Goal: Information Seeking & Learning: Learn about a topic

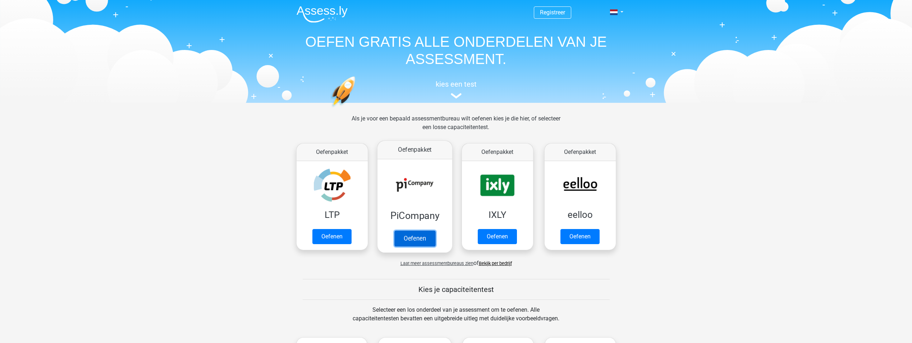
click at [409, 238] on link "Oefenen" at bounding box center [414, 239] width 41 height 16
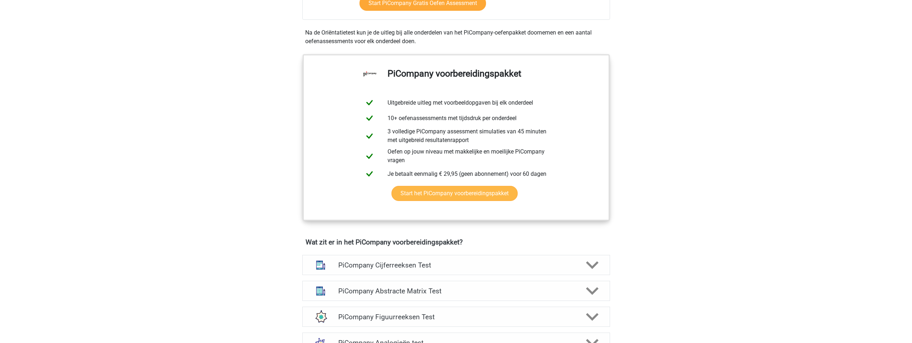
scroll to position [216, 0]
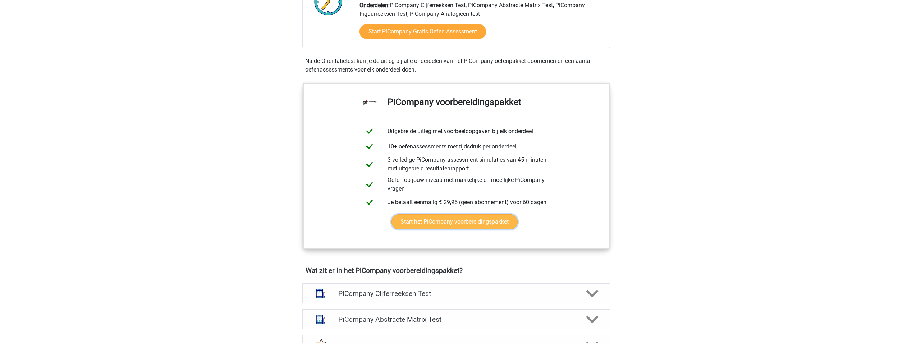
click at [417, 229] on link "Start het PiCompany voorbereidingspakket" at bounding box center [455, 221] width 126 height 15
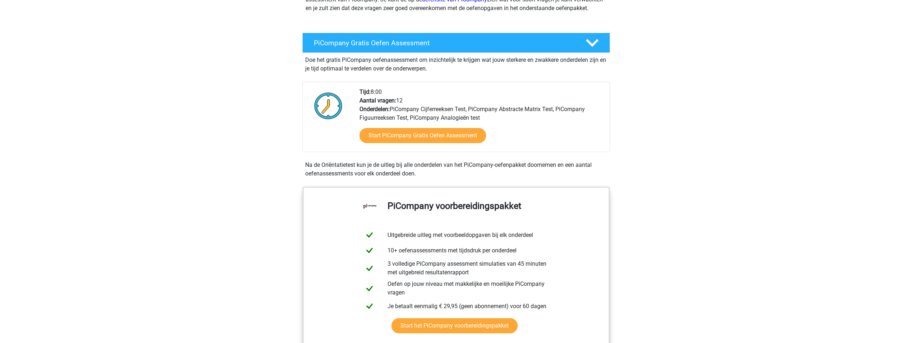
scroll to position [108, 0]
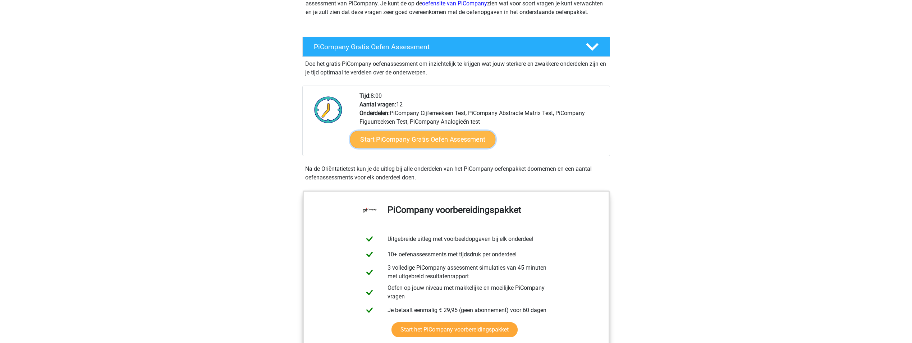
click at [427, 148] on link "Start PiCompany Gratis Oefen Assessment" at bounding box center [423, 139] width 146 height 17
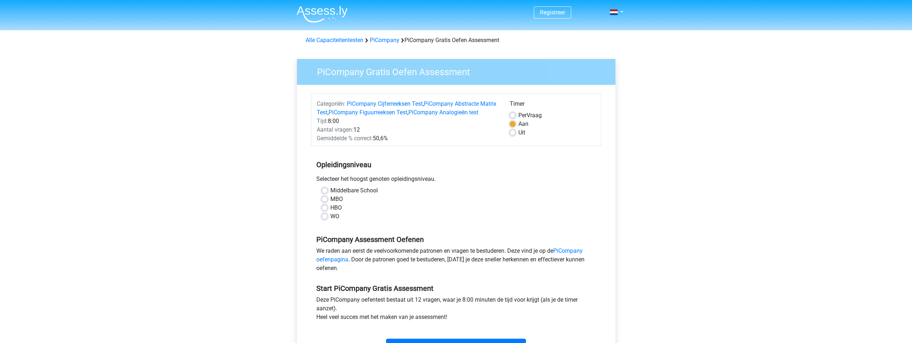
click at [331, 204] on label "MBO" at bounding box center [337, 199] width 13 height 9
click at [326, 202] on input "MBO" at bounding box center [325, 198] width 6 height 7
radio input "true"
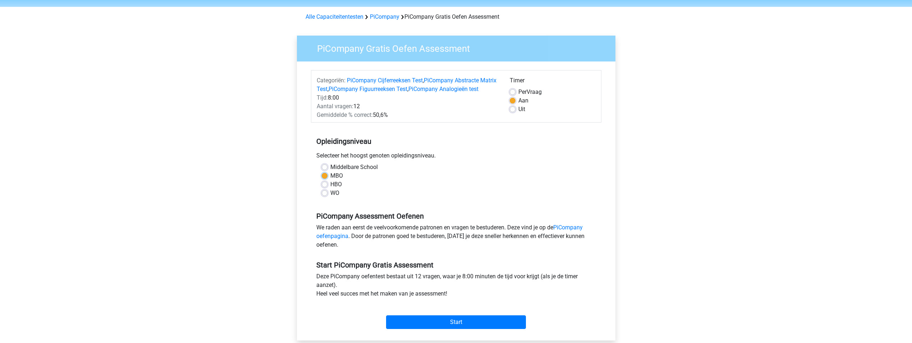
scroll to position [36, 0]
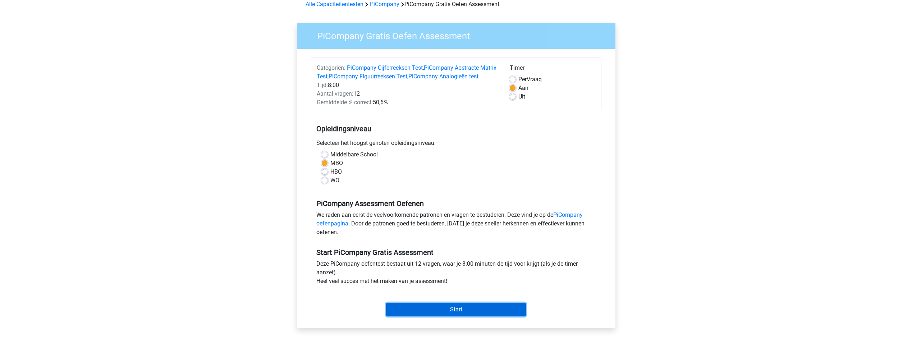
click at [457, 316] on input "Start" at bounding box center [456, 310] width 140 height 14
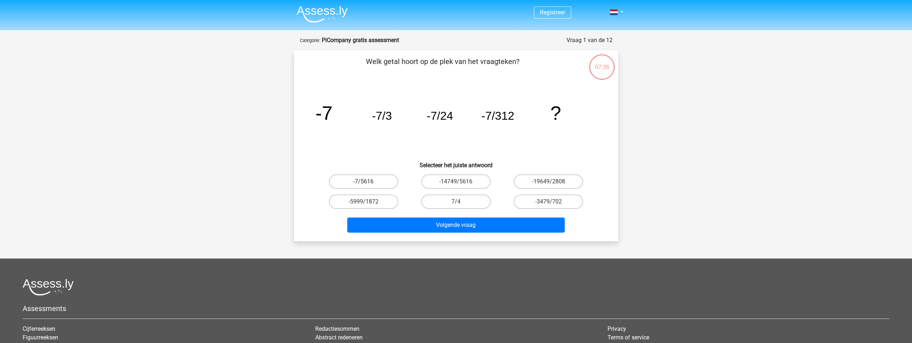
click at [387, 182] on label "-7/5616" at bounding box center [363, 181] width 69 height 14
click at [368, 182] on input "-7/5616" at bounding box center [366, 184] width 5 height 5
radio input "true"
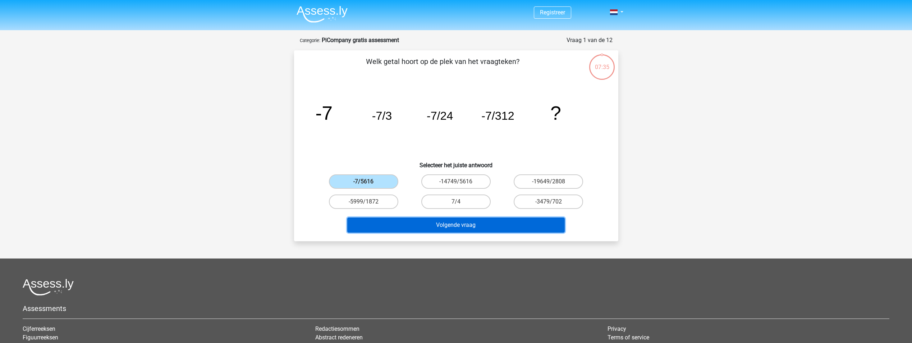
click at [420, 225] on button "Volgende vraag" at bounding box center [456, 225] width 218 height 15
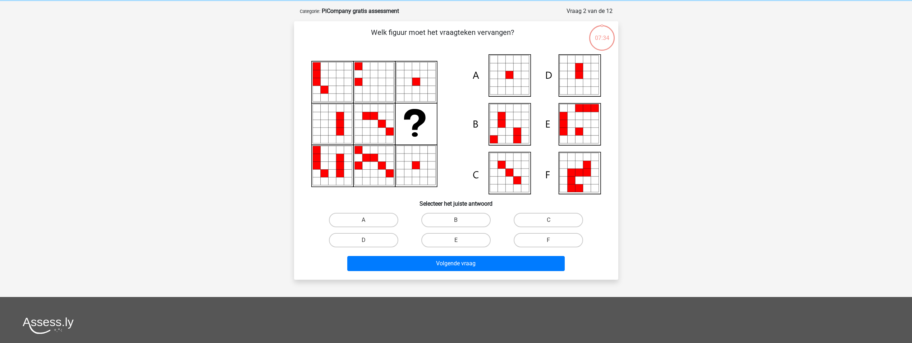
scroll to position [36, 0]
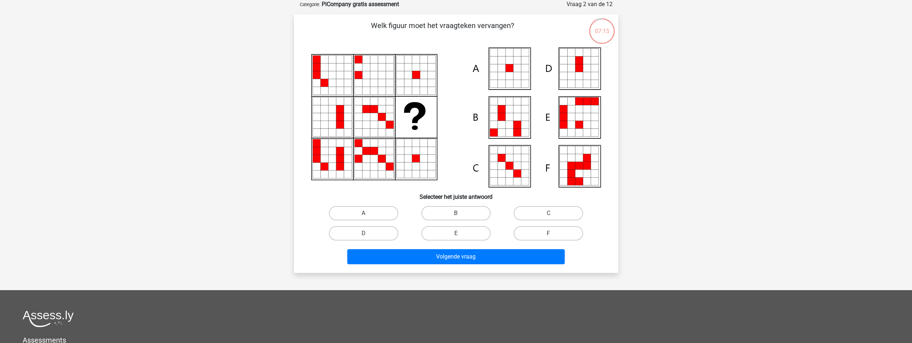
click at [511, 82] on icon at bounding box center [510, 84] width 8 height 8
click at [513, 77] on icon at bounding box center [510, 76] width 8 height 8
click at [513, 71] on icon at bounding box center [510, 68] width 8 height 8
click at [377, 213] on label "A" at bounding box center [363, 213] width 69 height 14
click at [368, 213] on input "A" at bounding box center [366, 215] width 5 height 5
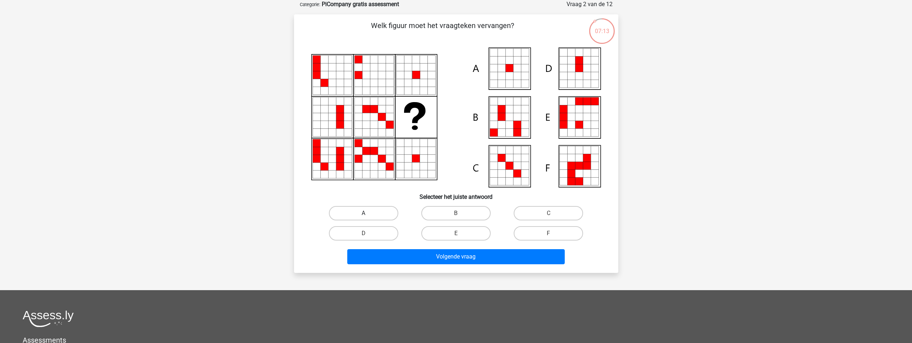
radio input "true"
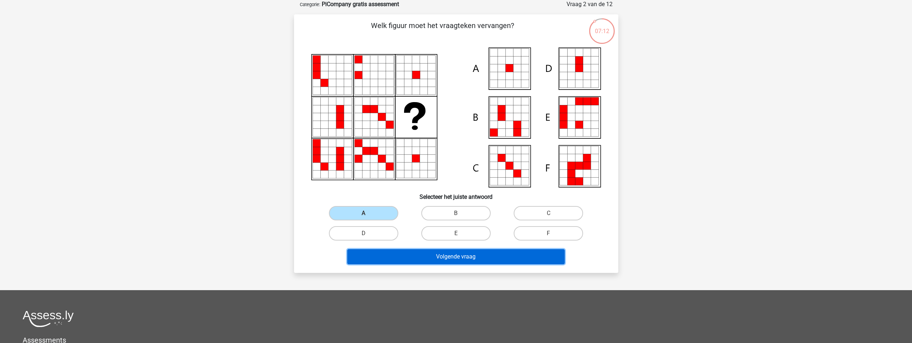
click at [415, 258] on button "Volgende vraag" at bounding box center [456, 256] width 218 height 15
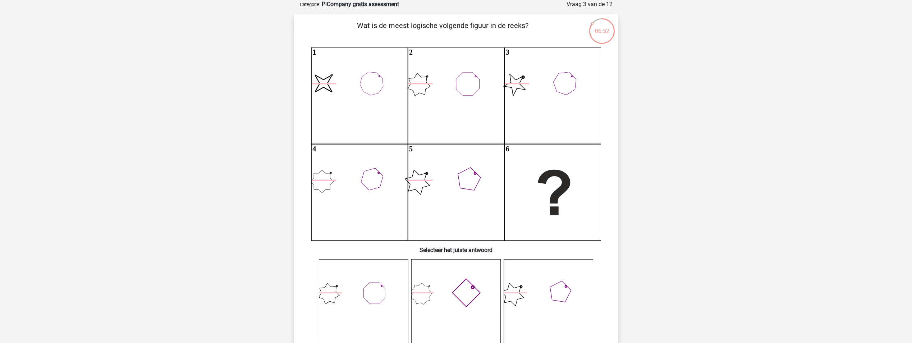
click at [543, 309] on icon at bounding box center [549, 304] width 90 height 90
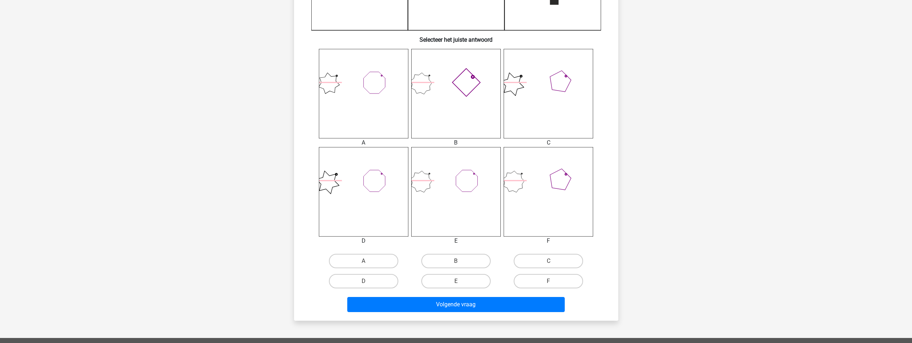
scroll to position [252, 0]
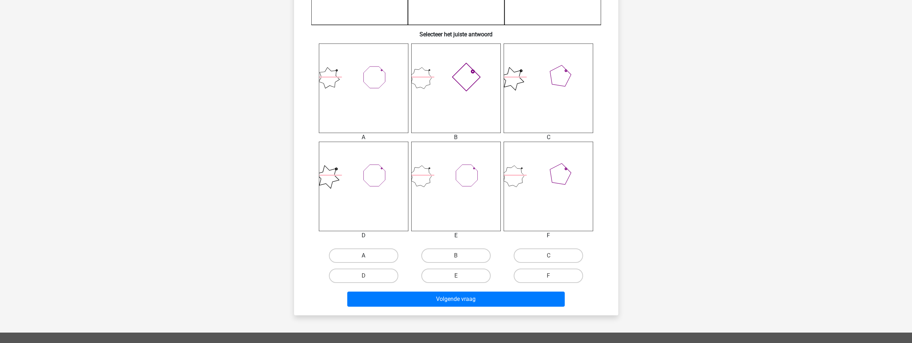
click at [380, 259] on label "A" at bounding box center [363, 256] width 69 height 14
click at [368, 259] on input "A" at bounding box center [366, 258] width 5 height 5
radio input "true"
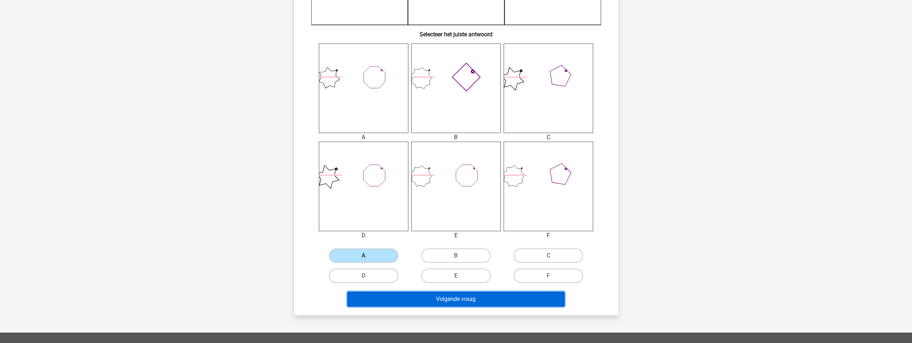
click at [402, 297] on button "Volgende vraag" at bounding box center [456, 299] width 218 height 15
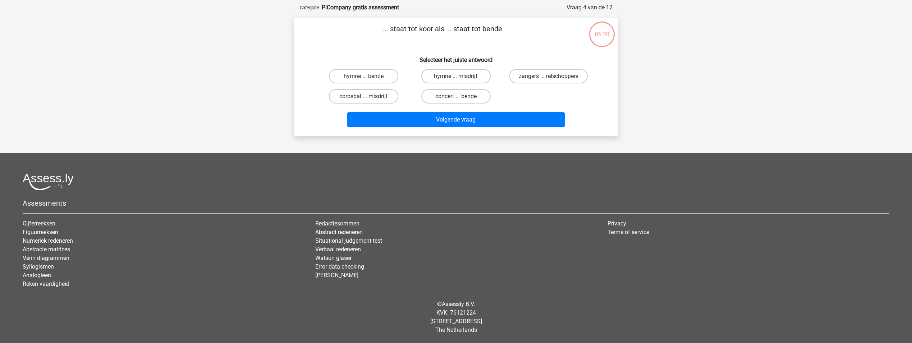
scroll to position [0, 0]
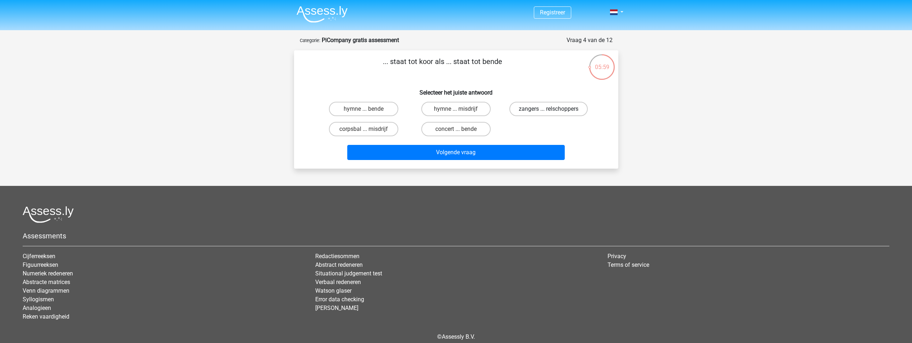
click at [522, 112] on label "zangers ... relschoppers" at bounding box center [549, 109] width 78 height 14
click at [549, 112] on input "zangers ... relschoppers" at bounding box center [551, 111] width 5 height 5
radio input "true"
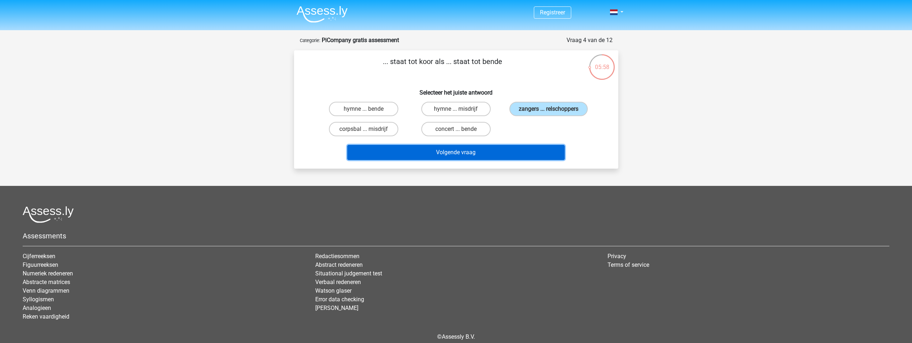
click at [505, 149] on button "Volgende vraag" at bounding box center [456, 152] width 218 height 15
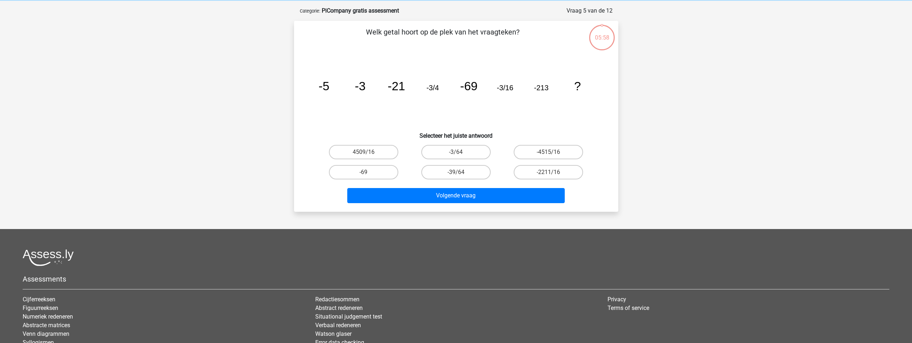
scroll to position [36, 0]
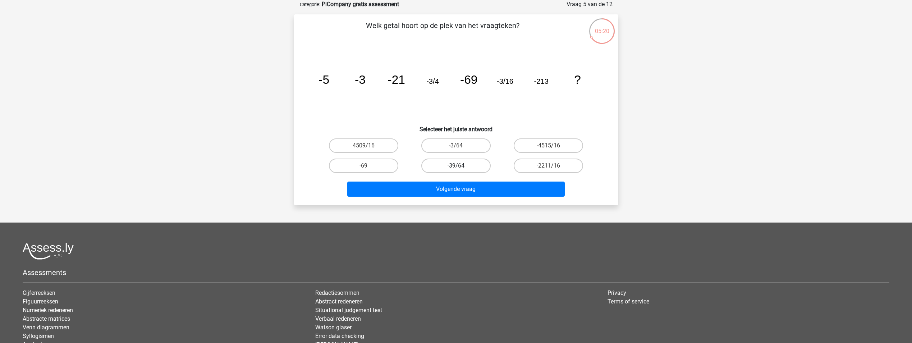
click at [446, 169] on label "-39/64" at bounding box center [455, 166] width 69 height 14
click at [456, 169] on input "-39/64" at bounding box center [458, 168] width 5 height 5
radio input "true"
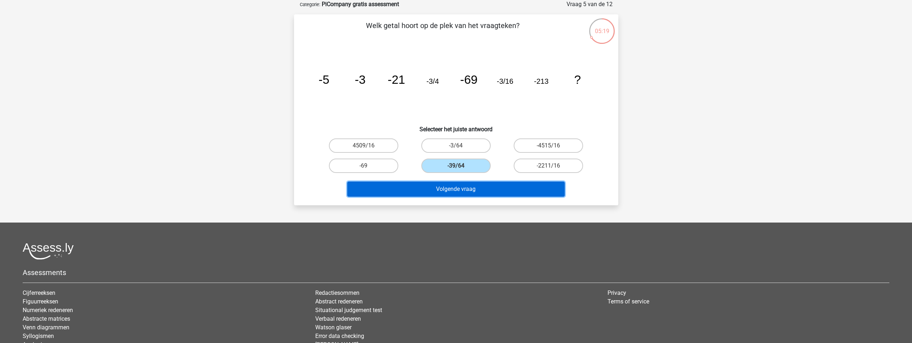
click at [445, 188] on button "Volgende vraag" at bounding box center [456, 189] width 218 height 15
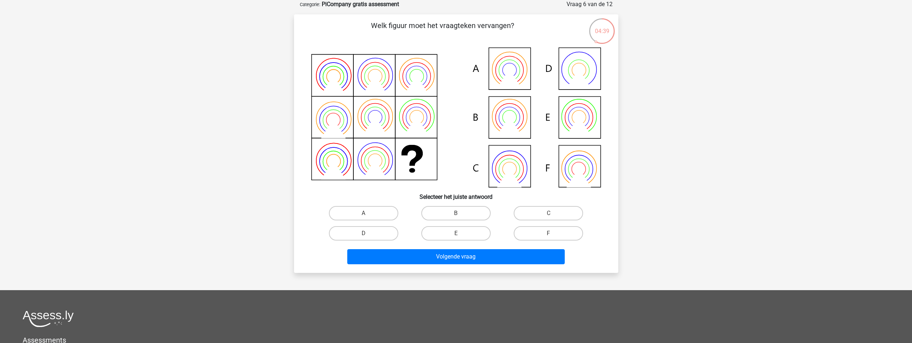
click at [584, 124] on icon at bounding box center [456, 117] width 290 height 140
click at [473, 233] on label "E" at bounding box center [455, 233] width 69 height 14
click at [461, 233] on input "E" at bounding box center [458, 235] width 5 height 5
radio input "true"
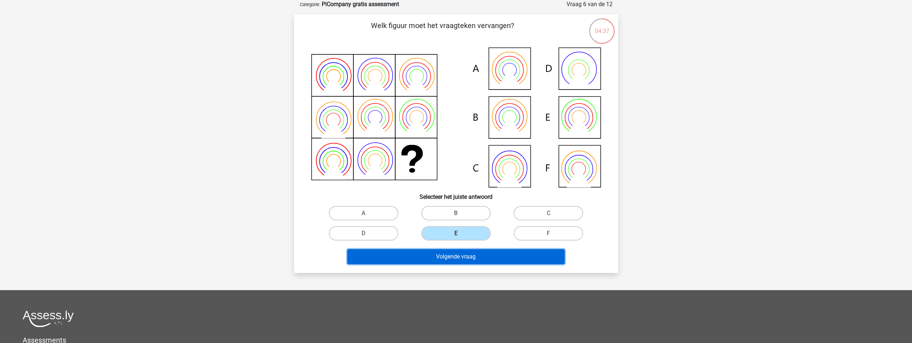
click at [474, 256] on button "Volgende vraag" at bounding box center [456, 256] width 218 height 15
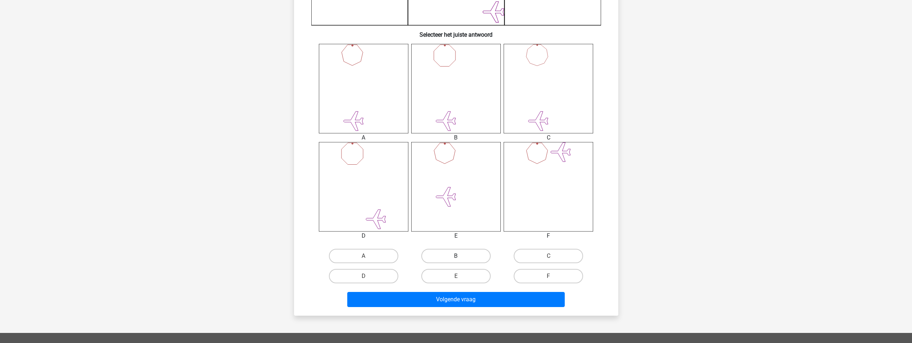
scroll to position [252, 0]
click at [392, 271] on label "D" at bounding box center [363, 276] width 69 height 14
click at [368, 276] on input "D" at bounding box center [366, 278] width 5 height 5
radio input "true"
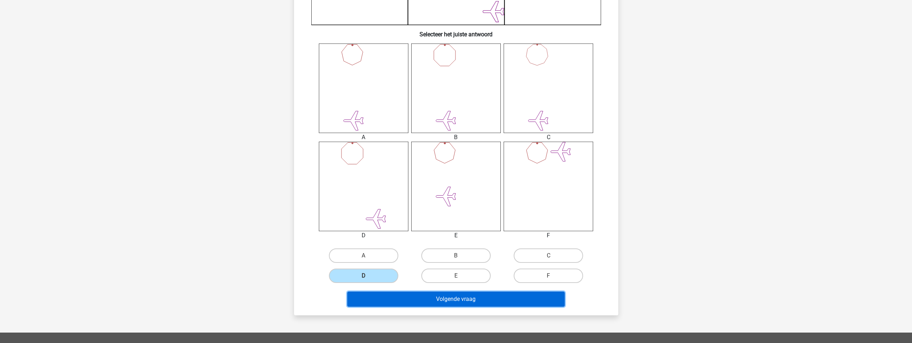
click at [429, 302] on button "Volgende vraag" at bounding box center [456, 299] width 218 height 15
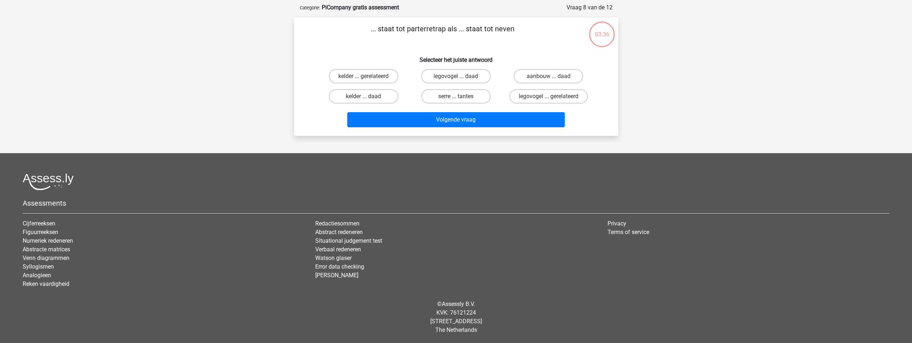
scroll to position [0, 0]
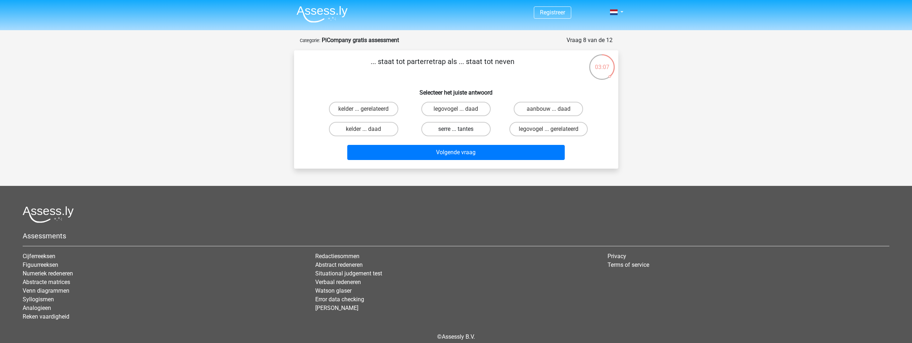
click at [443, 133] on label "serre ... tantes" at bounding box center [455, 129] width 69 height 14
click at [456, 133] on input "serre ... tantes" at bounding box center [458, 131] width 5 height 5
radio input "true"
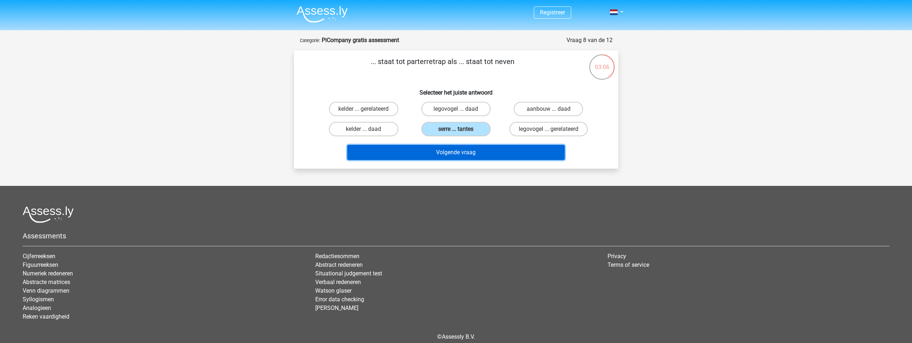
click at [440, 152] on button "Volgende vraag" at bounding box center [456, 152] width 218 height 15
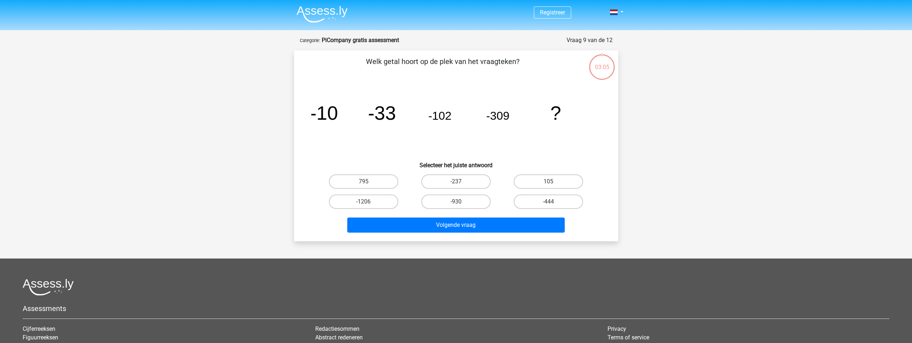
scroll to position [36, 0]
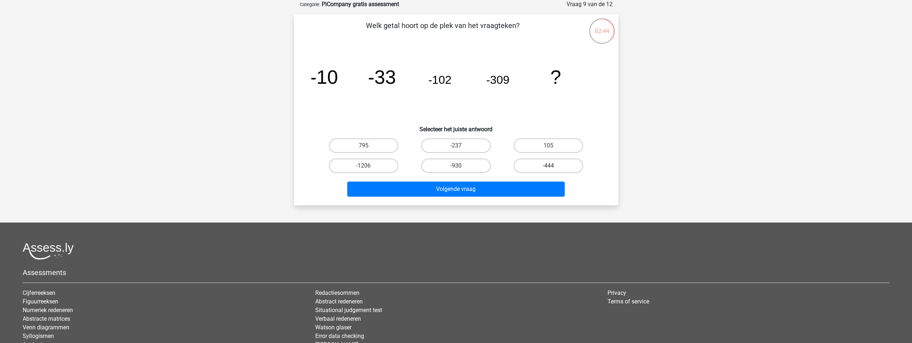
click at [523, 163] on label "-444" at bounding box center [548, 166] width 69 height 14
click at [549, 166] on input "-444" at bounding box center [551, 168] width 5 height 5
radio input "true"
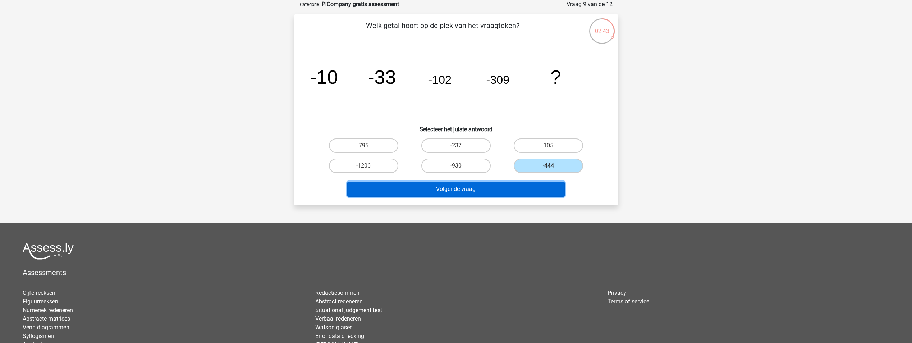
click at [500, 186] on button "Volgende vraag" at bounding box center [456, 189] width 218 height 15
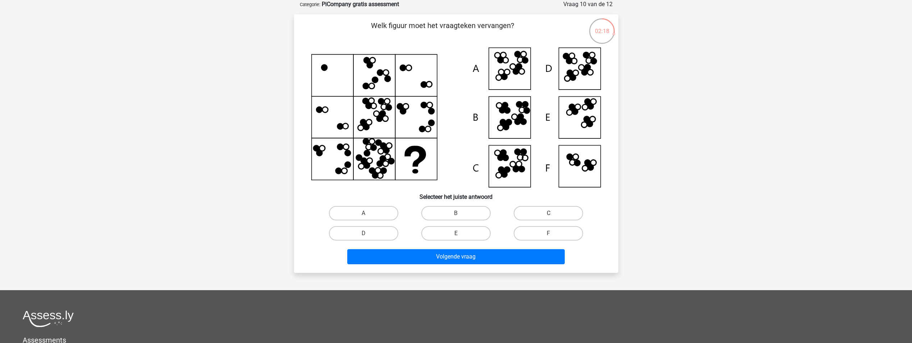
click at [529, 217] on label "C" at bounding box center [548, 213] width 69 height 14
click at [549, 217] on input "C" at bounding box center [551, 215] width 5 height 5
radio input "true"
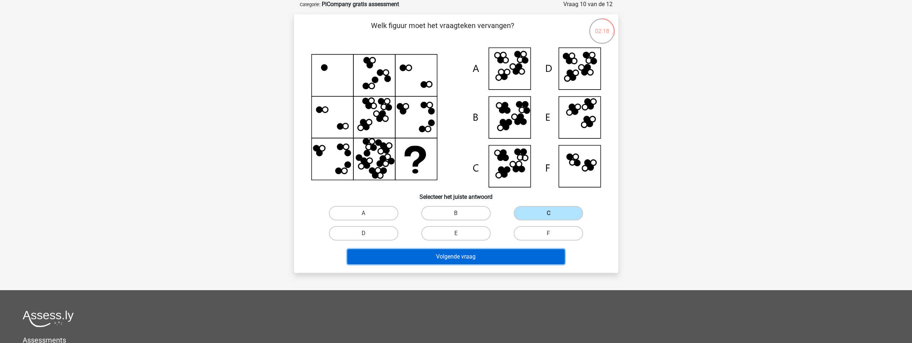
click at [485, 255] on button "Volgende vraag" at bounding box center [456, 256] width 218 height 15
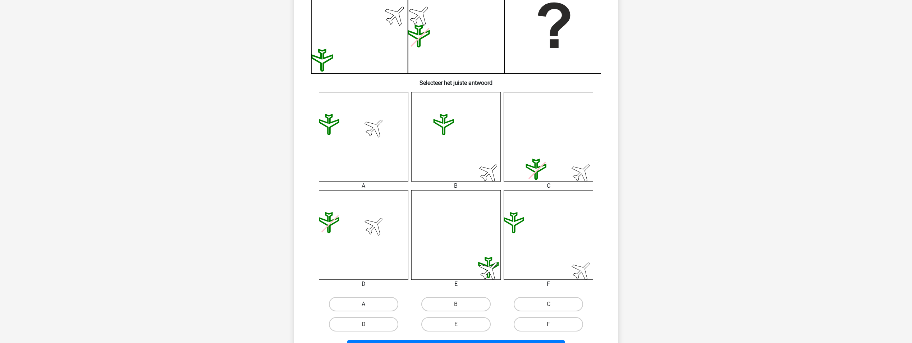
scroll to position [216, 0]
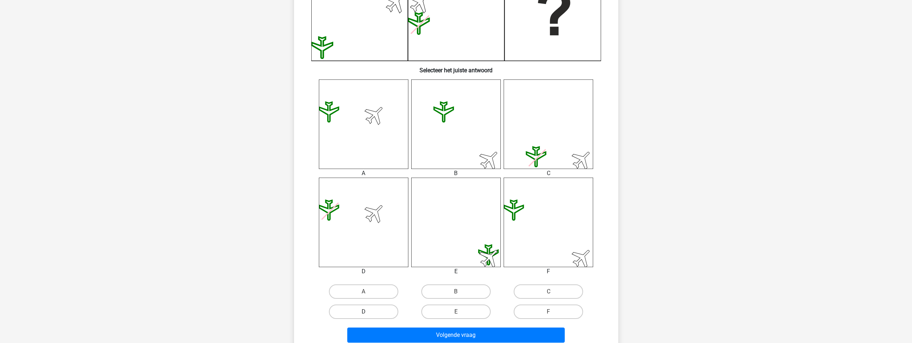
click at [388, 309] on label "D" at bounding box center [363, 312] width 69 height 14
click at [368, 312] on input "D" at bounding box center [366, 314] width 5 height 5
radio input "true"
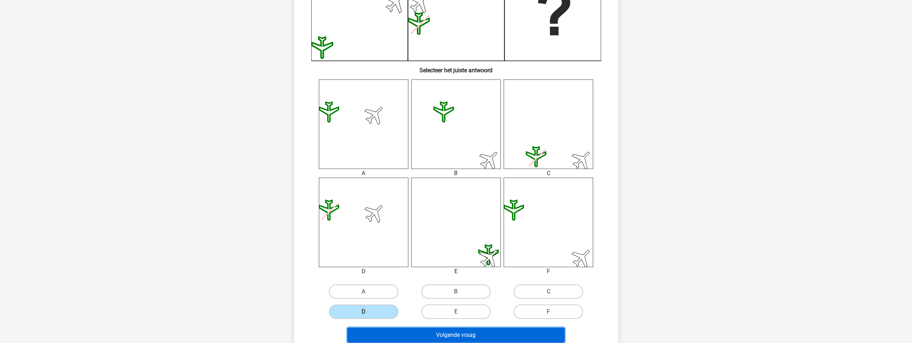
click at [410, 336] on button "Volgende vraag" at bounding box center [456, 335] width 218 height 15
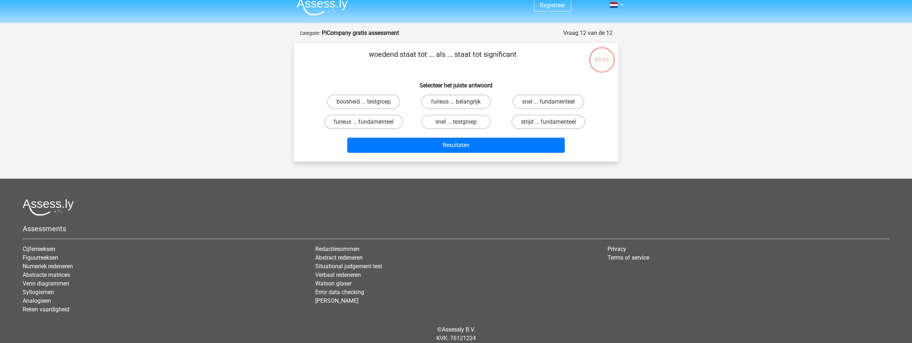
scroll to position [0, 0]
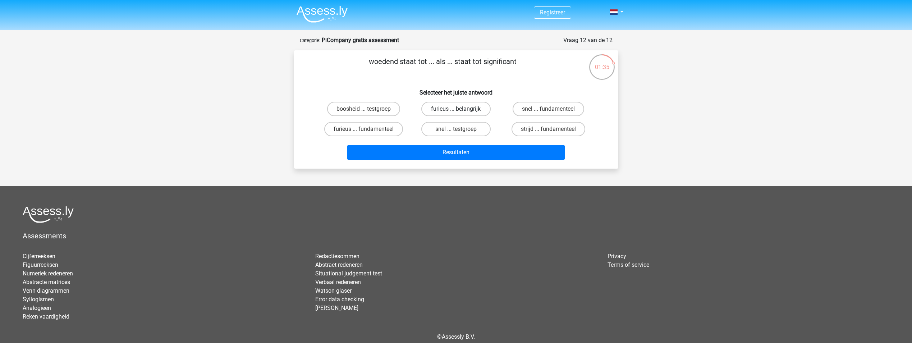
click at [433, 111] on label "furieus ... belangrijk" at bounding box center [455, 109] width 69 height 14
click at [456, 111] on input "furieus ... belangrijk" at bounding box center [458, 111] width 5 height 5
radio input "true"
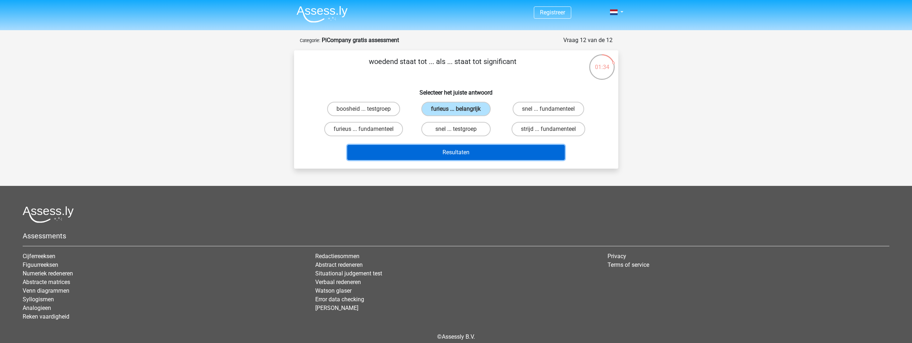
click at [434, 149] on button "Resultaten" at bounding box center [456, 152] width 218 height 15
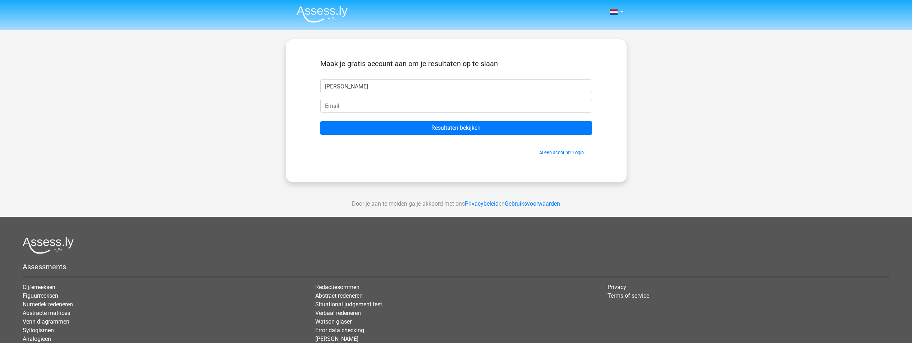
type input "[PERSON_NAME]"
click at [366, 105] on input "email" at bounding box center [456, 106] width 272 height 14
type input "[EMAIL_ADDRESS][DOMAIN_NAME]"
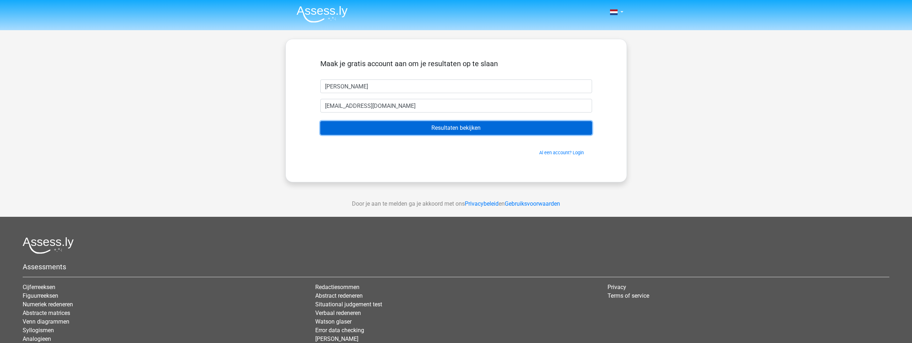
click at [441, 131] on input "Resultaten bekijken" at bounding box center [456, 128] width 272 height 14
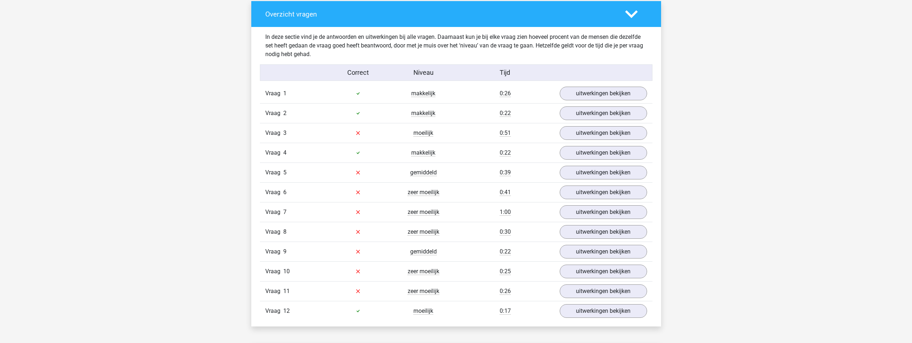
scroll to position [719, 0]
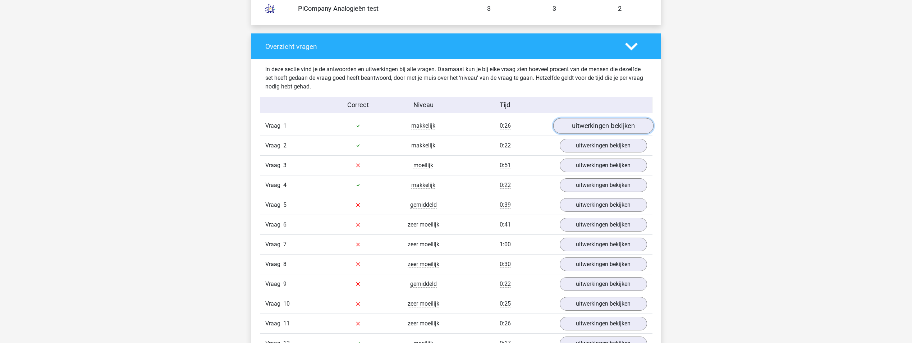
click at [592, 129] on link "uitwerkingen bekijken" at bounding box center [603, 126] width 100 height 16
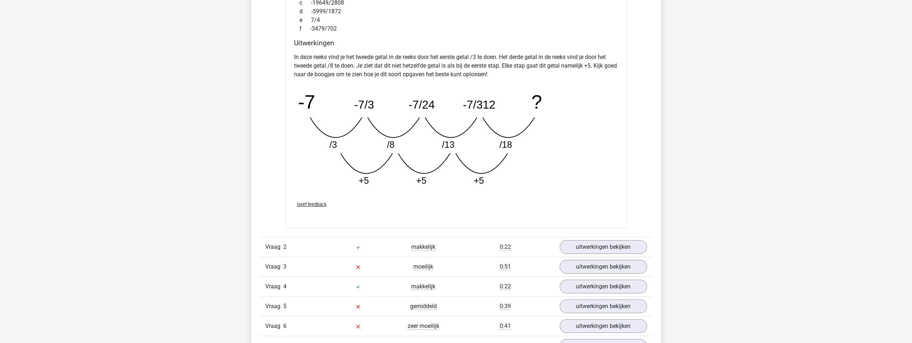
scroll to position [1007, 0]
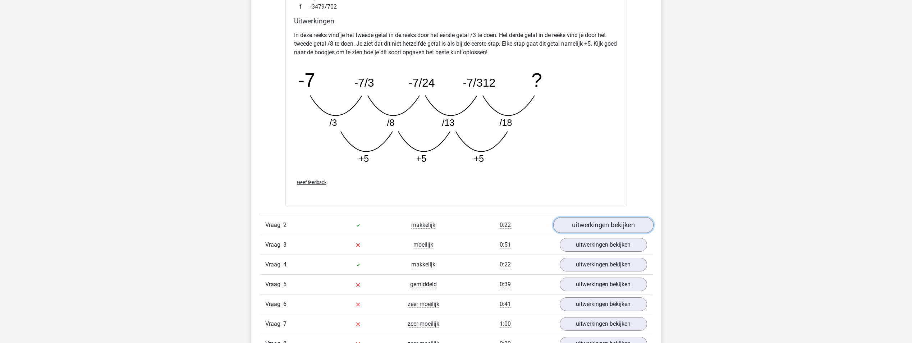
click at [568, 225] on link "uitwerkingen bekijken" at bounding box center [603, 226] width 100 height 16
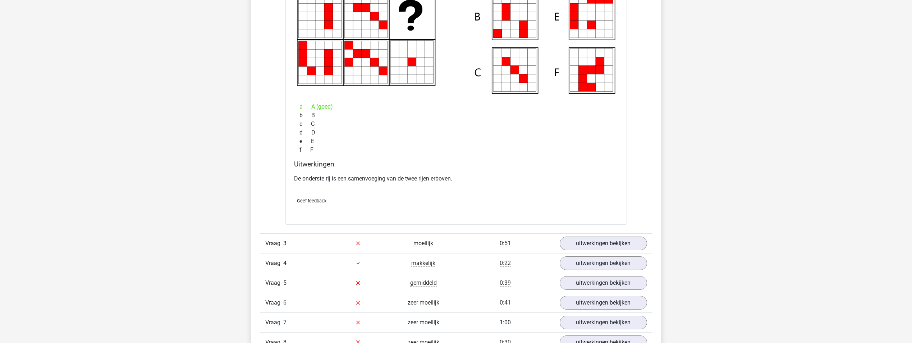
scroll to position [1331, 0]
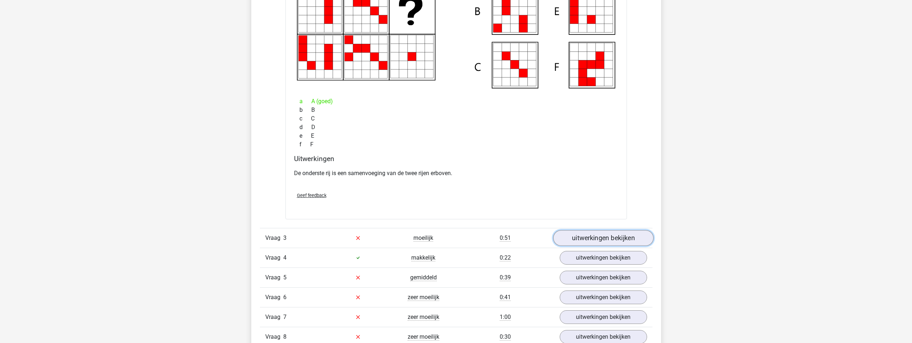
click at [564, 238] on link "uitwerkingen bekijken" at bounding box center [603, 238] width 100 height 16
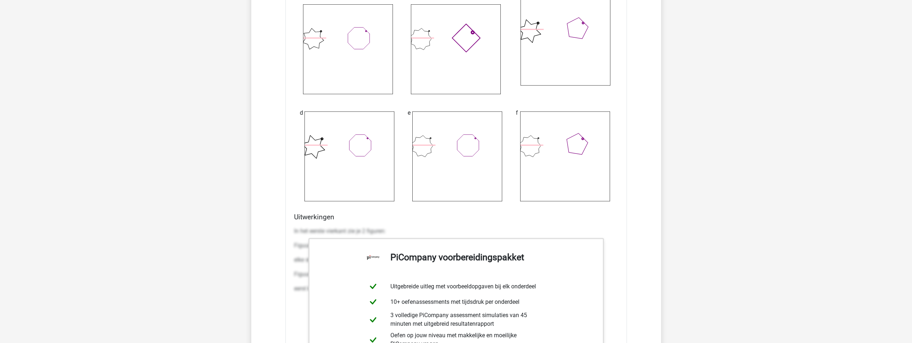
scroll to position [1834, 0]
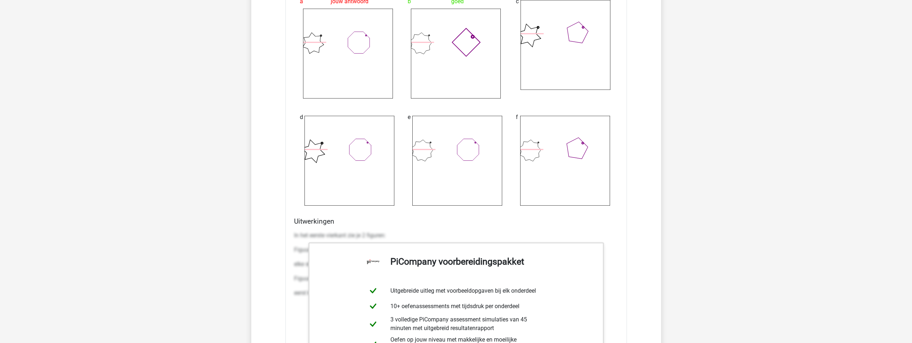
click at [619, 187] on div "Wat is de meest logische volgende figuur in de reeks? image/svg+xml 1 2 3 4 5 6…" at bounding box center [457, 115] width 342 height 725
click at [625, 191] on div "Wat is de meest logische volgende figuur in de reeks? image/svg+xml 1 2 3 4 5 6…" at bounding box center [457, 115] width 342 height 725
click at [626, 192] on div "Wat is de meest logische volgende figuur in de reeks? image/svg+xml 1 2 3 4 5 6…" at bounding box center [457, 115] width 342 height 725
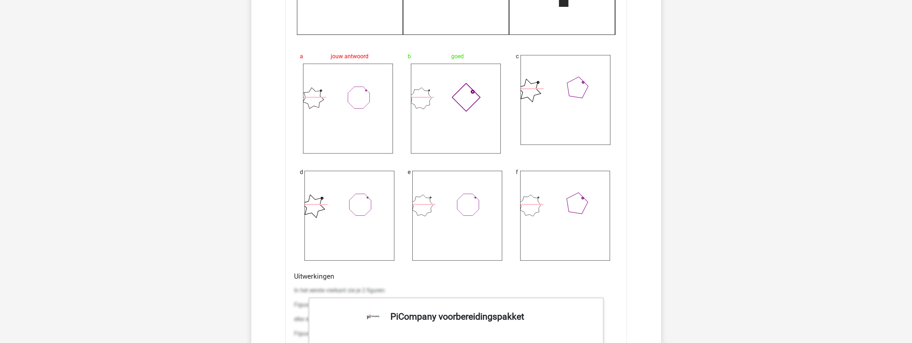
scroll to position [1762, 0]
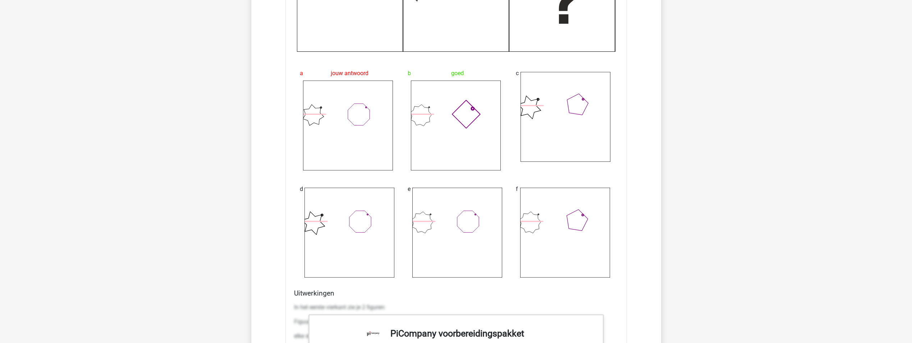
click at [625, 194] on div "Wat is de meest logische volgende figuur in de reeks? image/svg+xml 1 2 3 4 5 6…" at bounding box center [457, 187] width 342 height 725
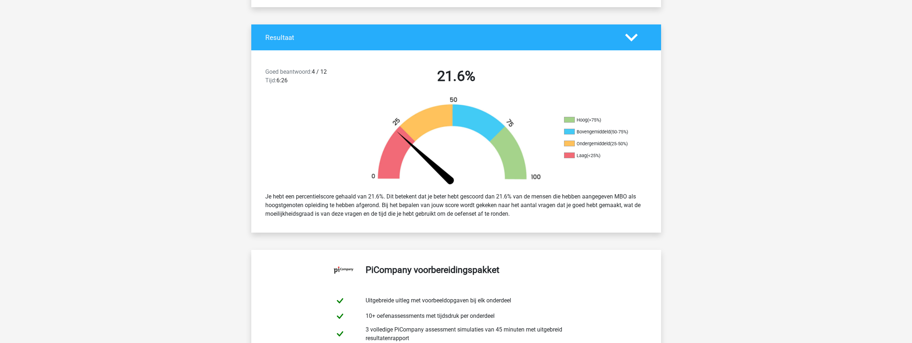
scroll to position [0, 0]
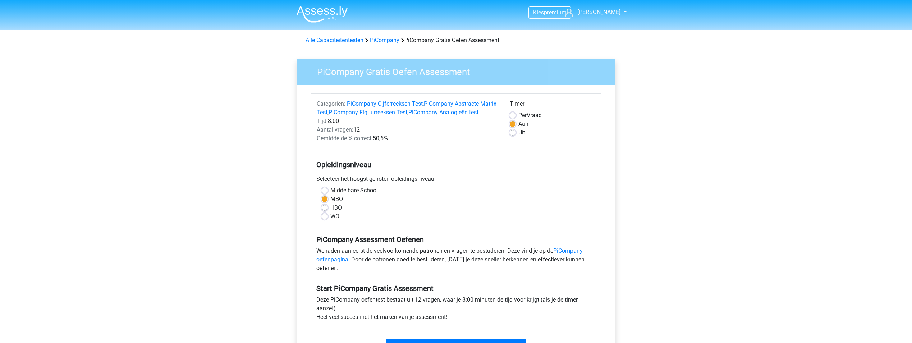
scroll to position [36, 0]
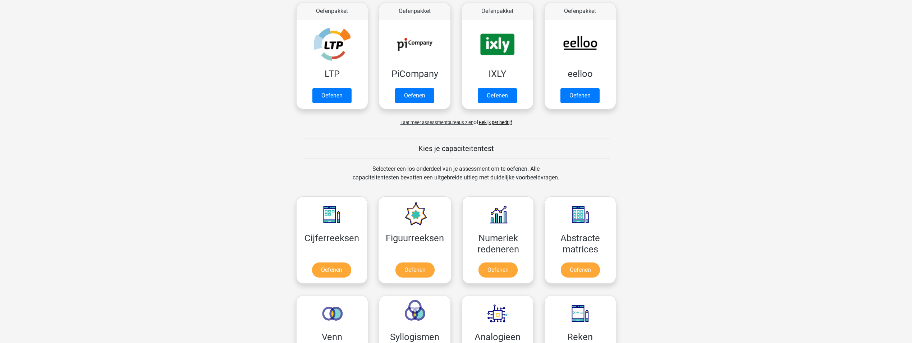
scroll to position [144, 0]
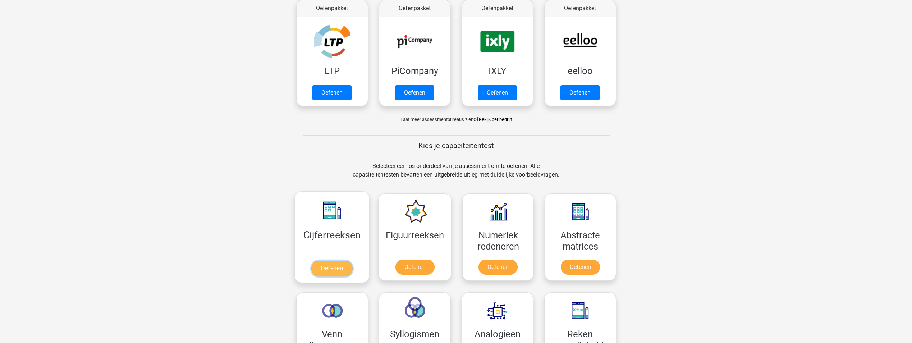
click at [315, 265] on link "Oefenen" at bounding box center [331, 269] width 41 height 16
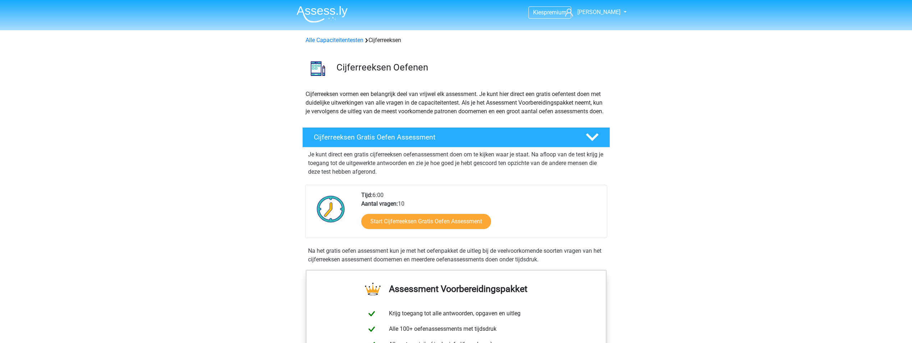
click at [452, 157] on div "Je kunt direct een gratis cijferreeksen oefenassessment doen om te kijken waar …" at bounding box center [456, 161] width 302 height 29
click at [469, 141] on h4 "Cijferreeksen Gratis Oefen Assessment" at bounding box center [444, 137] width 260 height 8
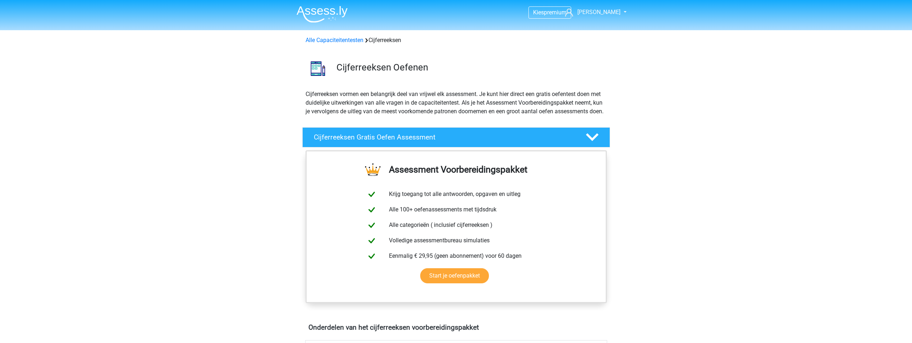
click at [482, 122] on div "Cijferreeksen vormen een belangrijk deel van vrijwel elk assessment. Je kunt hi…" at bounding box center [456, 106] width 307 height 32
click at [593, 143] on icon at bounding box center [592, 137] width 13 height 13
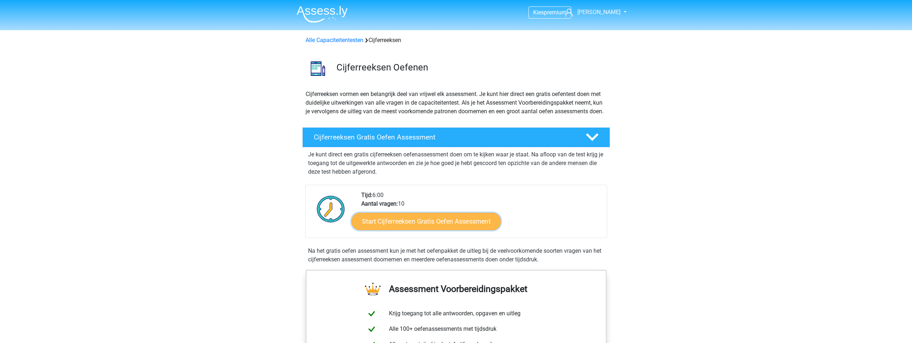
click at [436, 230] on link "Start Cijferreeksen Gratis Oefen Assessment" at bounding box center [426, 221] width 149 height 17
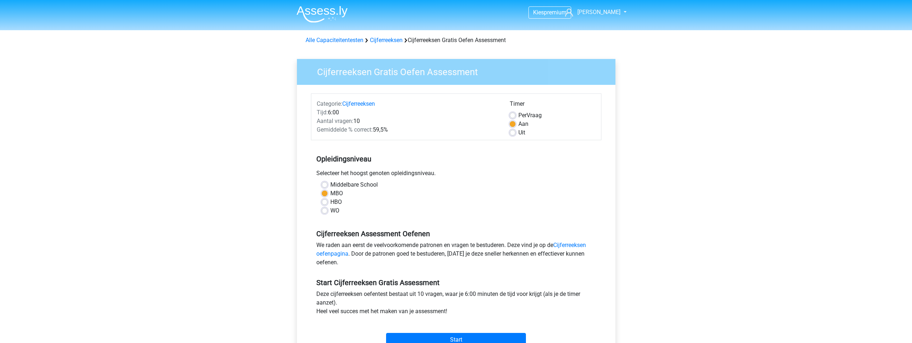
click at [350, 184] on label "Middelbare School" at bounding box center [354, 185] width 47 height 9
click at [328, 184] on input "Middelbare School" at bounding box center [325, 184] width 6 height 7
radio input "true"
click at [332, 193] on label "MBO" at bounding box center [337, 193] width 13 height 9
click at [328, 193] on input "MBO" at bounding box center [325, 192] width 6 height 7
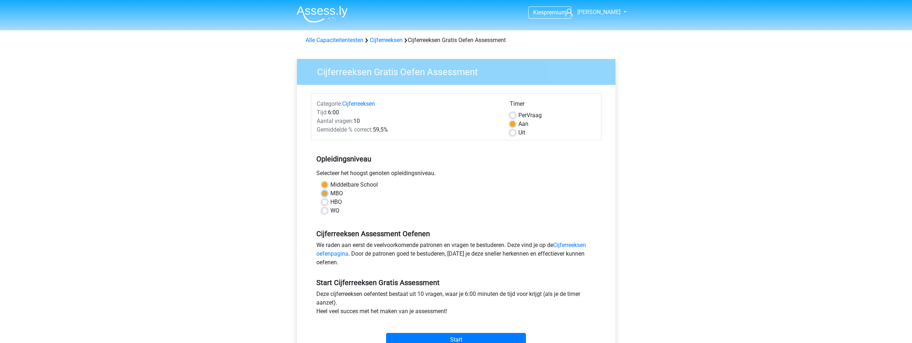
radio input "true"
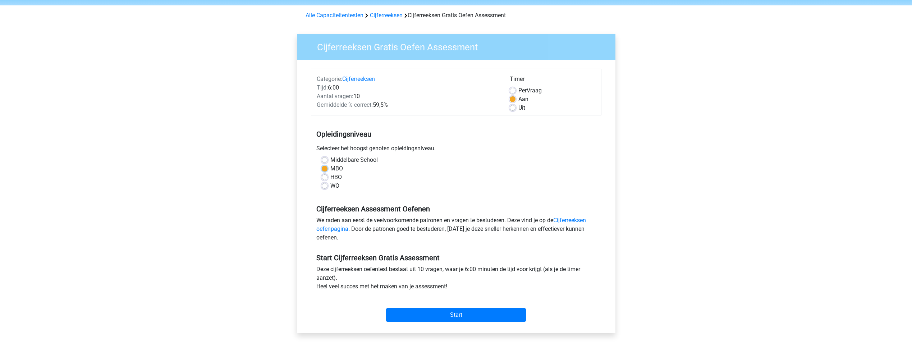
scroll to position [72, 0]
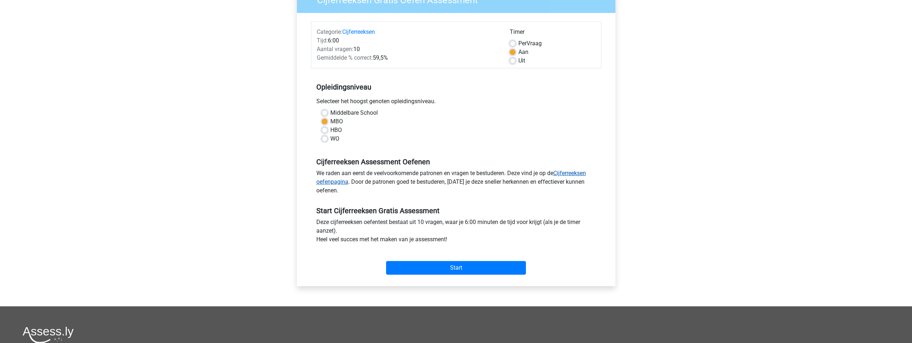
click at [565, 171] on link "Cijferreeksen oefenpagina" at bounding box center [451, 177] width 270 height 15
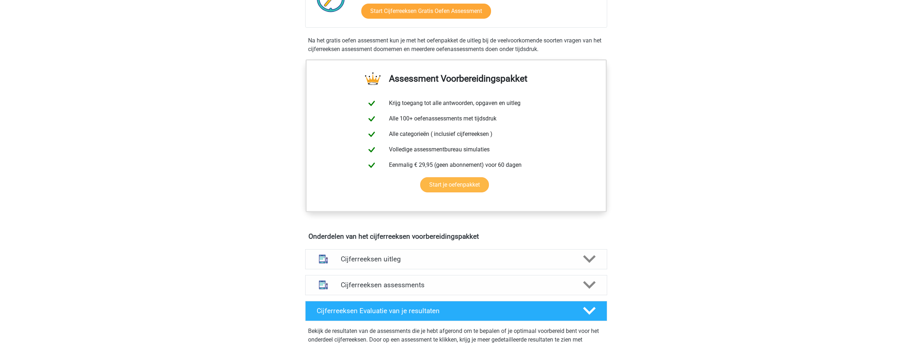
scroll to position [288, 0]
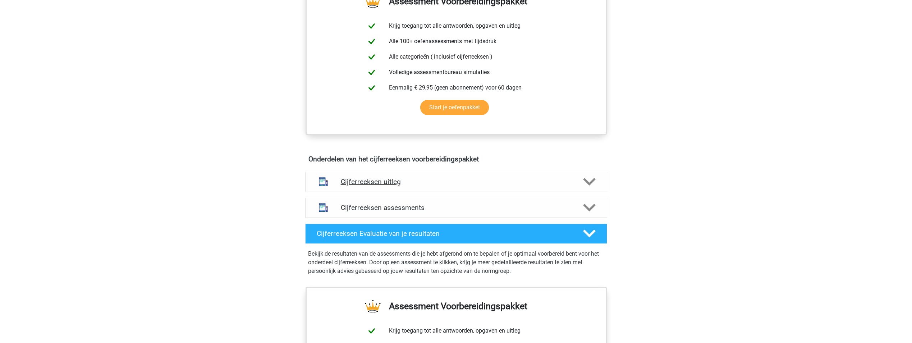
click at [416, 186] on h4 "Cijferreeksen uitleg" at bounding box center [456, 182] width 231 height 8
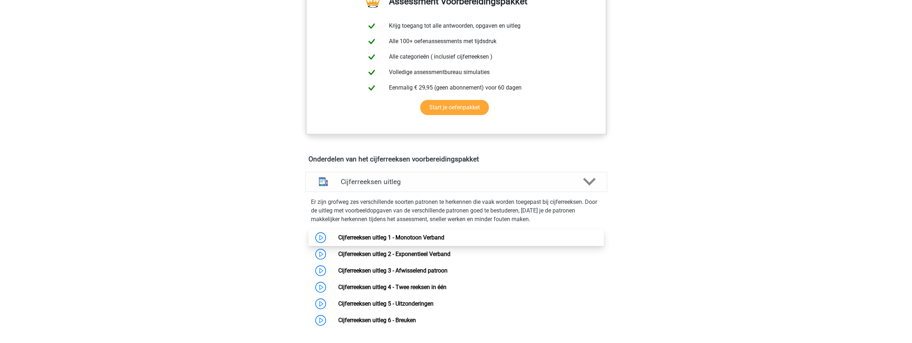
click at [420, 241] on link "Cijferreeksen uitleg 1 - Monotoon Verband" at bounding box center [391, 237] width 106 height 7
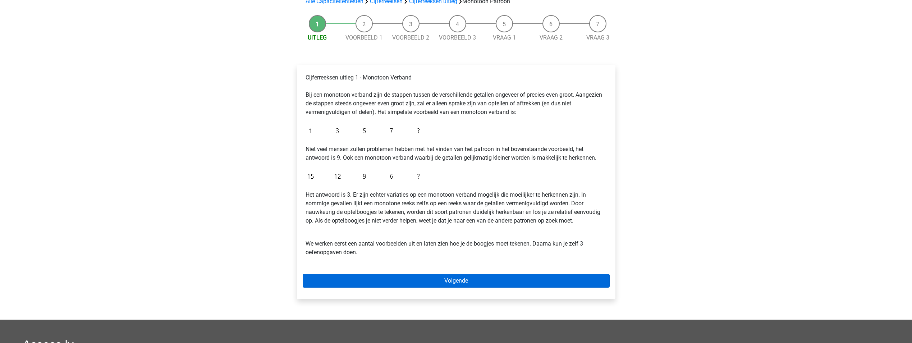
scroll to position [72, 0]
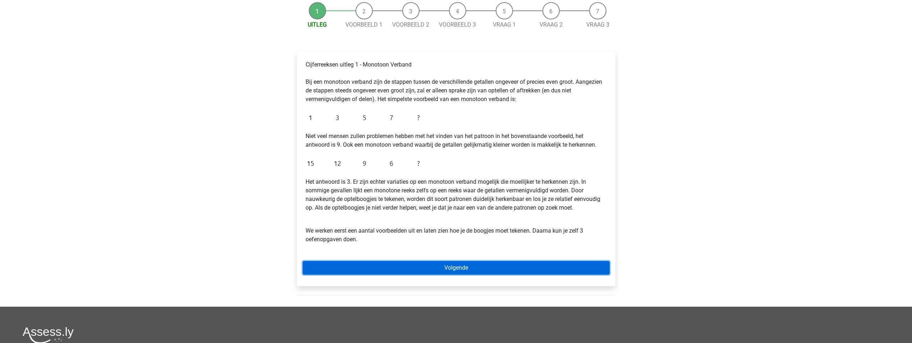
click at [382, 265] on link "Volgende" at bounding box center [456, 268] width 307 height 14
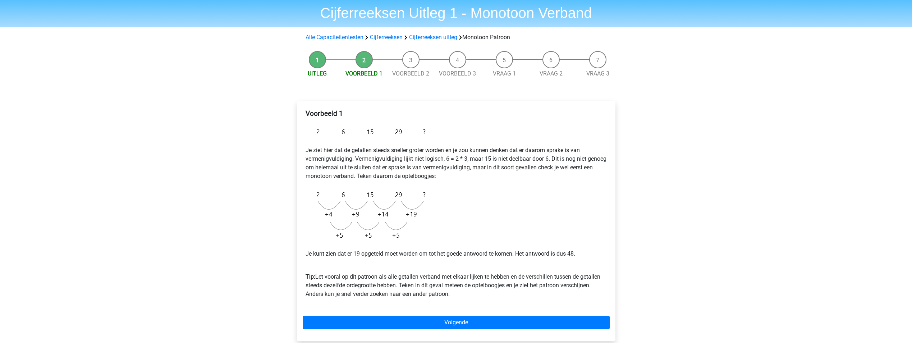
scroll to position [36, 0]
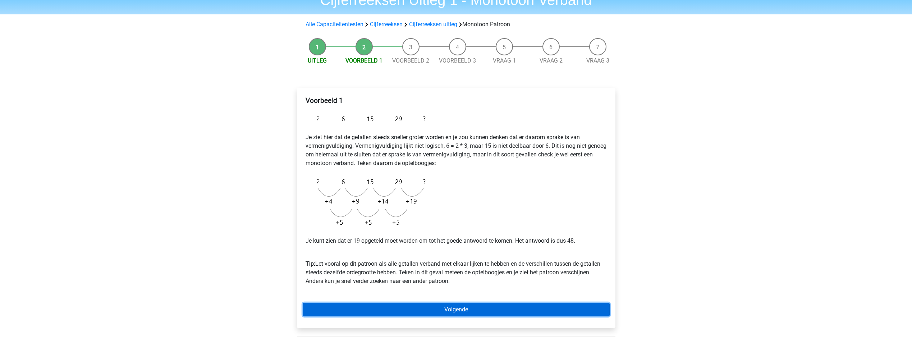
click at [424, 306] on link "Volgende" at bounding box center [456, 310] width 307 height 14
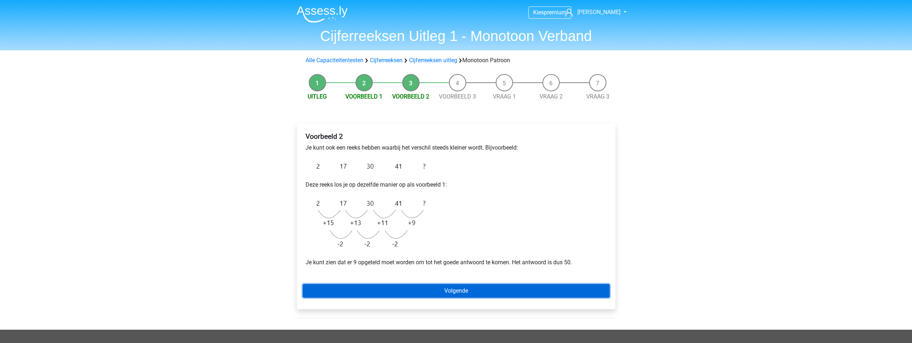
click at [383, 285] on link "Volgende" at bounding box center [456, 291] width 307 height 14
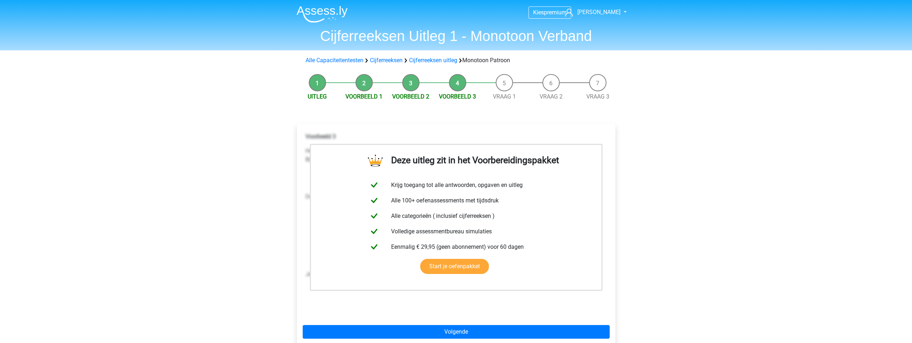
click at [376, 301] on div "Voorbeeld 3 Hetzelfde soort reeks kun je ook tegenkomen bij een reeks waar de g…" at bounding box center [456, 222] width 307 height 187
click at [462, 268] on link "Start je oefenpakket" at bounding box center [454, 266] width 69 height 15
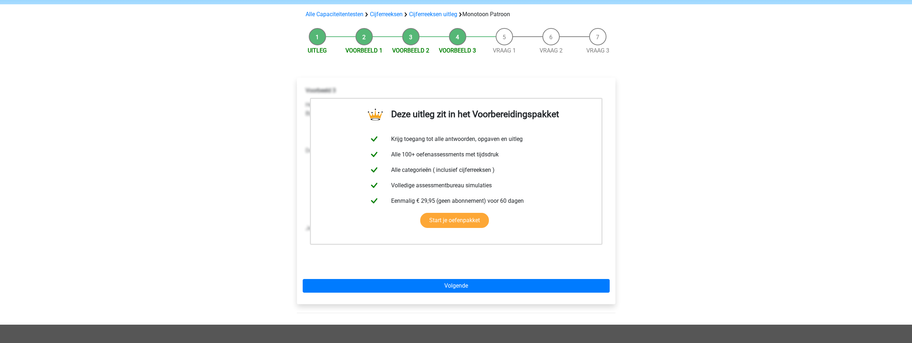
scroll to position [36, 0]
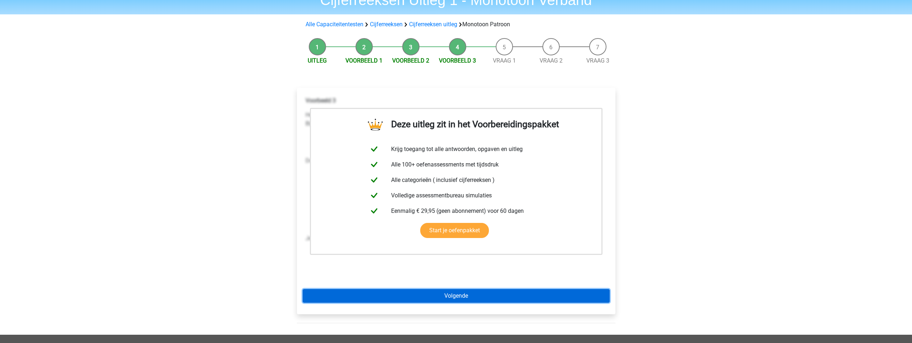
click at [477, 297] on link "Volgende" at bounding box center [456, 296] width 307 height 14
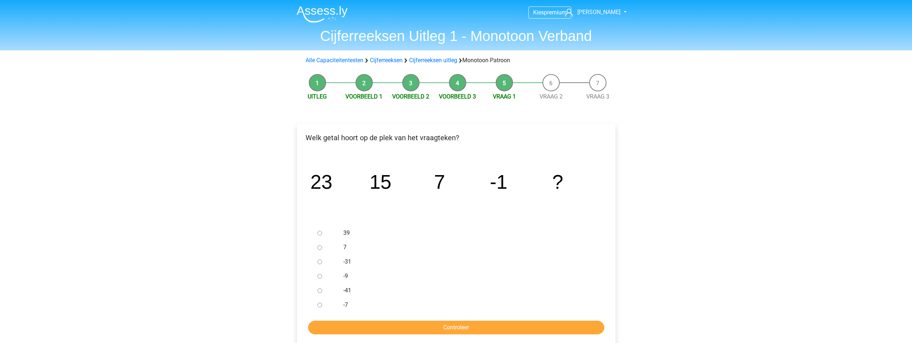
click at [321, 277] on input "-9" at bounding box center [320, 276] width 5 height 5
radio input "true"
click at [388, 329] on input "Controleer" at bounding box center [456, 328] width 296 height 14
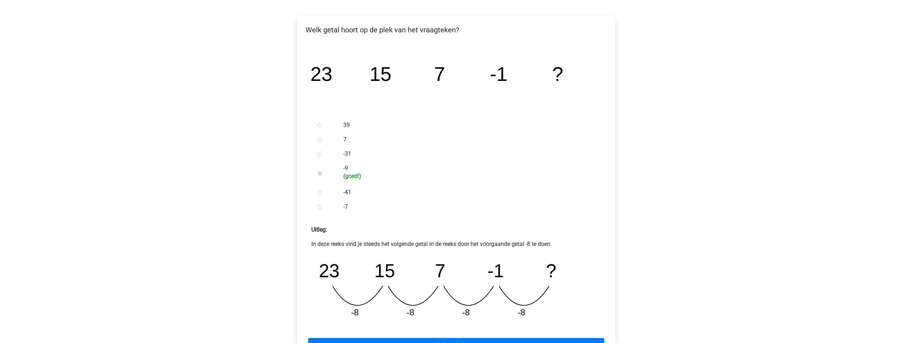
scroll to position [180, 0]
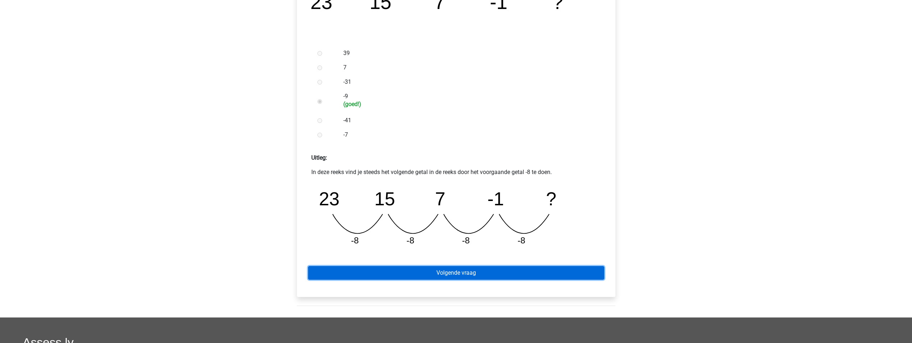
click at [403, 274] on link "Volgende vraag" at bounding box center [456, 273] width 296 height 14
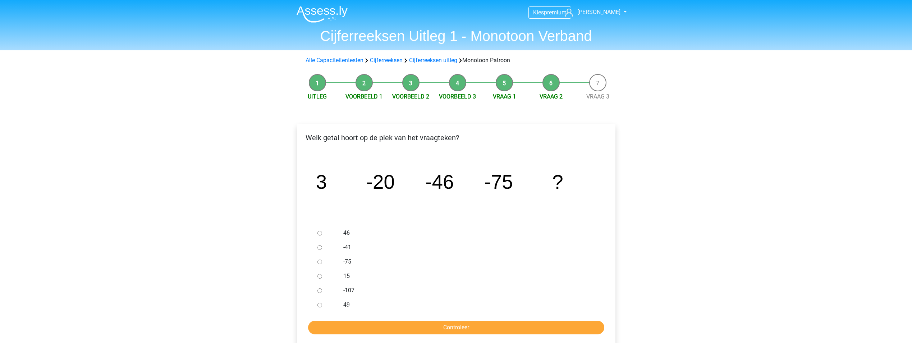
click at [322, 292] on div at bounding box center [327, 290] width 24 height 14
click at [318, 290] on input "-107" at bounding box center [320, 290] width 5 height 5
radio input "true"
click at [338, 322] on input "Controleer" at bounding box center [456, 328] width 296 height 14
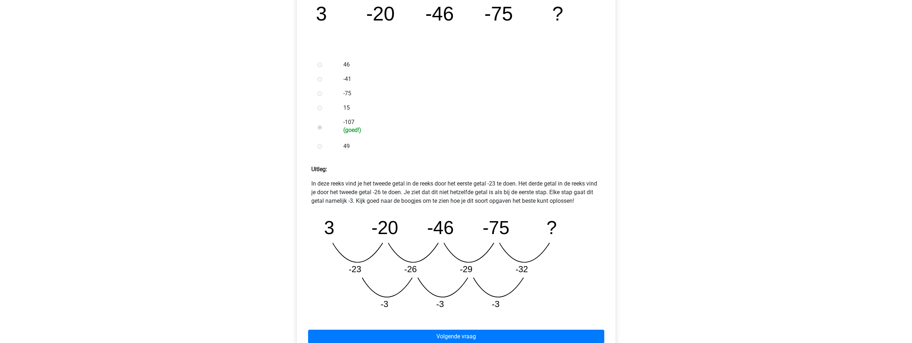
scroll to position [180, 0]
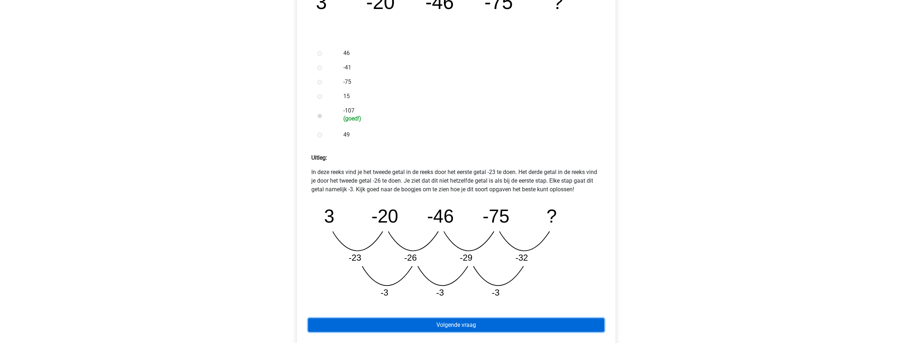
click at [381, 320] on link "Volgende vraag" at bounding box center [456, 325] width 296 height 14
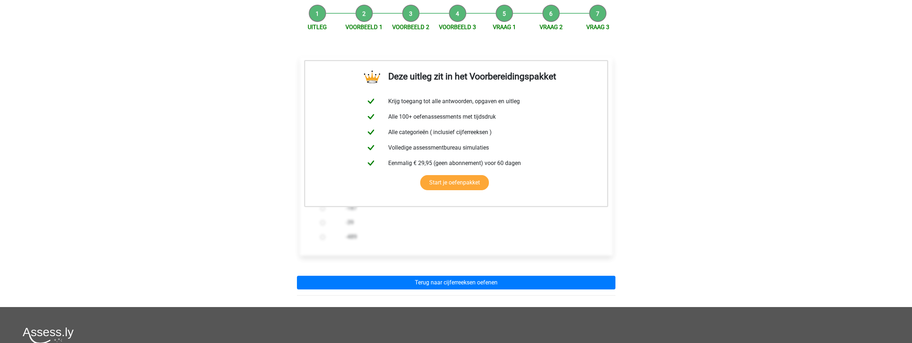
scroll to position [72, 0]
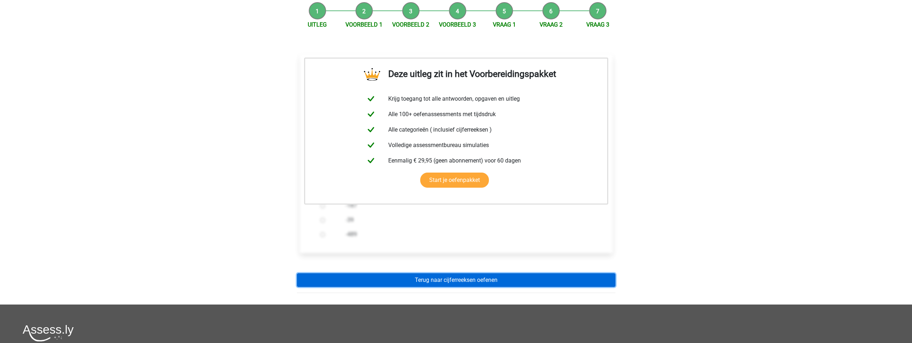
click at [423, 282] on link "Terug naar cijferreeksen oefenen" at bounding box center [456, 280] width 319 height 14
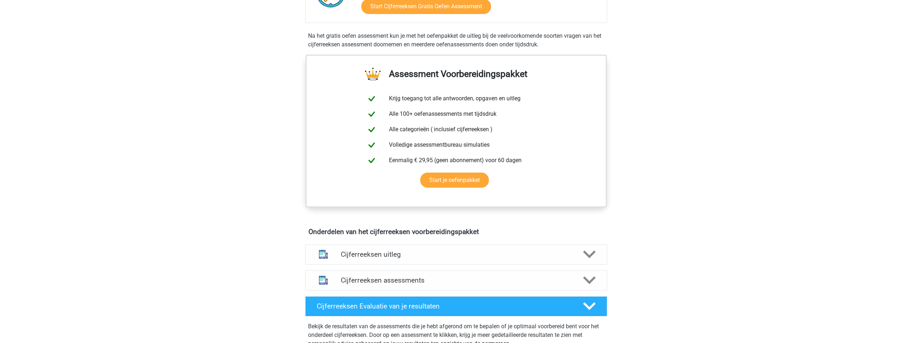
scroll to position [216, 0]
click at [442, 258] on h4 "Cijferreeksen uitleg" at bounding box center [456, 254] width 231 height 8
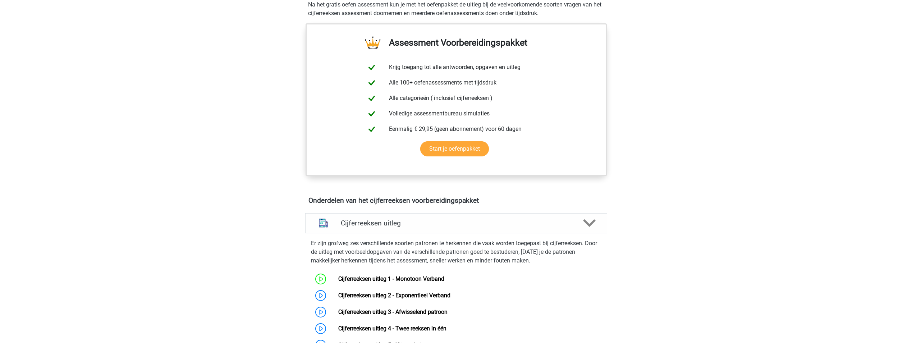
scroll to position [288, 0]
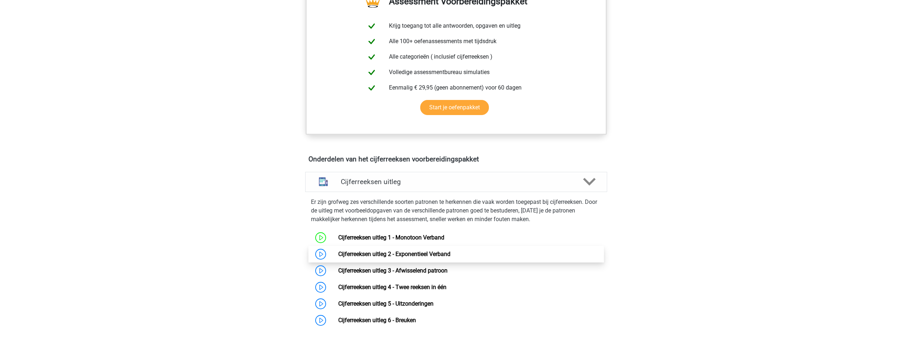
click at [420, 258] on link "Cijferreeksen uitleg 2 - Exponentieel Verband" at bounding box center [394, 254] width 112 height 7
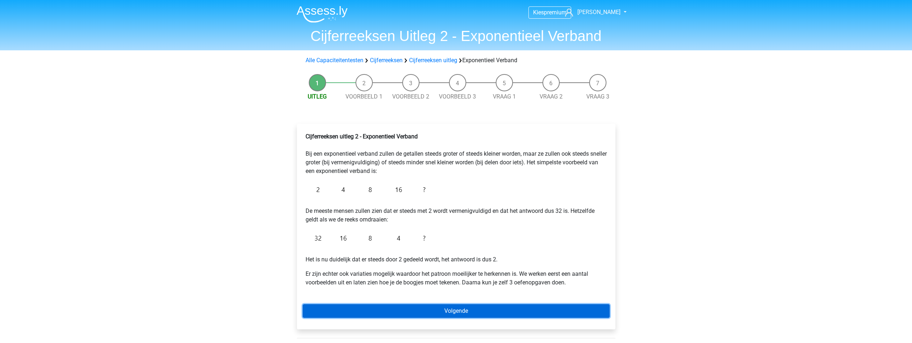
click at [385, 308] on link "Volgende" at bounding box center [456, 311] width 307 height 14
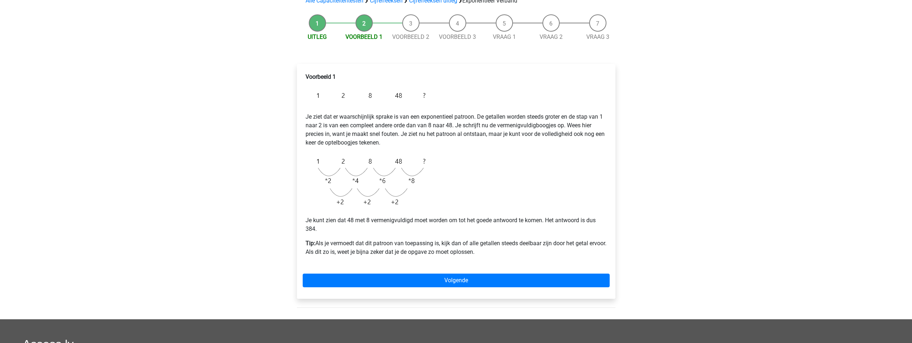
scroll to position [72, 0]
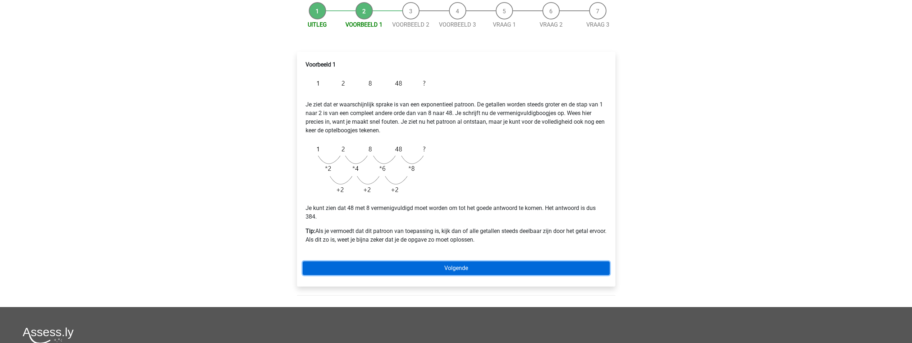
click at [465, 269] on link "Volgende" at bounding box center [456, 268] width 307 height 14
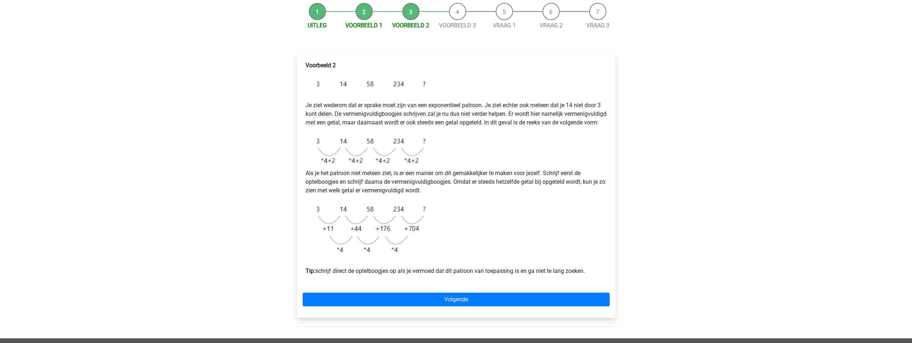
scroll to position [72, 0]
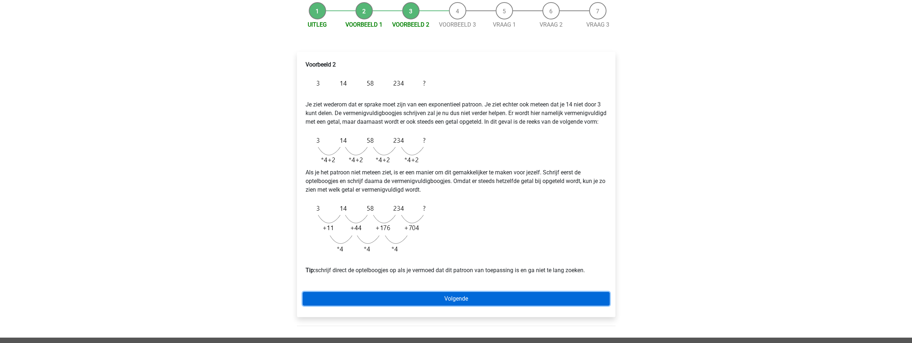
click at [444, 306] on link "Volgende" at bounding box center [456, 299] width 307 height 14
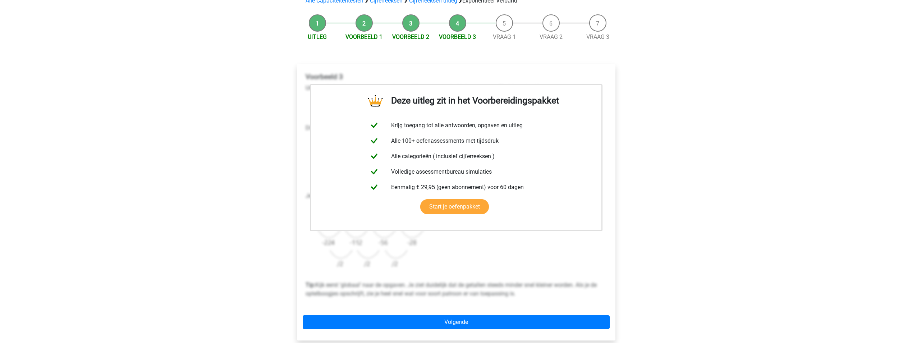
scroll to position [144, 0]
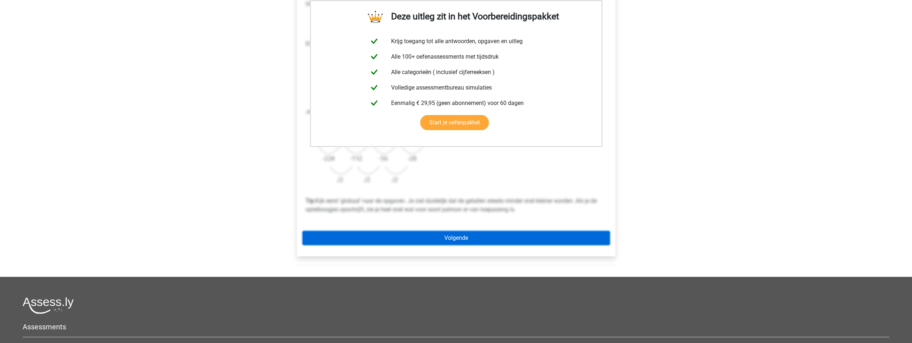
click at [481, 240] on link "Volgende" at bounding box center [456, 238] width 307 height 14
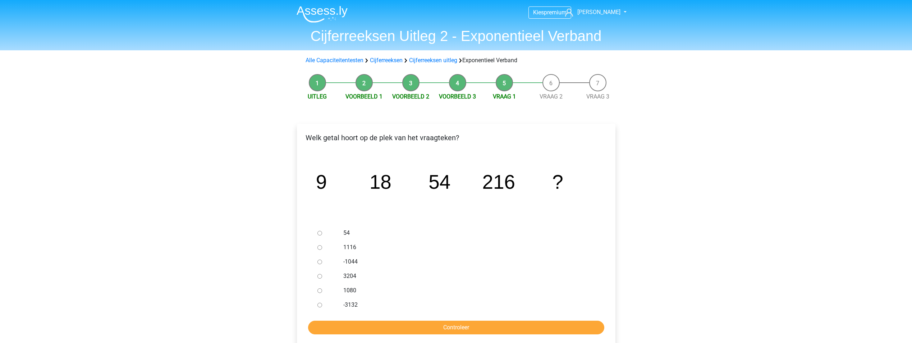
click at [346, 248] on label "1116" at bounding box center [467, 247] width 249 height 9
click at [322, 248] on input "1116" at bounding box center [320, 247] width 5 height 5
radio input "true"
click at [356, 326] on input "Controleer" at bounding box center [456, 328] width 296 height 14
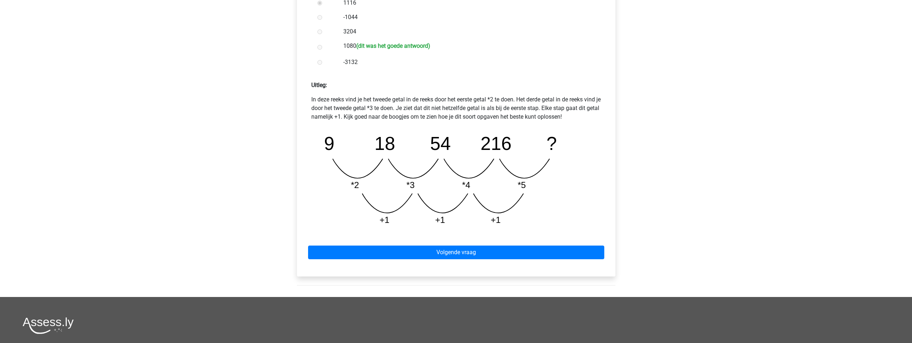
scroll to position [252, 0]
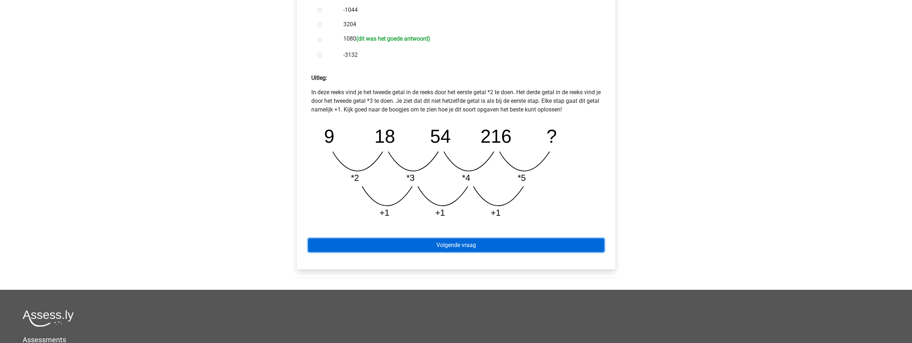
click at [435, 247] on link "Volgende vraag" at bounding box center [456, 245] width 296 height 14
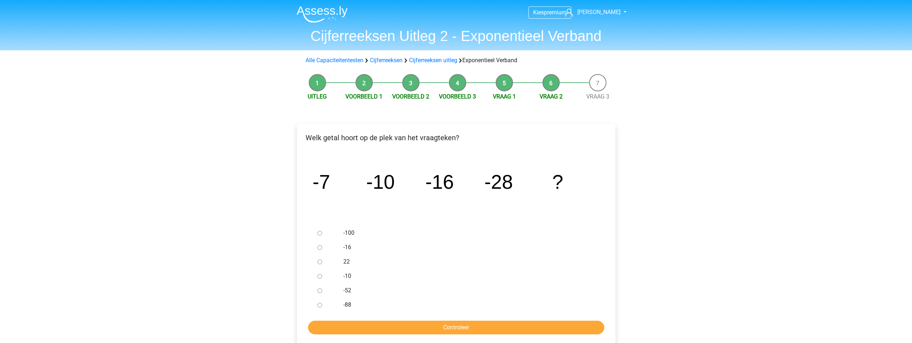
click at [346, 292] on label "-52" at bounding box center [467, 290] width 249 height 9
click at [322, 292] on input "-52" at bounding box center [320, 290] width 5 height 5
radio input "true"
click at [347, 324] on input "Controleer" at bounding box center [456, 328] width 296 height 14
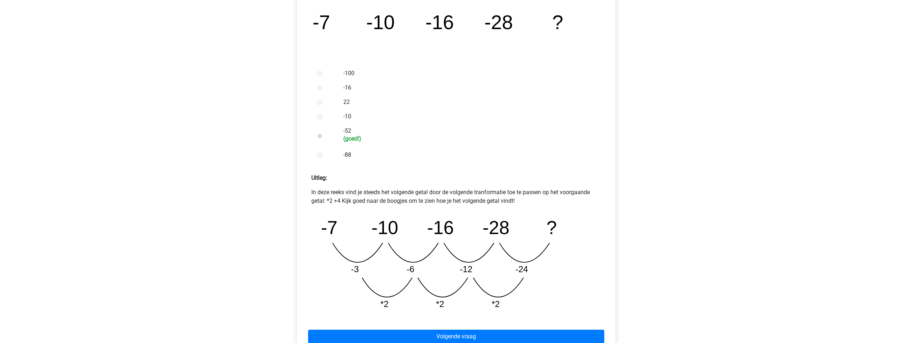
scroll to position [180, 0]
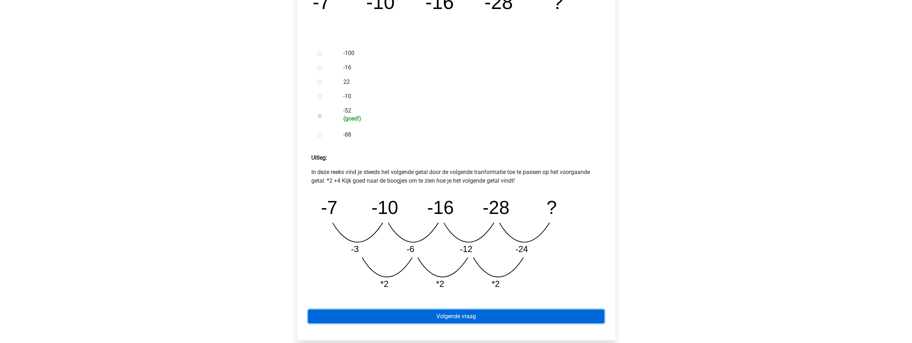
click at [350, 315] on link "Volgende vraag" at bounding box center [456, 317] width 296 height 14
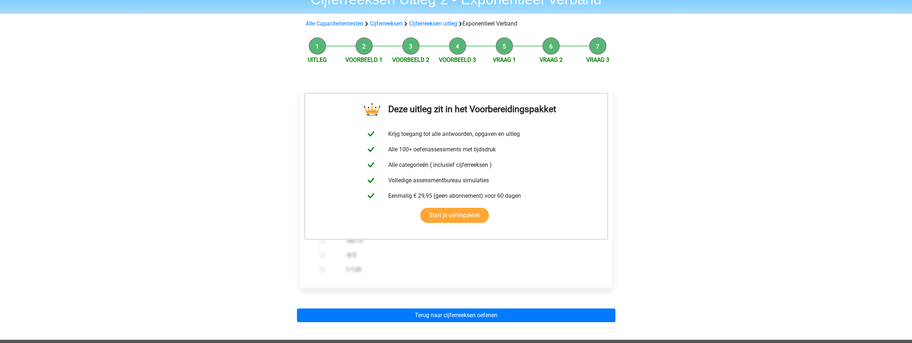
scroll to position [72, 0]
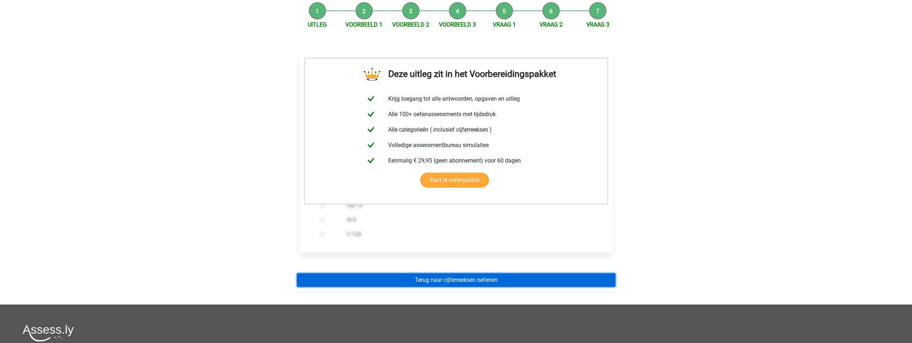
click at [370, 284] on link "Terug naar cijferreeksen oefenen" at bounding box center [456, 280] width 319 height 14
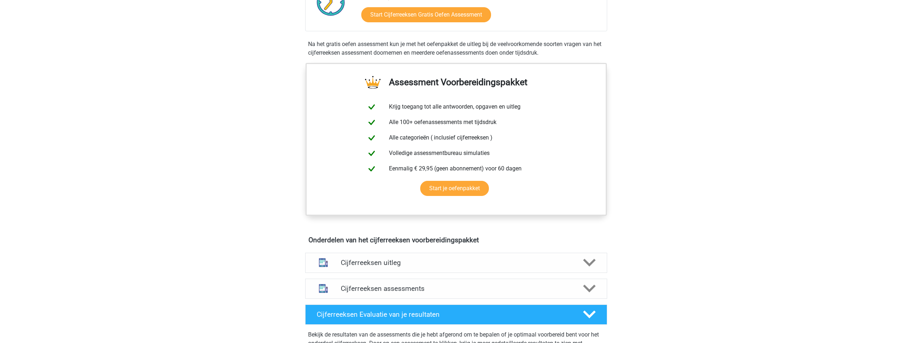
scroll to position [252, 0]
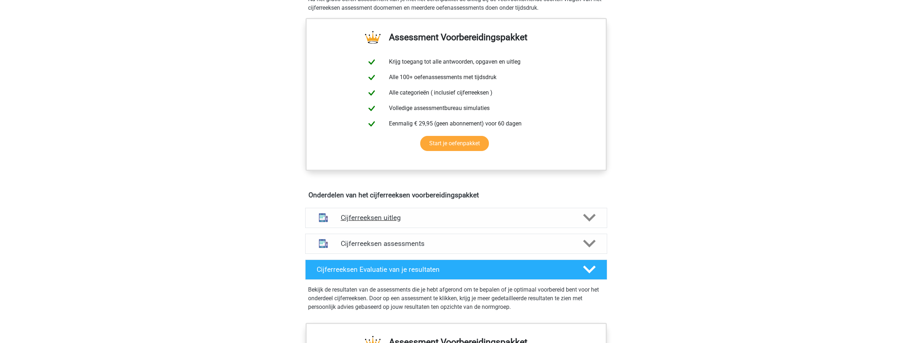
click at [415, 222] on h4 "Cijferreeksen uitleg" at bounding box center [456, 218] width 231 height 8
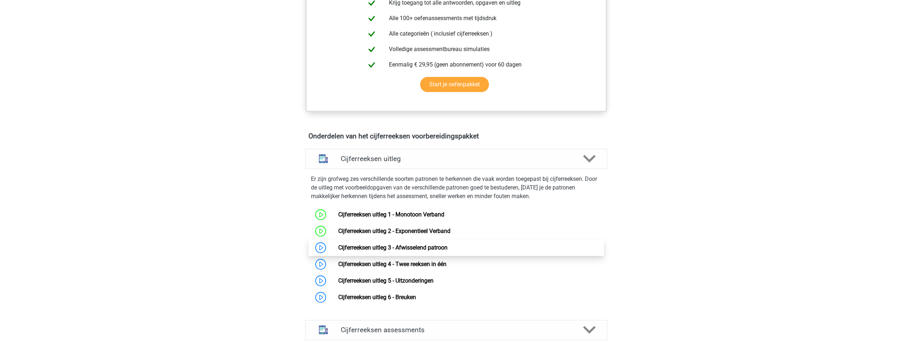
scroll to position [360, 0]
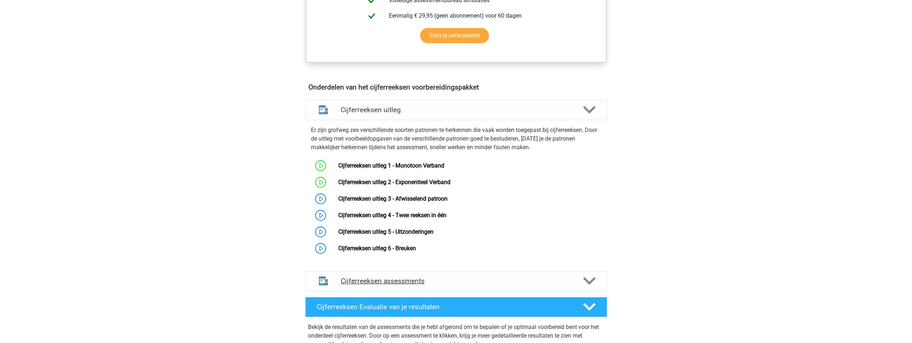
click at [398, 285] on h4 "Cijferreeksen assessments" at bounding box center [456, 281] width 231 height 8
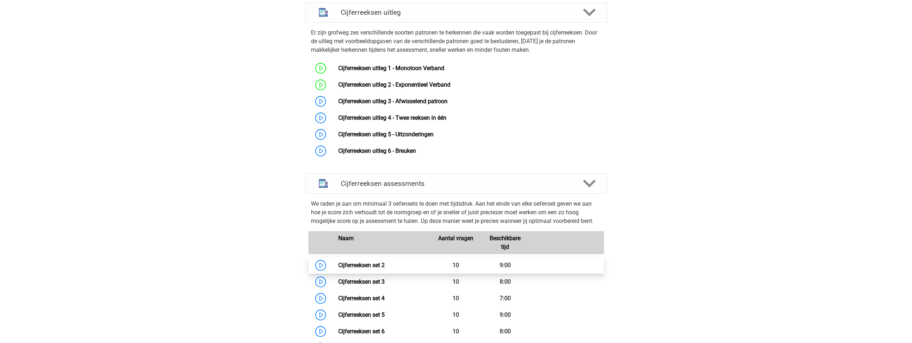
scroll to position [503, 0]
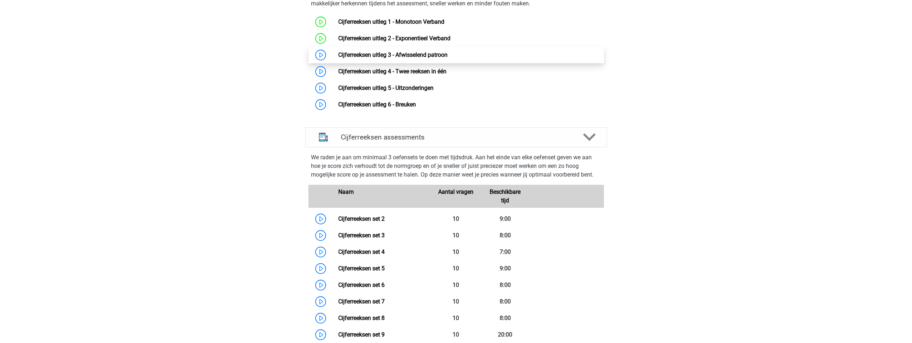
click at [447, 58] on link "Cijferreeksen uitleg 3 - Afwisselend patroon" at bounding box center [392, 54] width 109 height 7
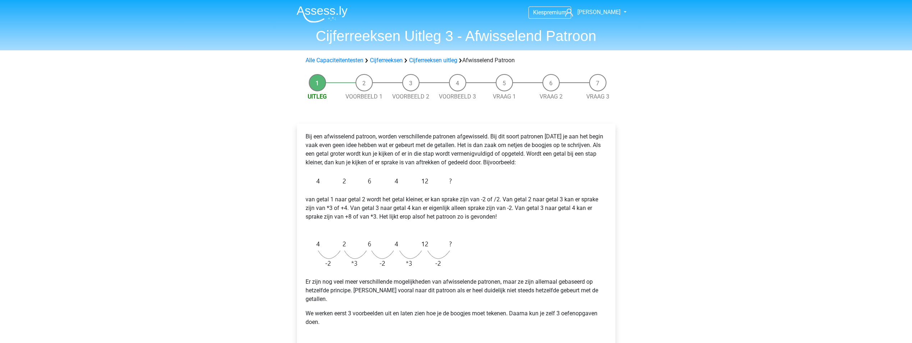
scroll to position [36, 0]
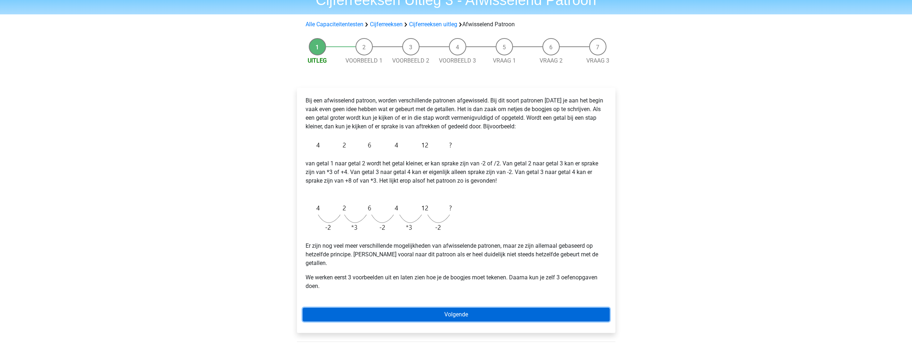
click at [414, 310] on link "Volgende" at bounding box center [456, 315] width 307 height 14
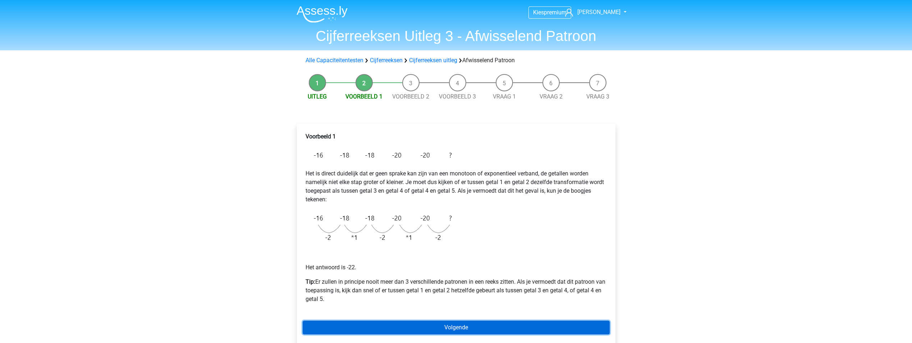
click at [409, 327] on link "Volgende" at bounding box center [456, 328] width 307 height 14
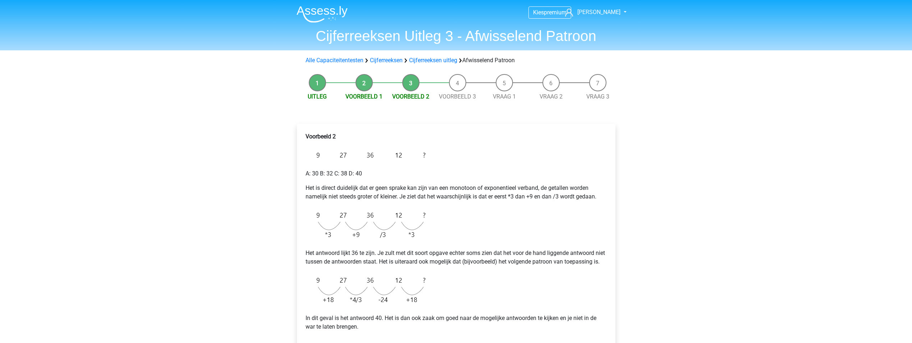
scroll to position [36, 0]
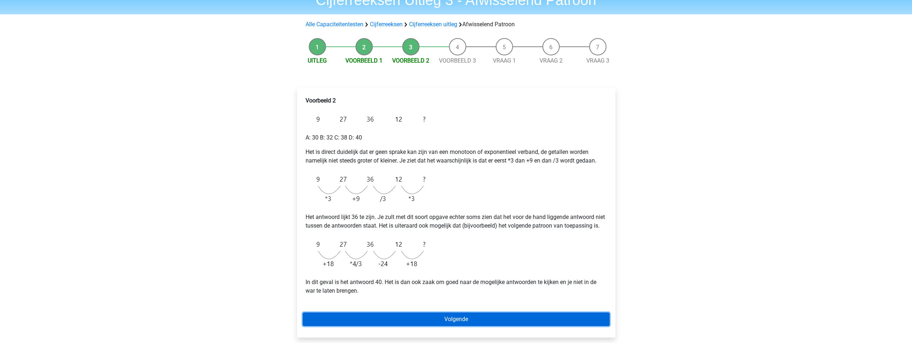
click at [408, 326] on link "Volgende" at bounding box center [456, 320] width 307 height 14
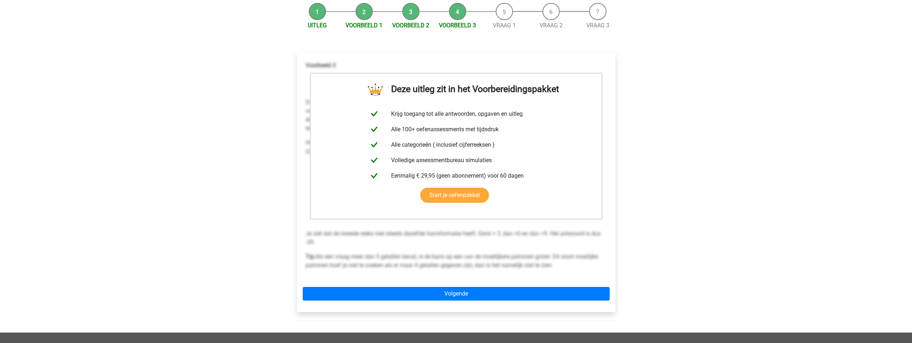
scroll to position [72, 0]
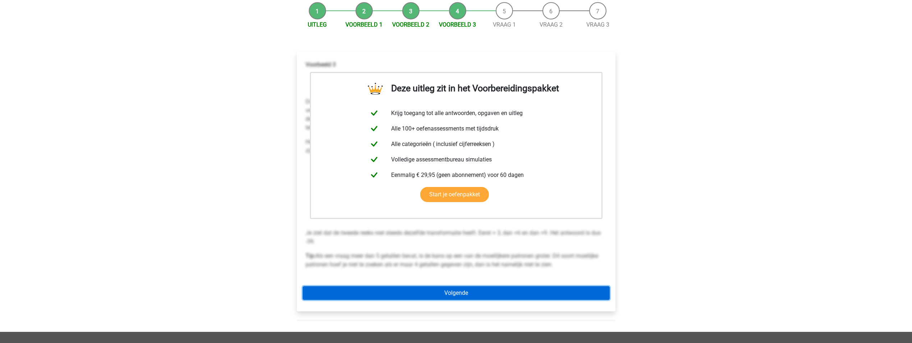
click at [416, 290] on link "Volgende" at bounding box center [456, 293] width 307 height 14
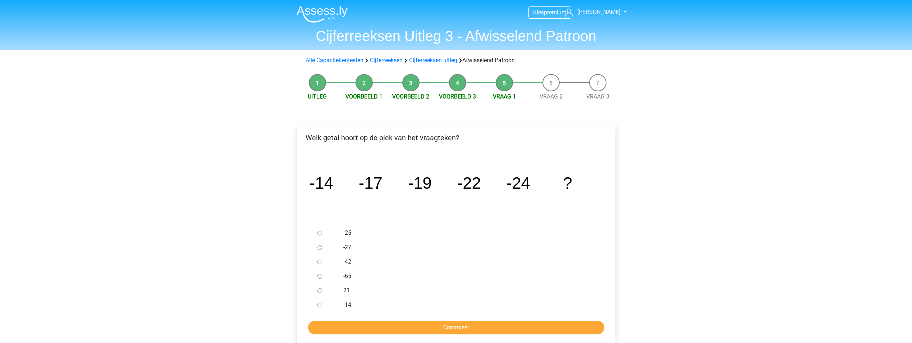
click at [342, 249] on div "-27" at bounding box center [468, 247] width 260 height 14
click at [324, 249] on div at bounding box center [327, 247] width 24 height 14
click at [320, 249] on input "-27" at bounding box center [320, 247] width 5 height 5
radio input "true"
click at [351, 324] on input "Controleer" at bounding box center [456, 328] width 296 height 14
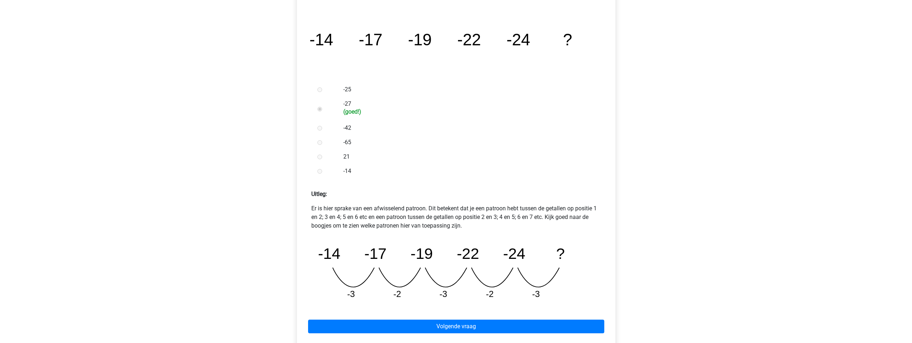
scroll to position [144, 0]
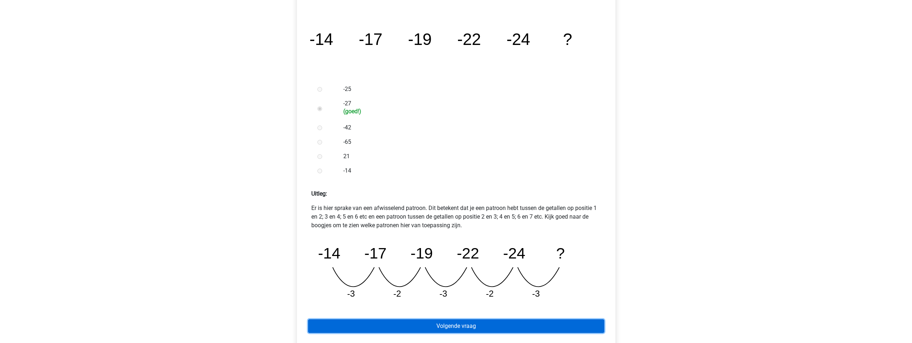
click at [352, 320] on link "Volgende vraag" at bounding box center [456, 326] width 296 height 14
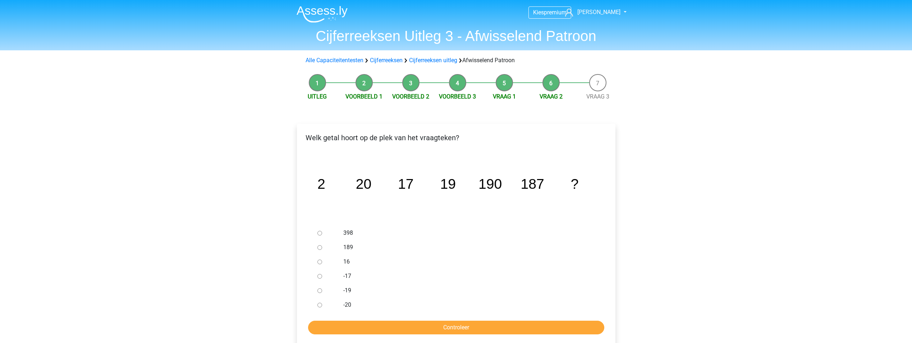
click at [340, 249] on div "189" at bounding box center [468, 247] width 260 height 14
drag, startPoint x: 331, startPoint y: 245, endPoint x: 327, endPoint y: 246, distance: 3.6
click at [330, 245] on div at bounding box center [327, 247] width 24 height 14
click at [320, 246] on input "189" at bounding box center [320, 247] width 5 height 5
radio input "true"
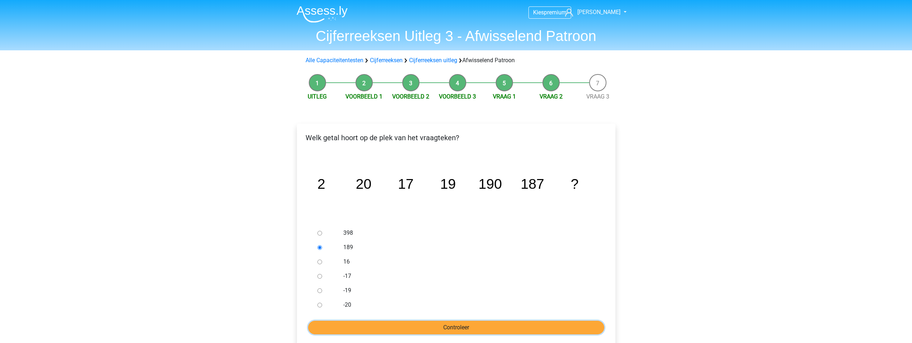
click at [344, 329] on input "Controleer" at bounding box center [456, 328] width 296 height 14
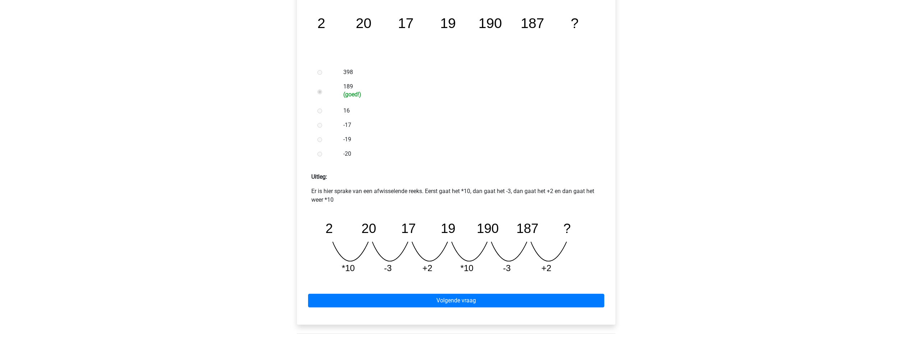
scroll to position [144, 0]
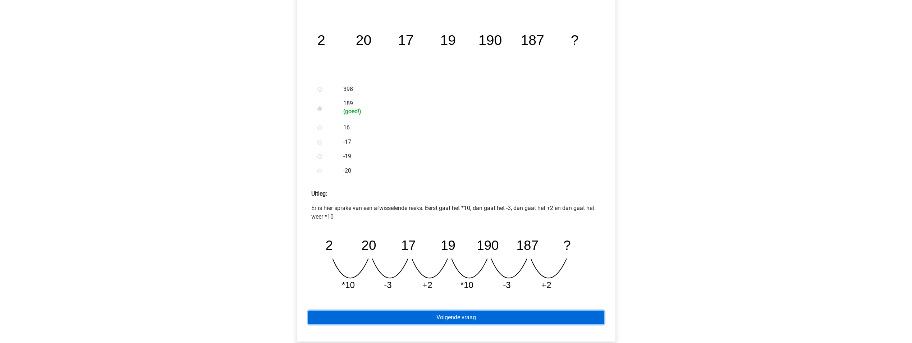
click at [389, 311] on link "Volgende vraag" at bounding box center [456, 318] width 296 height 14
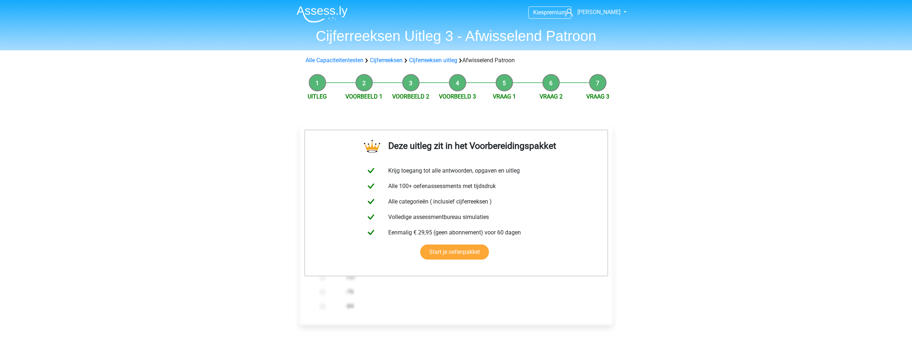
scroll to position [144, 0]
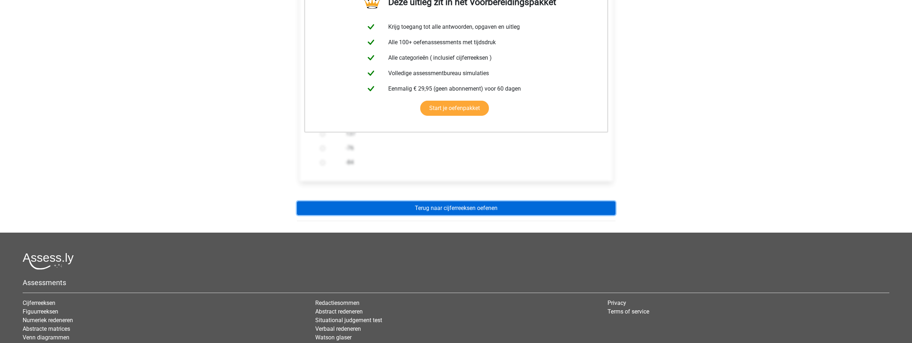
click at [456, 211] on link "Terug naar cijferreeksen oefenen" at bounding box center [456, 208] width 319 height 14
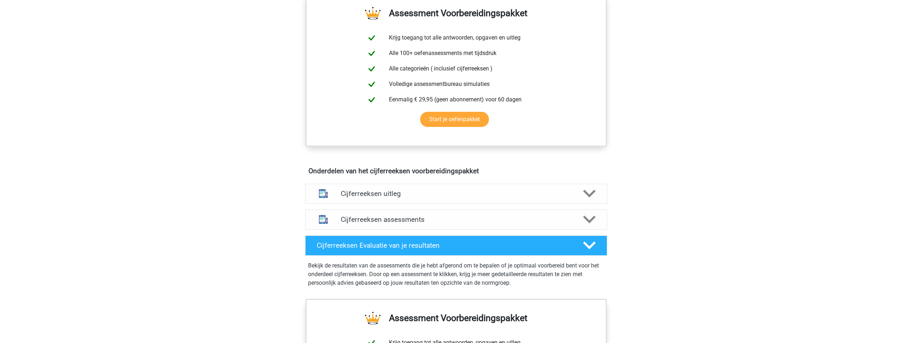
scroll to position [324, 0]
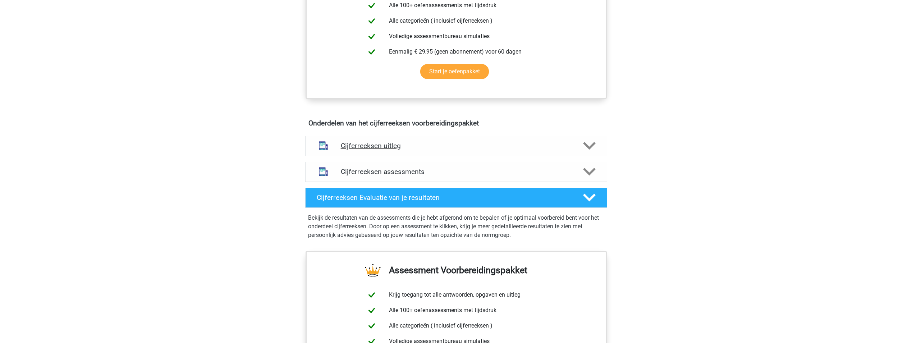
click at [471, 150] on h4 "Cijferreeksen uitleg" at bounding box center [456, 146] width 231 height 8
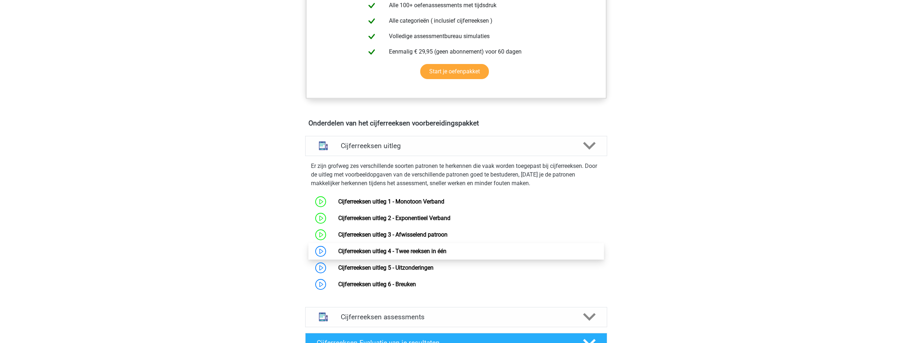
click at [425, 255] on link "Cijferreeksen uitleg 4 - Twee reeksen in één" at bounding box center [392, 251] width 108 height 7
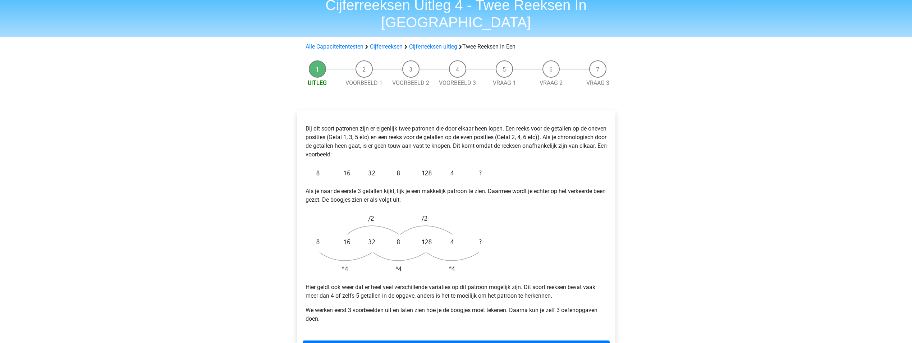
scroll to position [72, 0]
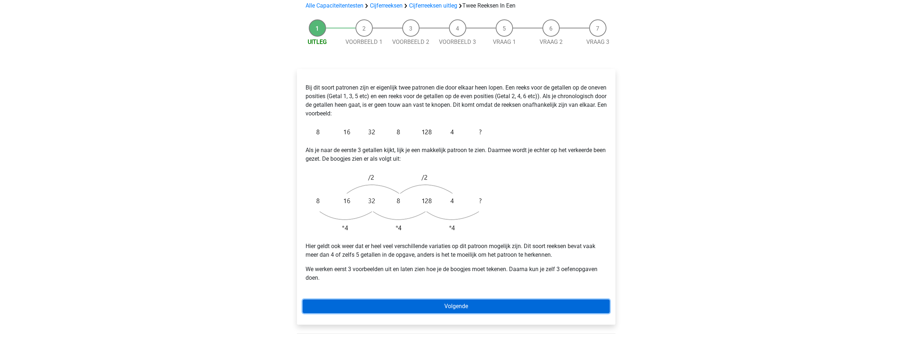
click at [417, 300] on link "Volgende" at bounding box center [456, 307] width 307 height 14
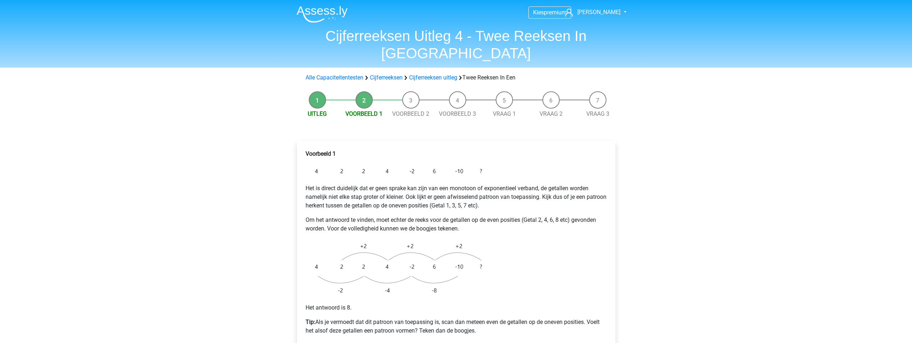
scroll to position [36, 0]
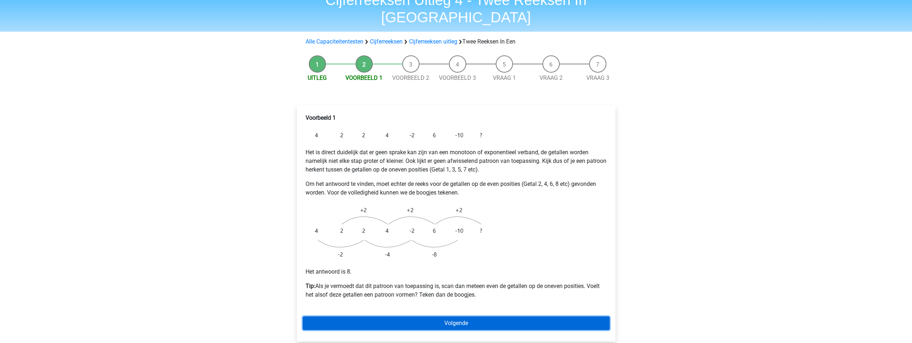
click at [408, 316] on link "Volgende" at bounding box center [456, 323] width 307 height 14
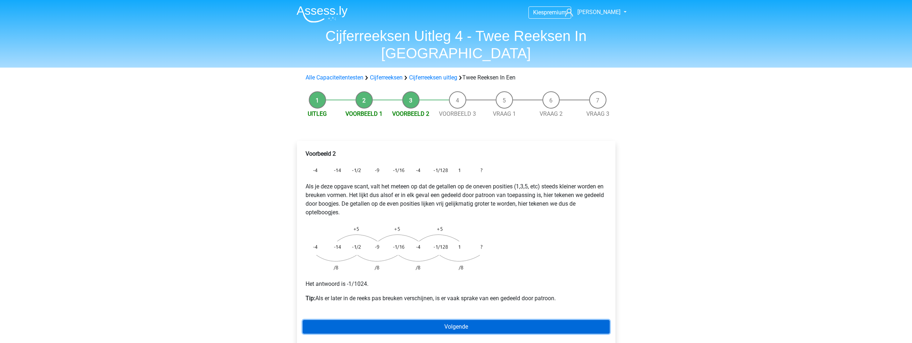
click at [406, 320] on link "Volgende" at bounding box center [456, 327] width 307 height 14
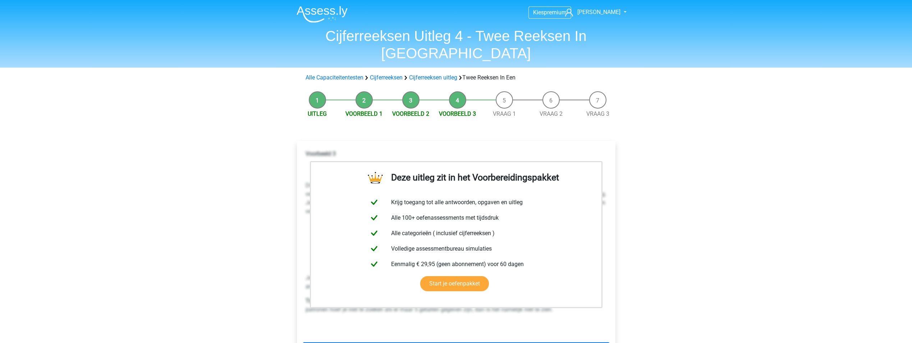
scroll to position [36, 0]
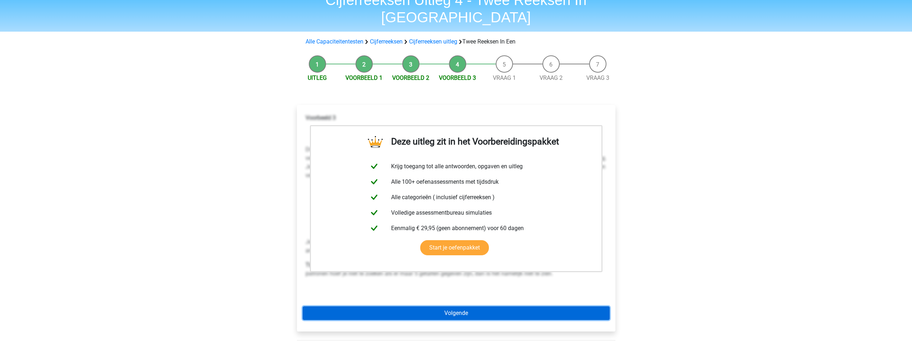
click at [407, 306] on link "Volgende" at bounding box center [456, 313] width 307 height 14
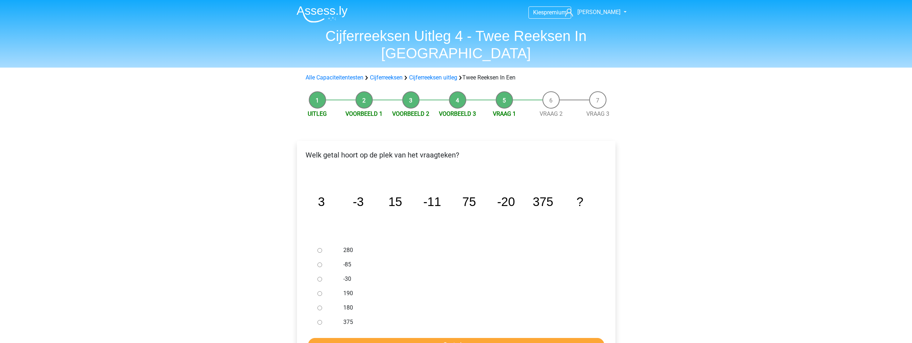
click at [319, 277] on input "-30" at bounding box center [320, 279] width 5 height 5
radio input "true"
click at [341, 338] on input "Controleer" at bounding box center [456, 345] width 296 height 14
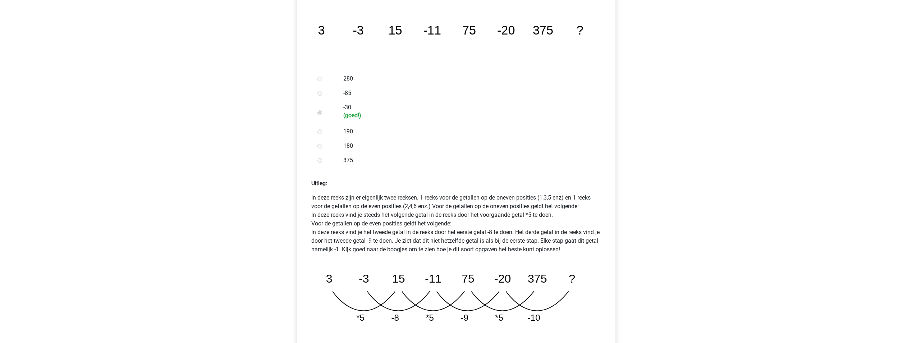
scroll to position [180, 0]
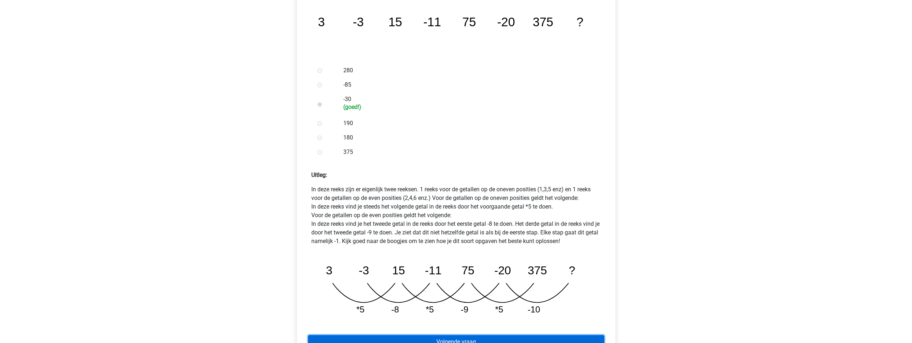
click at [354, 335] on link "Volgende vraag" at bounding box center [456, 342] width 296 height 14
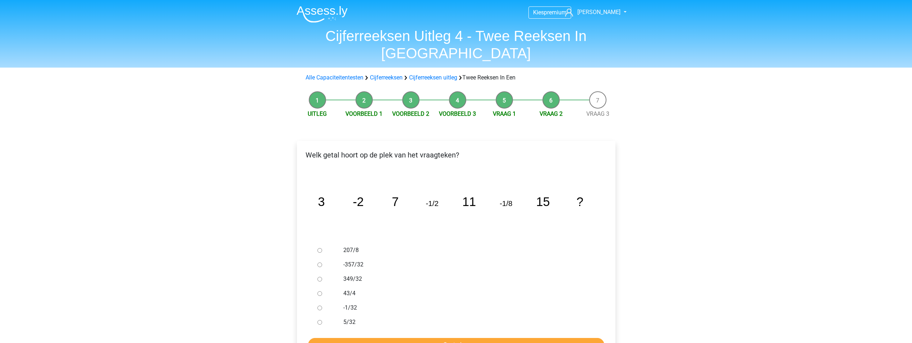
click at [317, 301] on div at bounding box center [327, 308] width 24 height 14
click at [319, 306] on input "-1/32" at bounding box center [320, 308] width 5 height 5
radio input "true"
click at [343, 338] on input "Controleer" at bounding box center [456, 345] width 296 height 14
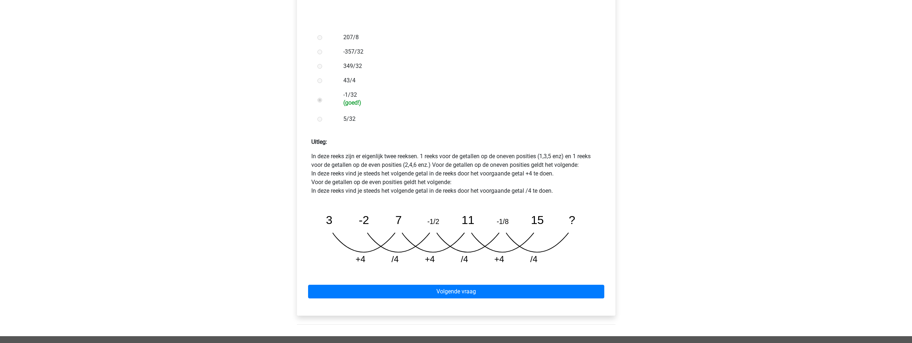
scroll to position [216, 0]
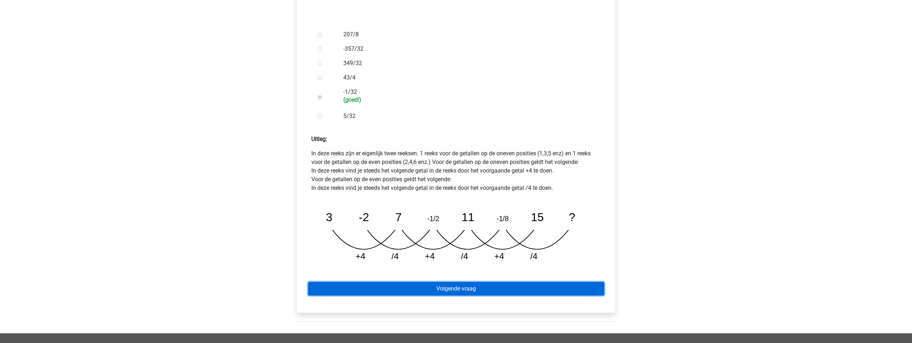
click at [426, 282] on link "Volgende vraag" at bounding box center [456, 289] width 296 height 14
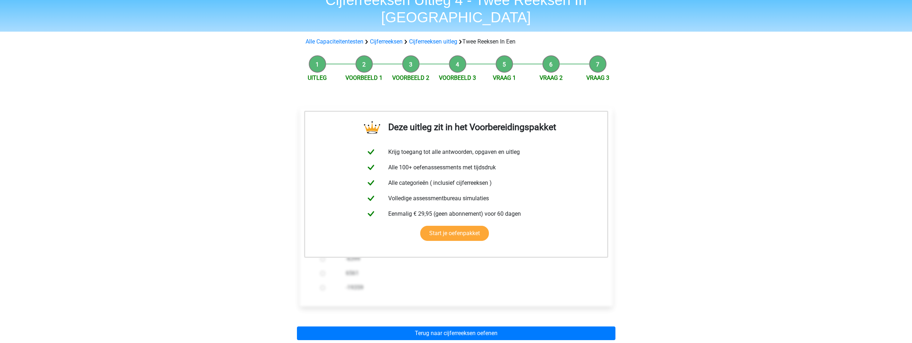
scroll to position [108, 0]
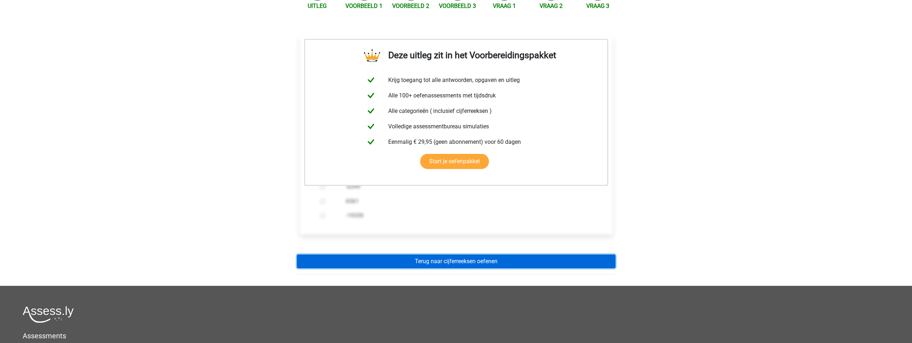
click at [459, 255] on link "Terug naar cijferreeksen oefenen" at bounding box center [456, 262] width 319 height 14
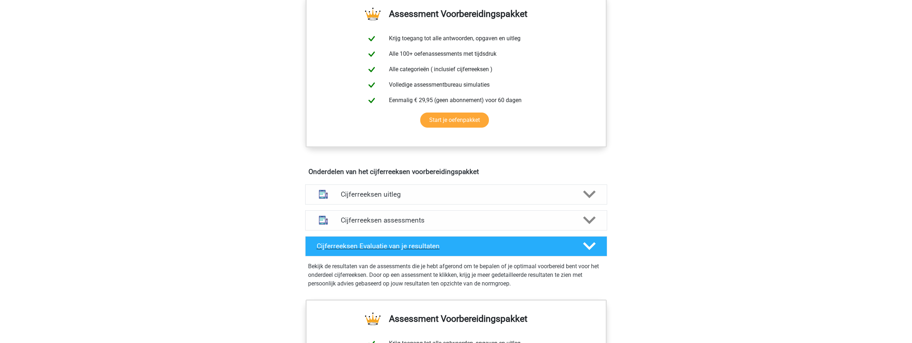
scroll to position [288, 0]
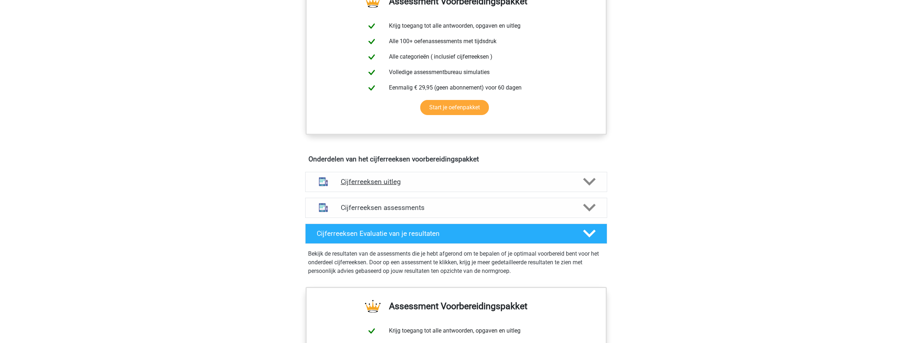
click at [471, 186] on h4 "Cijferreeksen uitleg" at bounding box center [456, 182] width 231 height 8
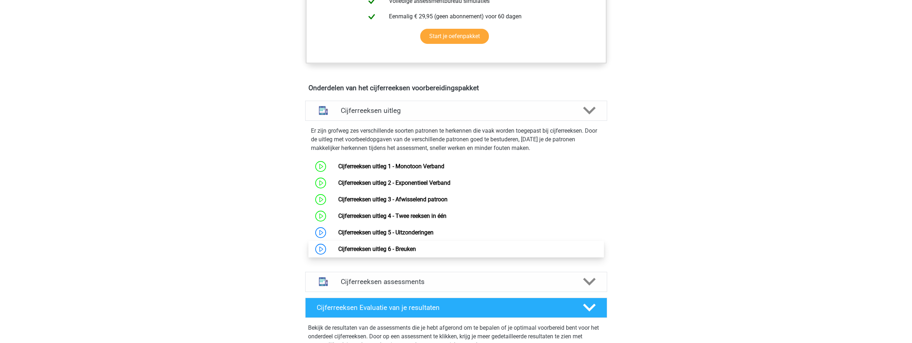
scroll to position [360, 0]
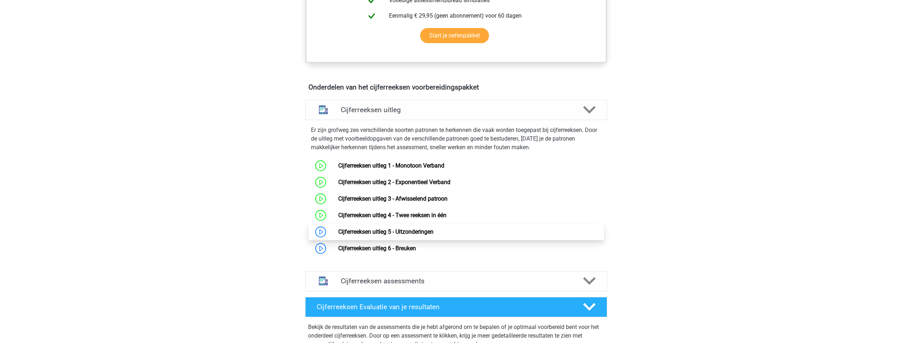
click at [422, 235] on link "Cijferreeksen uitleg 5 - Uitzonderingen" at bounding box center [385, 231] width 95 height 7
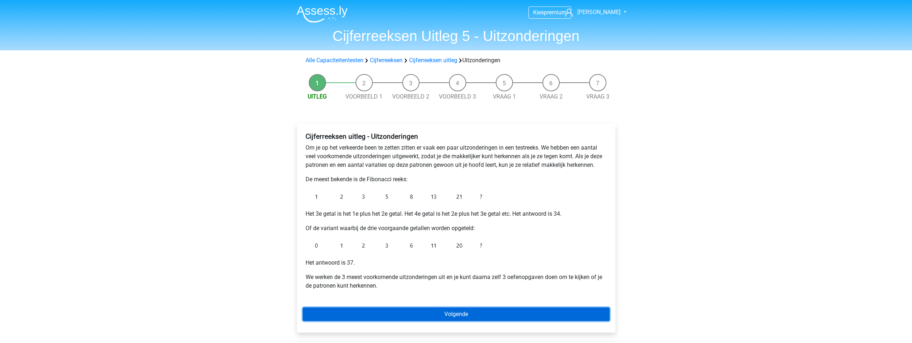
click at [420, 315] on link "Volgende" at bounding box center [456, 314] width 307 height 14
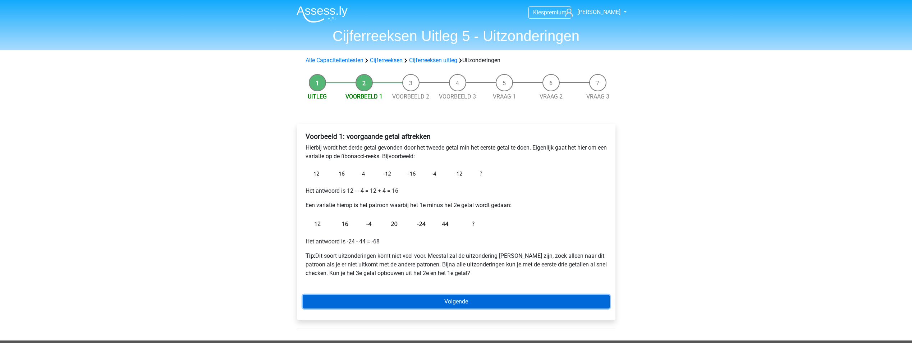
click at [441, 302] on link "Volgende" at bounding box center [456, 302] width 307 height 14
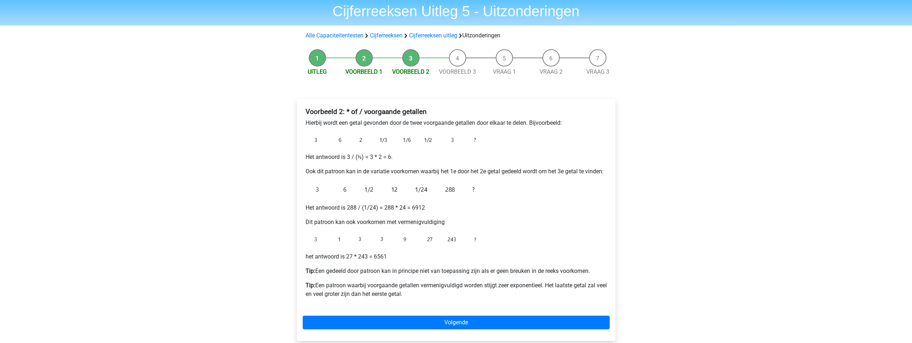
scroll to position [72, 0]
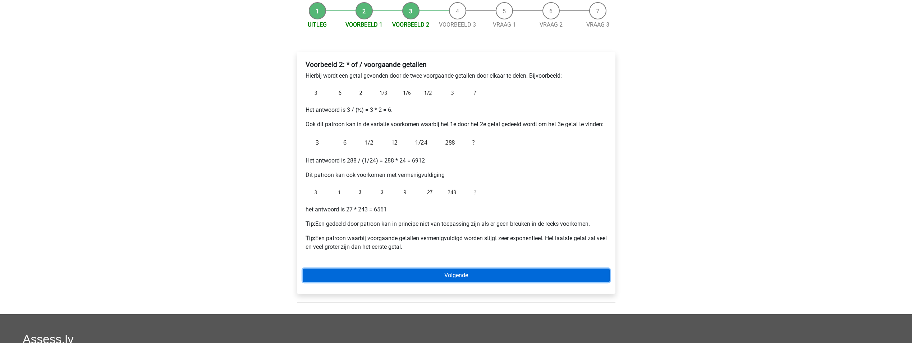
click at [461, 279] on link "Volgende" at bounding box center [456, 276] width 307 height 14
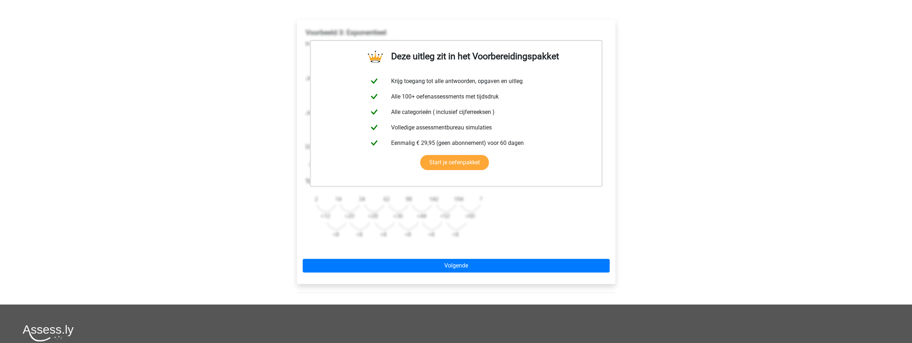
scroll to position [108, 0]
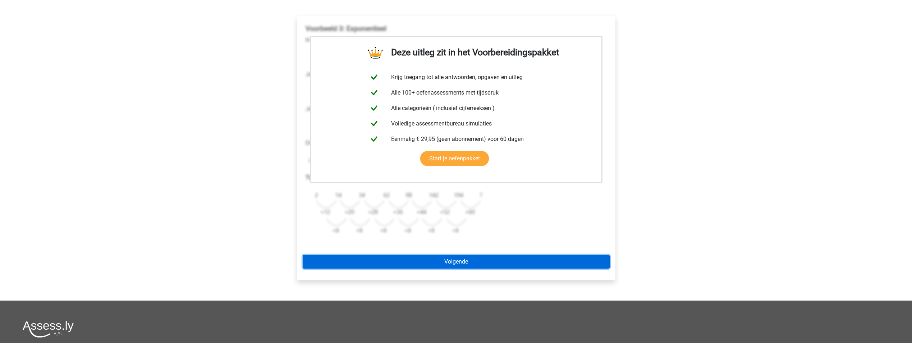
click at [467, 266] on link "Volgende" at bounding box center [456, 262] width 307 height 14
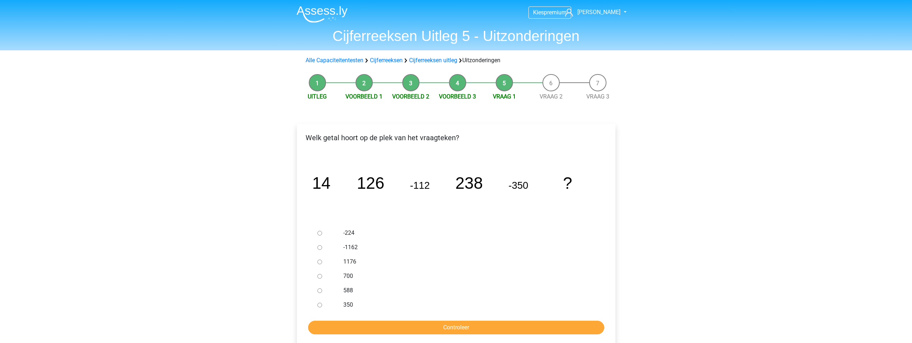
click at [350, 234] on label "-224" at bounding box center [467, 233] width 249 height 9
click at [322, 234] on input "-224" at bounding box center [320, 233] width 5 height 5
radio input "true"
click at [447, 325] on input "Controleer" at bounding box center [456, 328] width 296 height 14
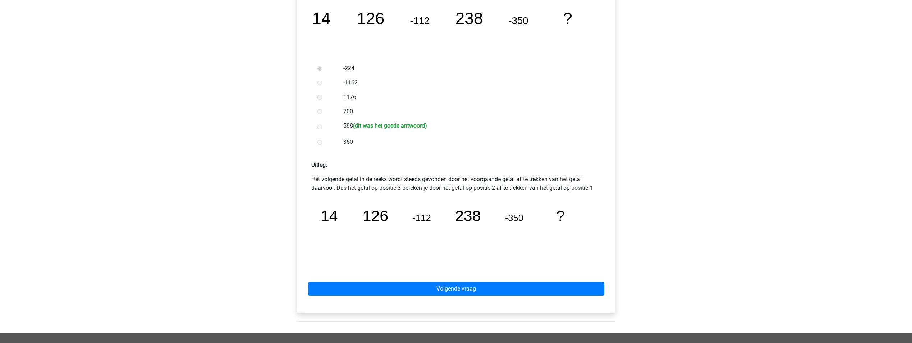
scroll to position [180, 0]
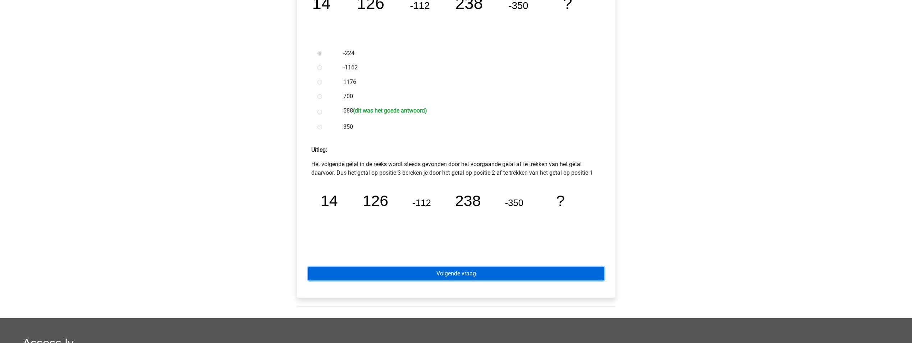
click at [483, 275] on link "Volgende vraag" at bounding box center [456, 274] width 296 height 14
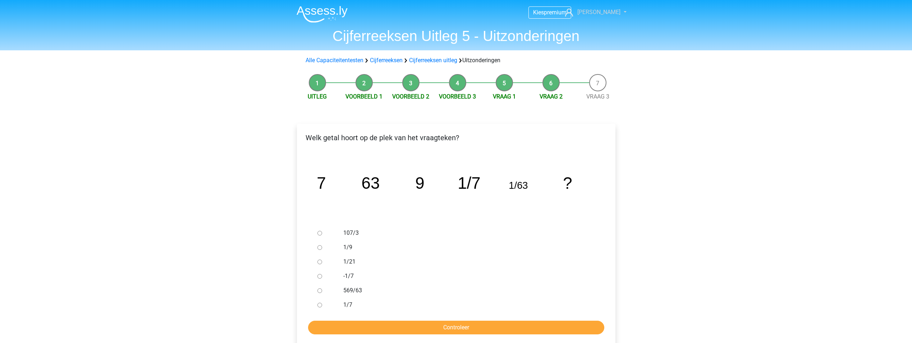
click at [605, 12] on span "[PERSON_NAME]" at bounding box center [599, 12] width 43 height 7
click at [649, 92] on div "Kies premium Caroline carolinevanlentwijnker@hotmail.com" at bounding box center [456, 278] width 912 height 556
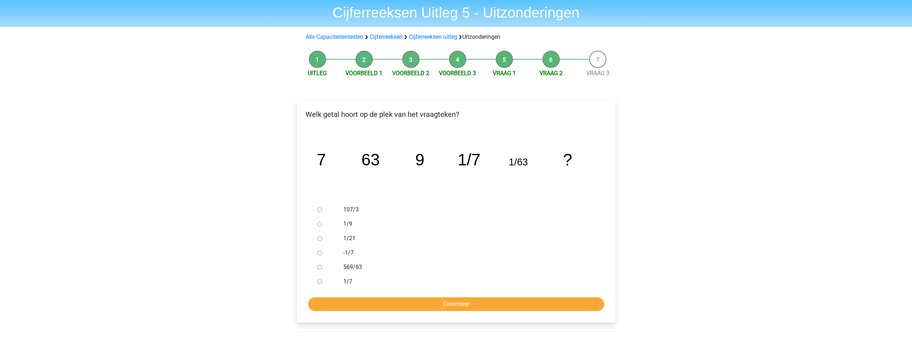
scroll to position [36, 0]
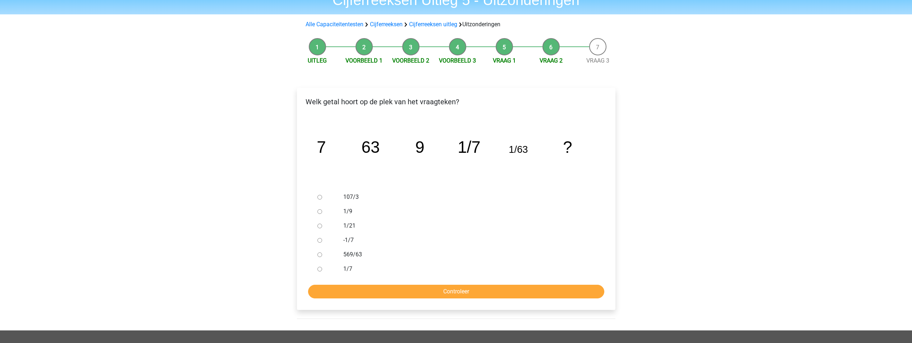
click at [320, 212] on input "1/9" at bounding box center [320, 211] width 5 height 5
radio input "true"
click at [385, 289] on input "Controleer" at bounding box center [456, 292] width 296 height 14
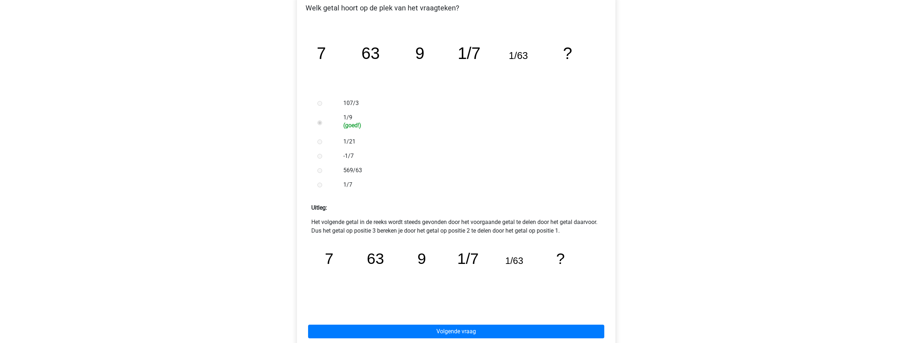
scroll to position [144, 0]
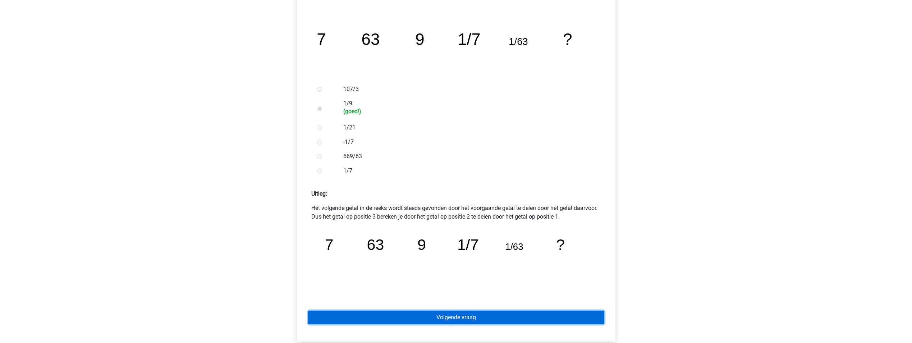
click at [409, 315] on link "Volgende vraag" at bounding box center [456, 318] width 296 height 14
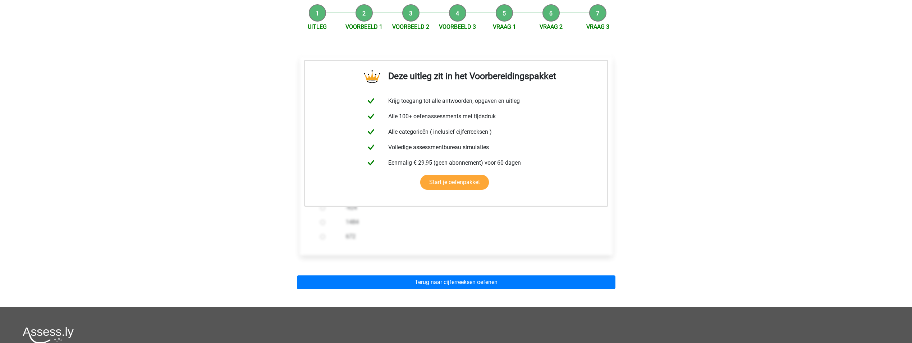
scroll to position [72, 0]
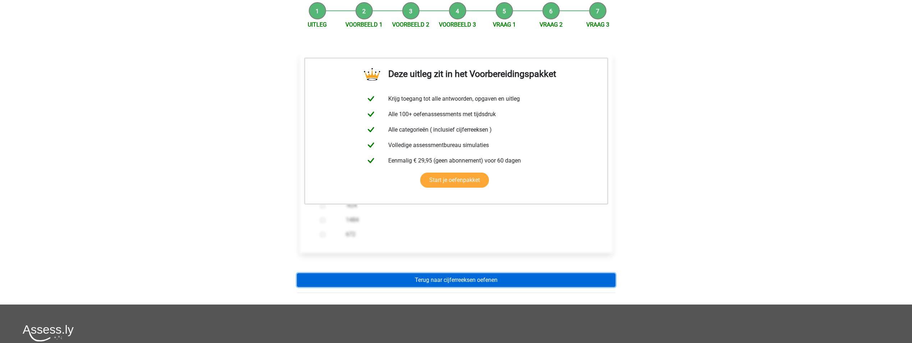
click at [482, 283] on link "Terug naar cijferreeksen oefenen" at bounding box center [456, 280] width 319 height 14
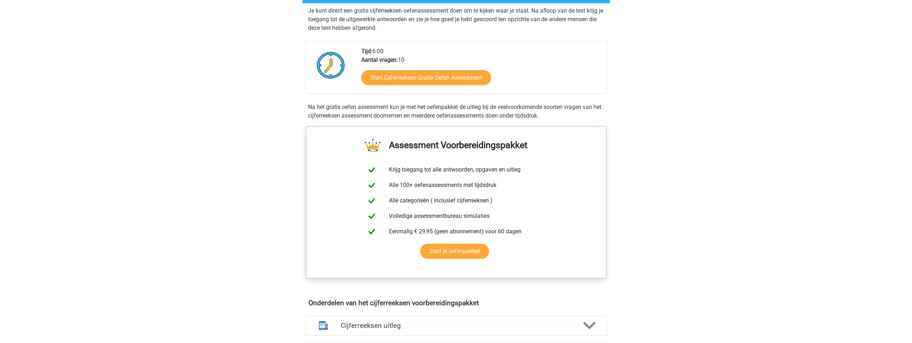
scroll to position [180, 0]
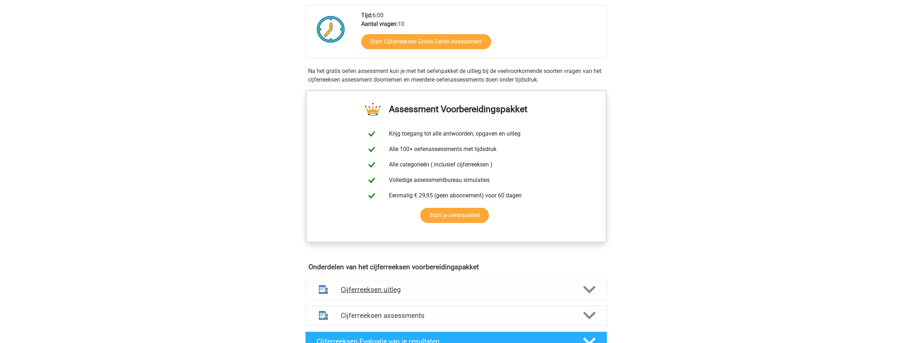
click at [474, 291] on div "Cijferreeksen uitleg" at bounding box center [456, 290] width 302 height 20
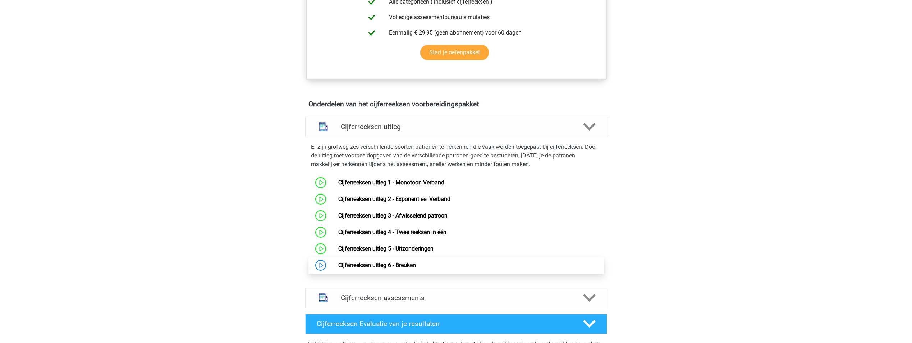
scroll to position [360, 0]
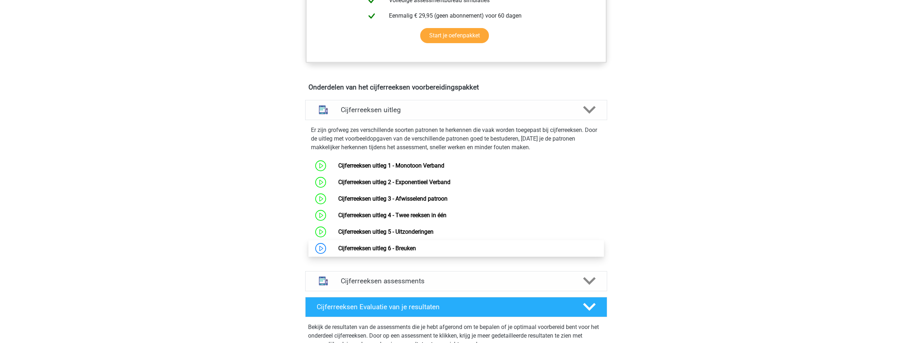
click at [416, 252] on link "Cijferreeksen uitleg 6 - Breuken" at bounding box center [377, 248] width 78 height 7
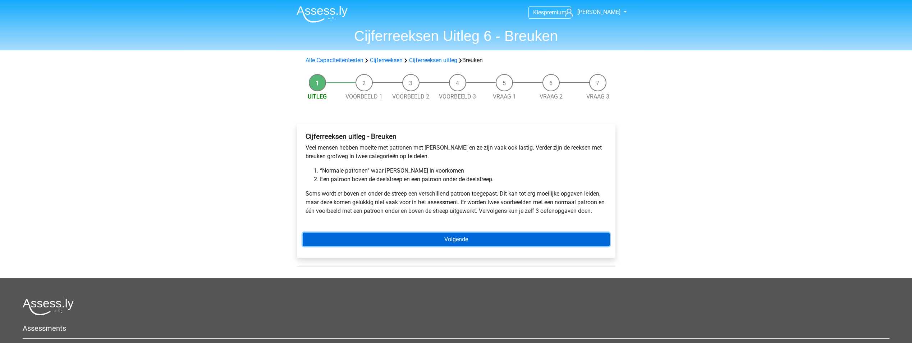
click at [445, 242] on link "Volgende" at bounding box center [456, 240] width 307 height 14
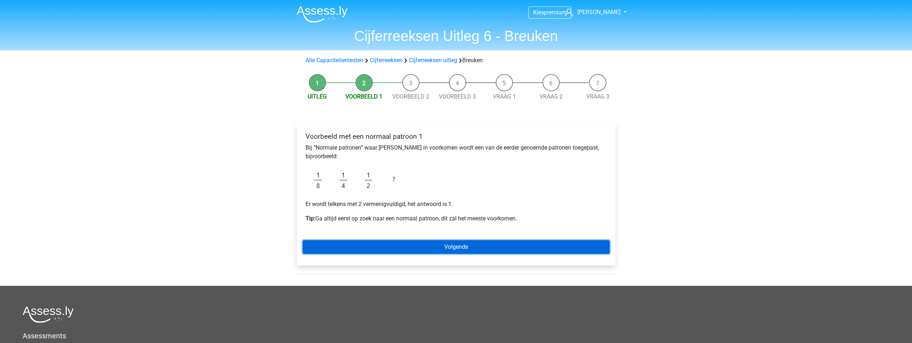
click at [443, 250] on link "Volgende" at bounding box center [456, 247] width 307 height 14
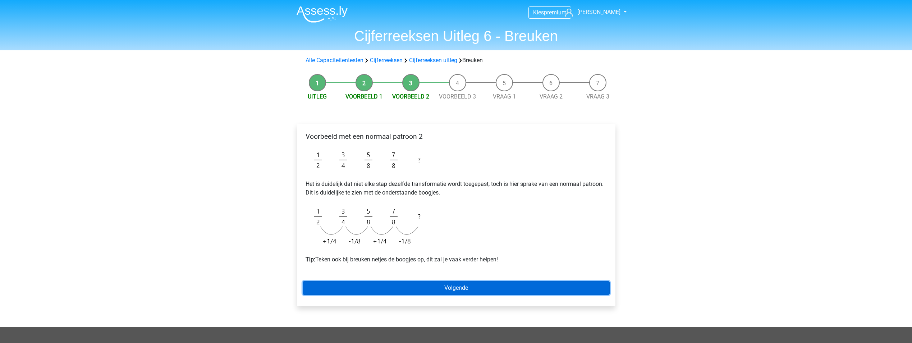
click at [448, 287] on link "Volgende" at bounding box center [456, 288] width 307 height 14
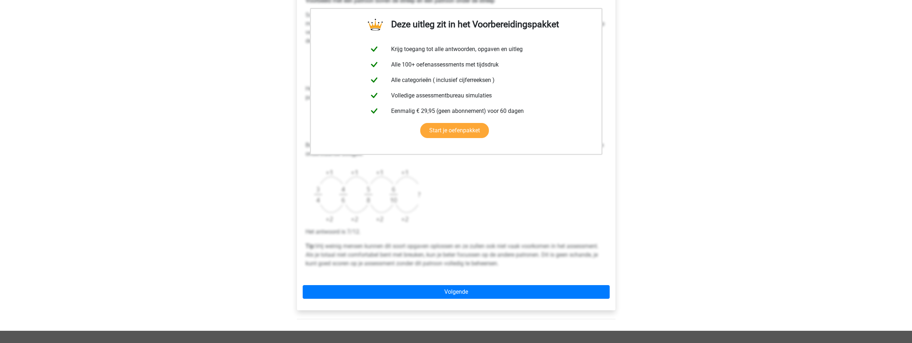
scroll to position [144, 0]
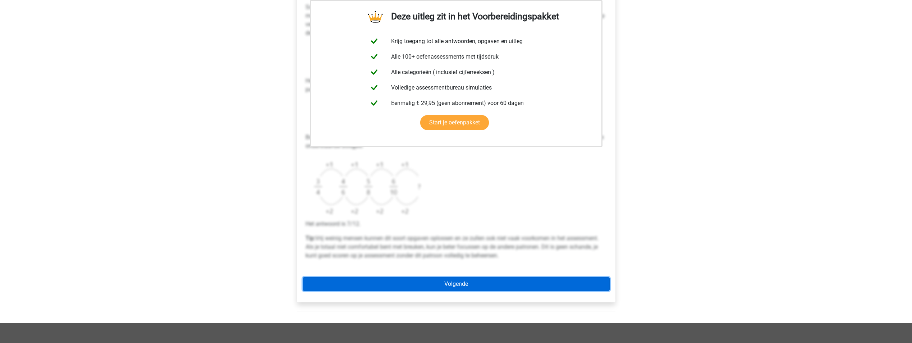
click at [449, 286] on link "Volgende" at bounding box center [456, 284] width 307 height 14
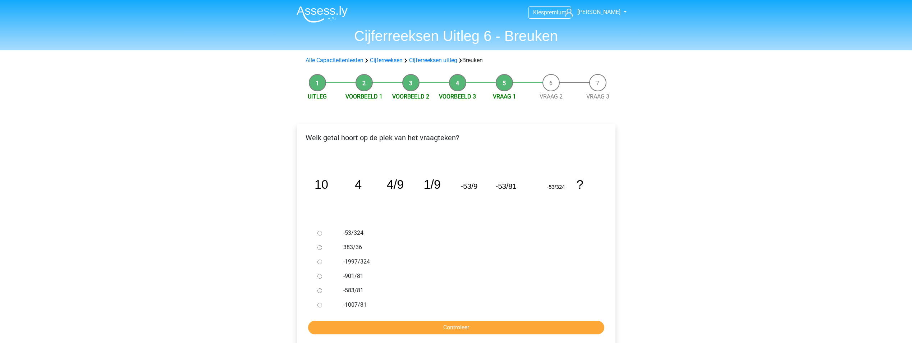
click at [356, 233] on label "-53/324" at bounding box center [467, 233] width 249 height 9
click at [322, 233] on input "-53/324" at bounding box center [320, 233] width 5 height 5
radio input "true"
click at [388, 324] on input "Controleer" at bounding box center [456, 328] width 296 height 14
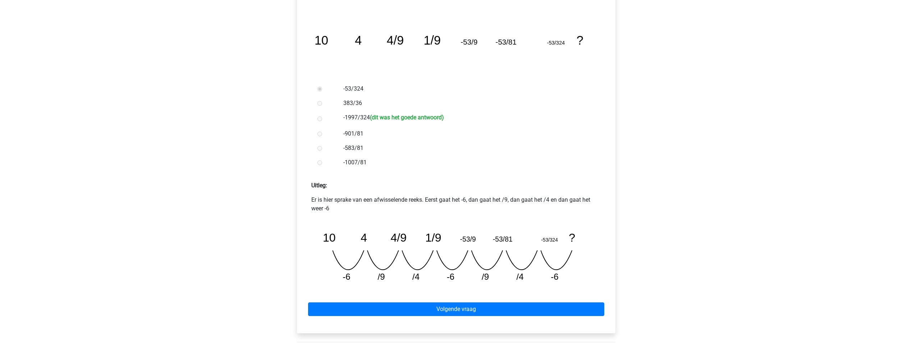
scroll to position [144, 0]
click at [412, 300] on div "Volgende vraag" at bounding box center [456, 308] width 307 height 40
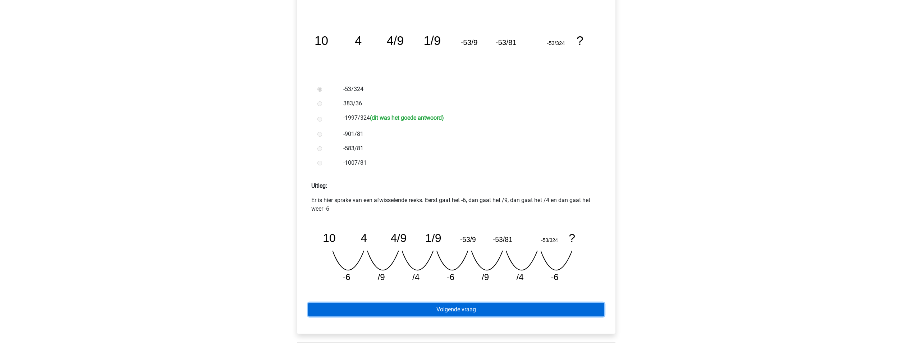
click at [411, 306] on link "Volgende vraag" at bounding box center [456, 310] width 296 height 14
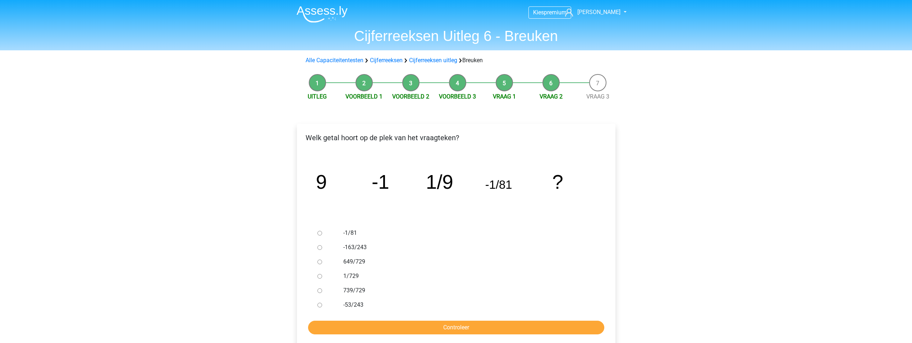
click at [356, 277] on label "1/729" at bounding box center [467, 276] width 249 height 9
click at [322, 277] on input "1/729" at bounding box center [320, 276] width 5 height 5
radio input "true"
click at [355, 328] on input "Controleer" at bounding box center [456, 328] width 296 height 14
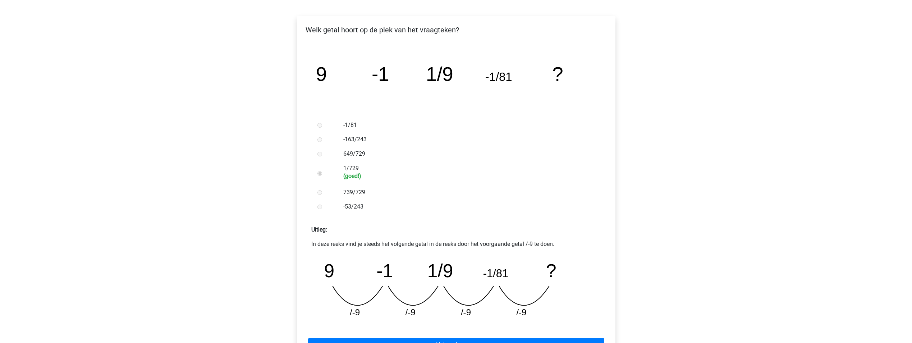
scroll to position [144, 0]
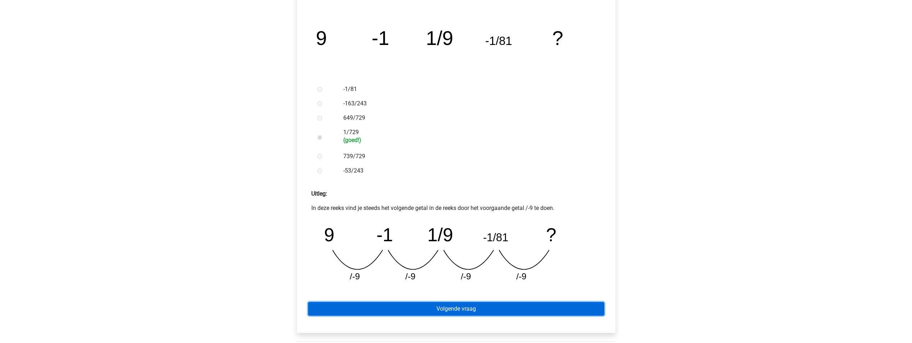
click at [416, 313] on link "Volgende vraag" at bounding box center [456, 309] width 296 height 14
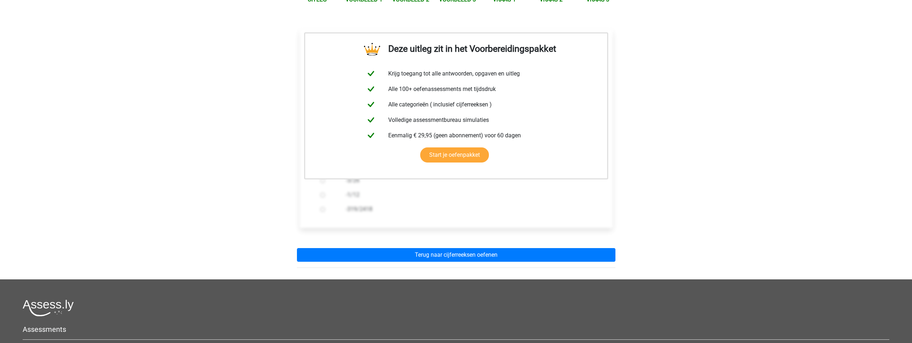
scroll to position [108, 0]
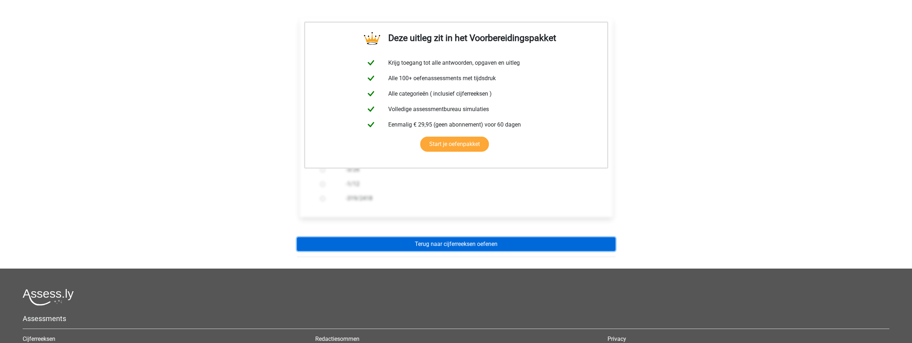
click at [454, 242] on link "Terug naar cijferreeksen oefenen" at bounding box center [456, 244] width 319 height 14
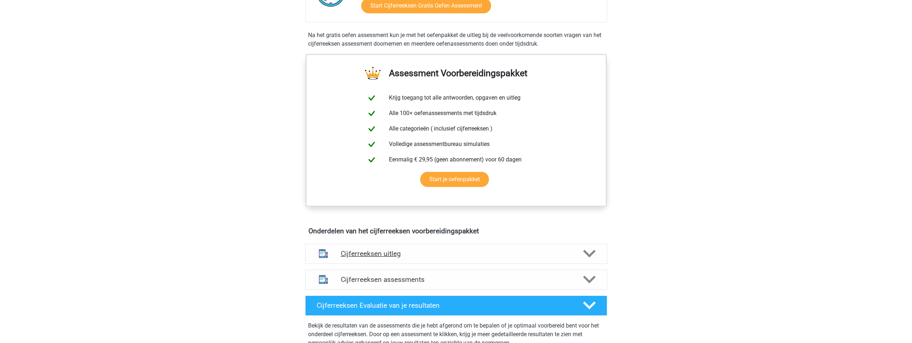
scroll to position [252, 0]
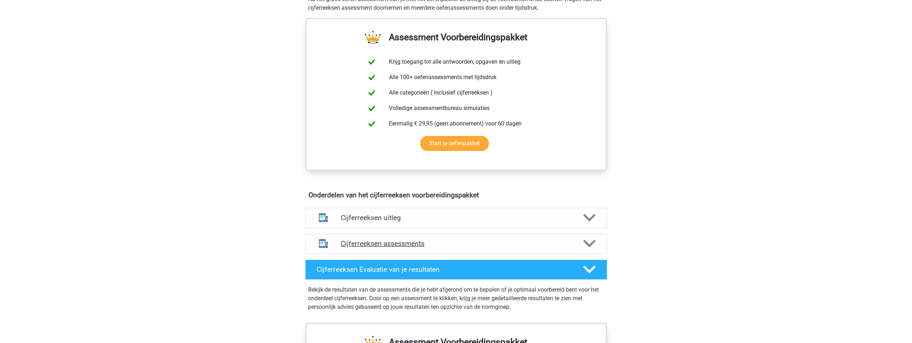
click at [456, 248] on h4 "Cijferreeksen assessments" at bounding box center [456, 244] width 231 height 8
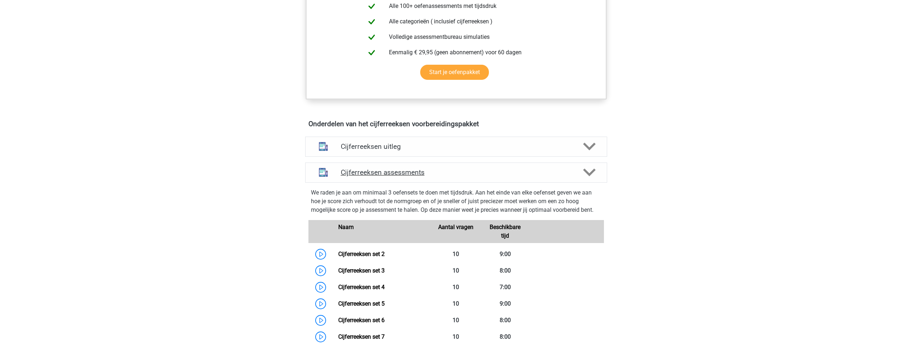
scroll to position [324, 0]
click at [385, 257] on link "Cijferreeksen set 2" at bounding box center [361, 253] width 46 height 7
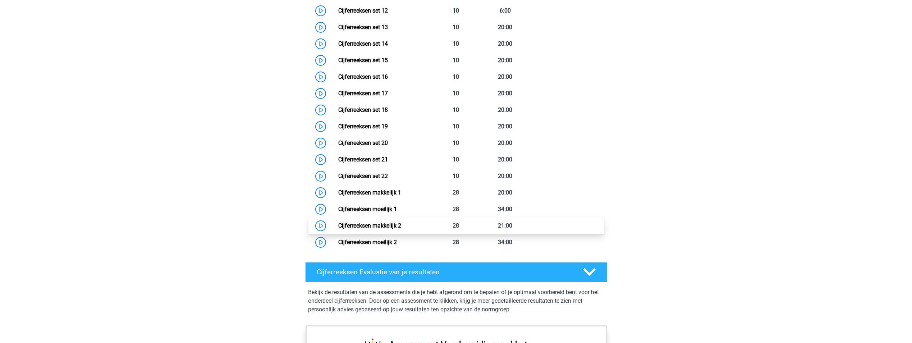
scroll to position [791, 0]
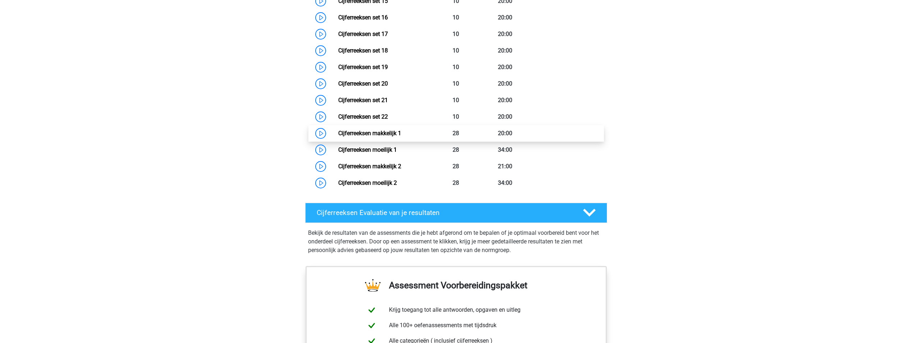
click at [401, 137] on link "Cijferreeksen makkelijk 1" at bounding box center [369, 133] width 63 height 7
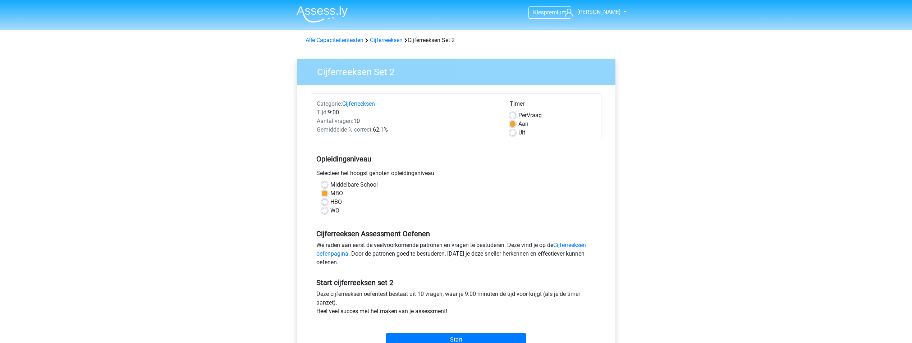
scroll to position [36, 0]
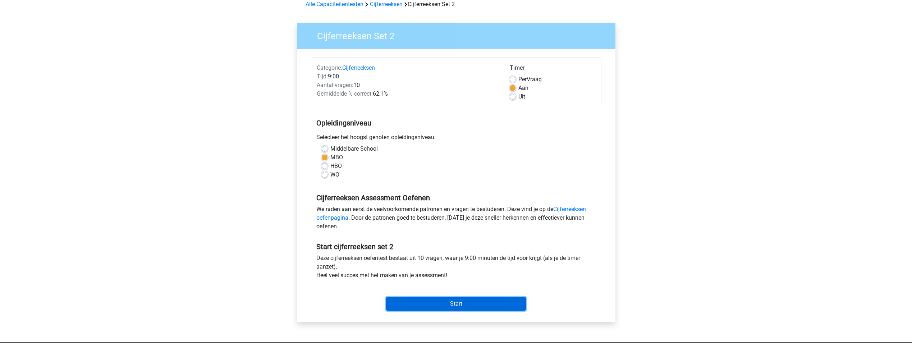
click at [436, 302] on input "Start" at bounding box center [456, 304] width 140 height 14
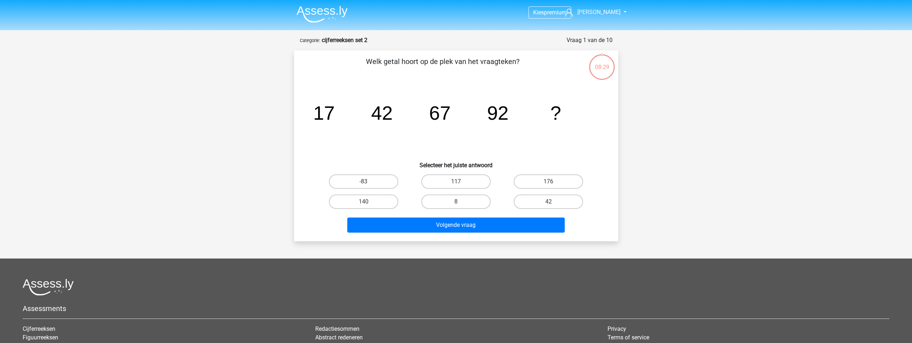
click at [459, 183] on input "117" at bounding box center [458, 184] width 5 height 5
radio input "true"
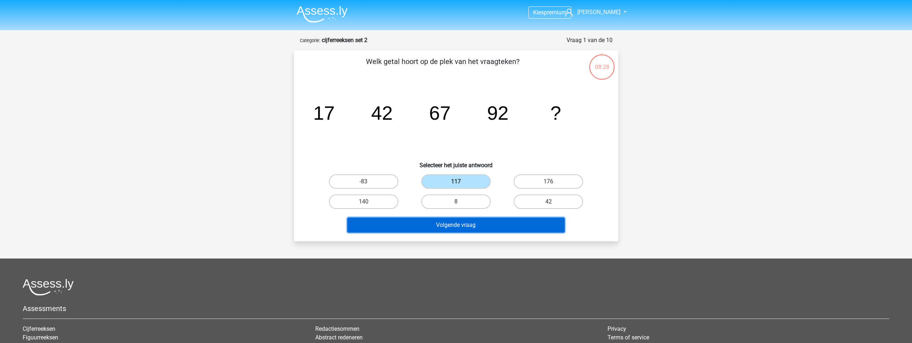
click at [462, 224] on button "Volgende vraag" at bounding box center [456, 225] width 218 height 15
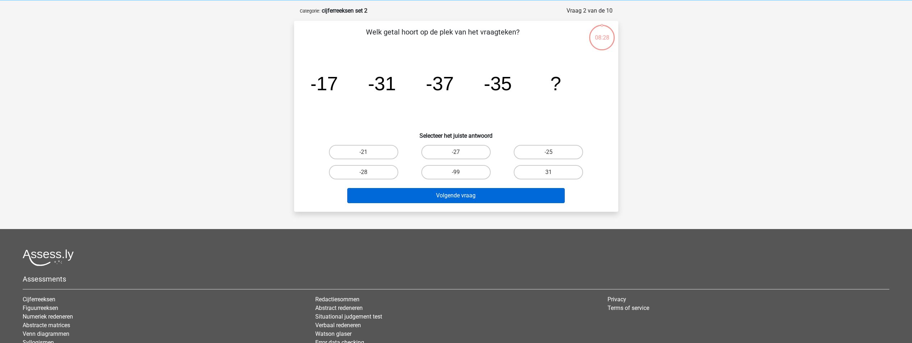
scroll to position [36, 0]
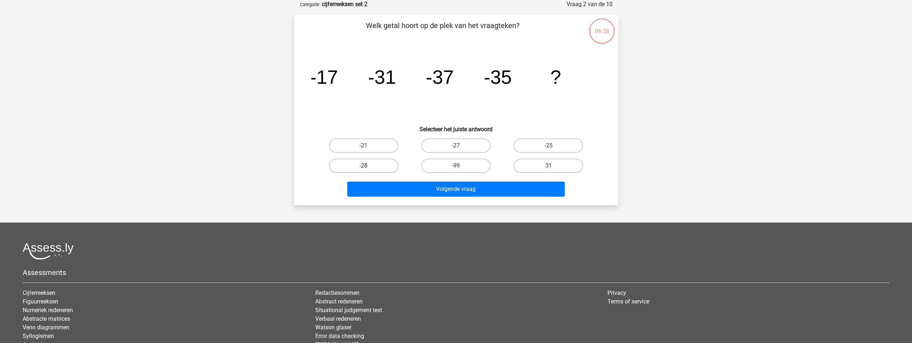
click at [387, 166] on label "-28" at bounding box center [363, 166] width 69 height 14
click at [368, 166] on input "-28" at bounding box center [366, 168] width 5 height 5
radio input "true"
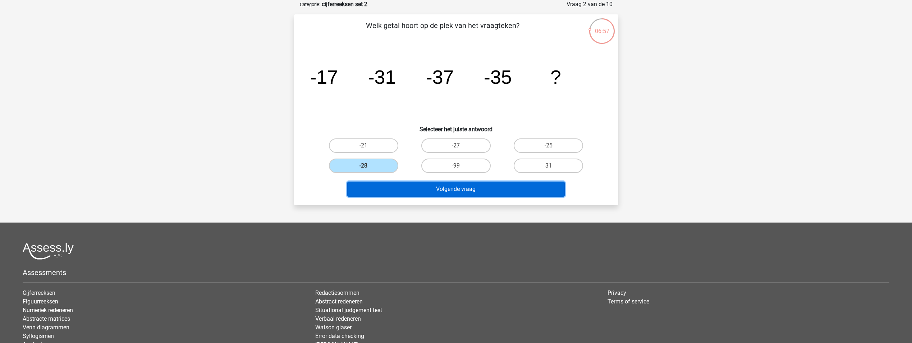
click at [400, 188] on button "Volgende vraag" at bounding box center [456, 189] width 218 height 15
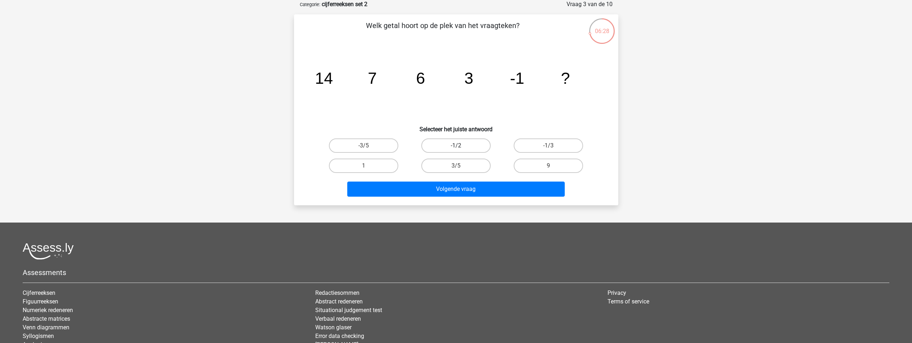
click at [468, 147] on label "-1/2" at bounding box center [455, 145] width 69 height 14
click at [461, 147] on input "-1/2" at bounding box center [458, 148] width 5 height 5
radio input "true"
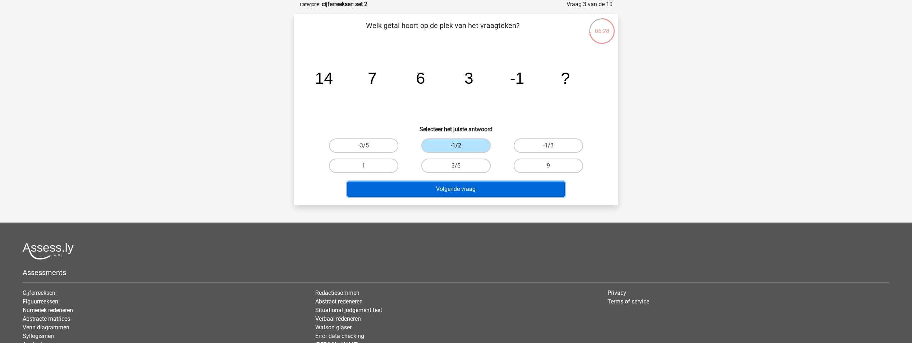
click at [467, 188] on button "Volgende vraag" at bounding box center [456, 189] width 218 height 15
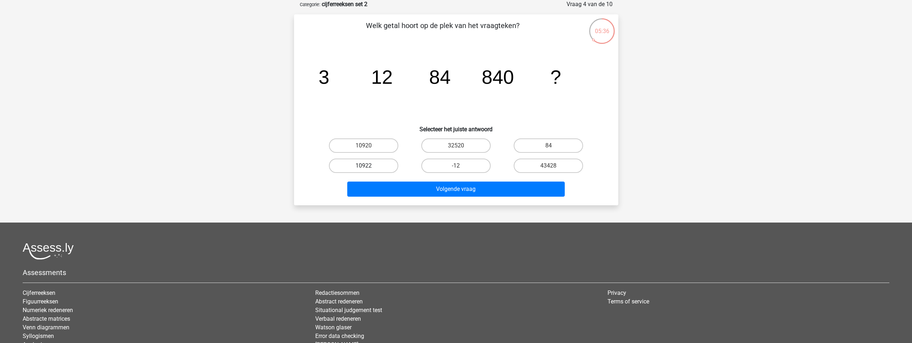
click at [379, 165] on label "10922" at bounding box center [363, 166] width 69 height 14
click at [368, 166] on input "10922" at bounding box center [366, 168] width 5 height 5
radio input "true"
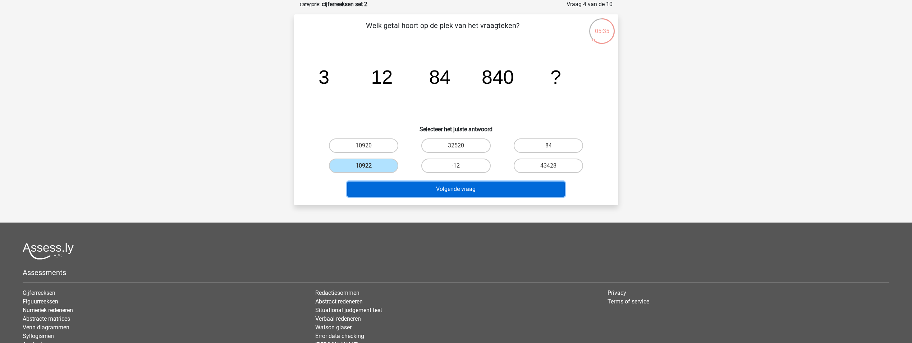
click at [400, 185] on button "Volgende vraag" at bounding box center [456, 189] width 218 height 15
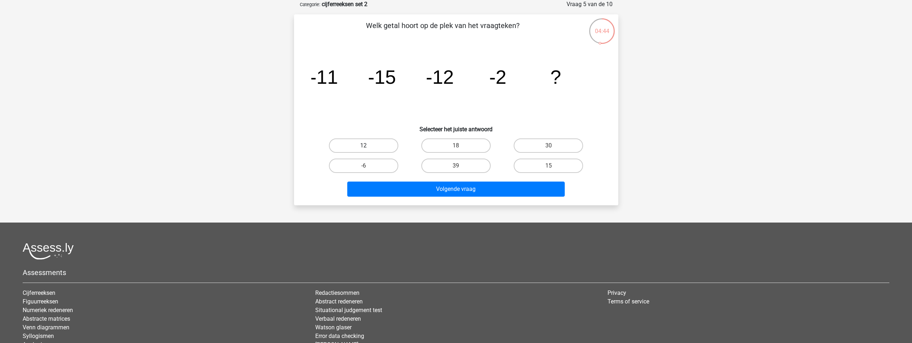
click at [365, 144] on label "12" at bounding box center [363, 145] width 69 height 14
click at [365, 146] on input "12" at bounding box center [366, 148] width 5 height 5
radio input "true"
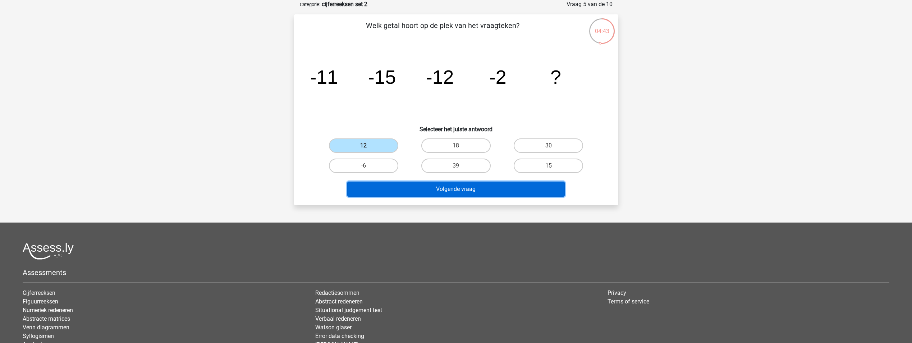
click at [387, 187] on button "Volgende vraag" at bounding box center [456, 189] width 218 height 15
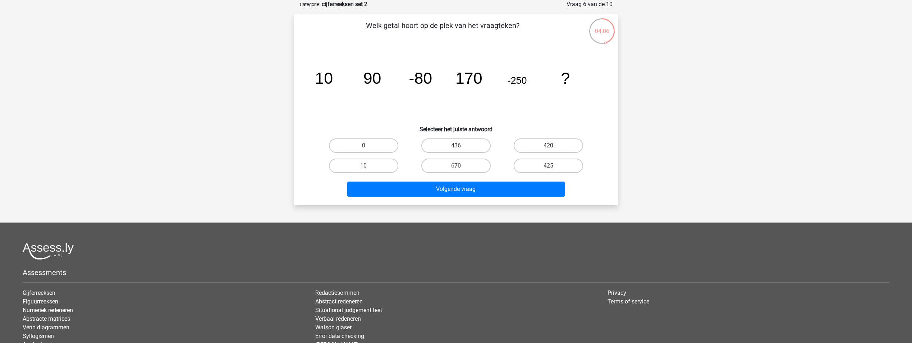
click at [542, 141] on label "420" at bounding box center [548, 145] width 69 height 14
click at [549, 146] on input "420" at bounding box center [551, 148] width 5 height 5
radio input "true"
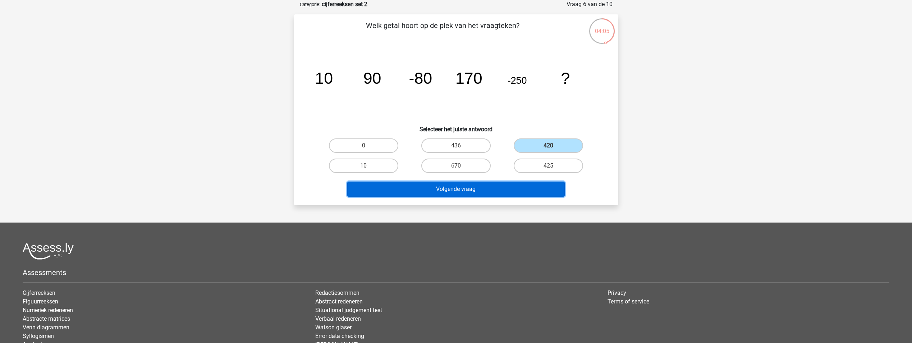
click at [487, 187] on button "Volgende vraag" at bounding box center [456, 189] width 218 height 15
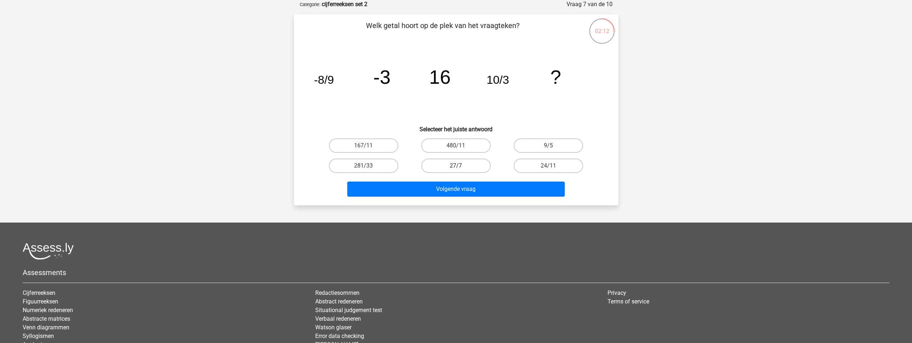
click at [468, 169] on label "27/7" at bounding box center [455, 166] width 69 height 14
click at [461, 169] on input "27/7" at bounding box center [458, 168] width 5 height 5
radio input "true"
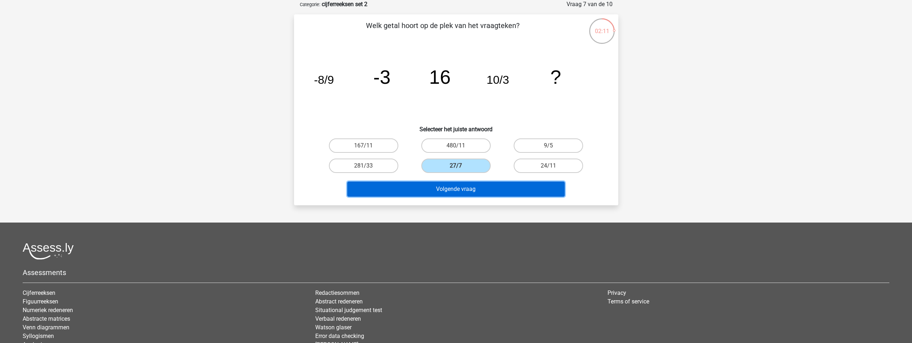
click at [470, 189] on button "Volgende vraag" at bounding box center [456, 189] width 218 height 15
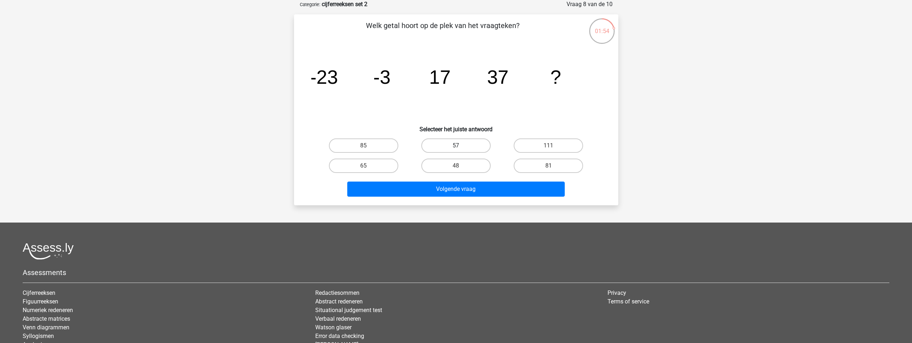
click at [475, 141] on label "57" at bounding box center [455, 145] width 69 height 14
click at [461, 146] on input "57" at bounding box center [458, 148] width 5 height 5
radio input "true"
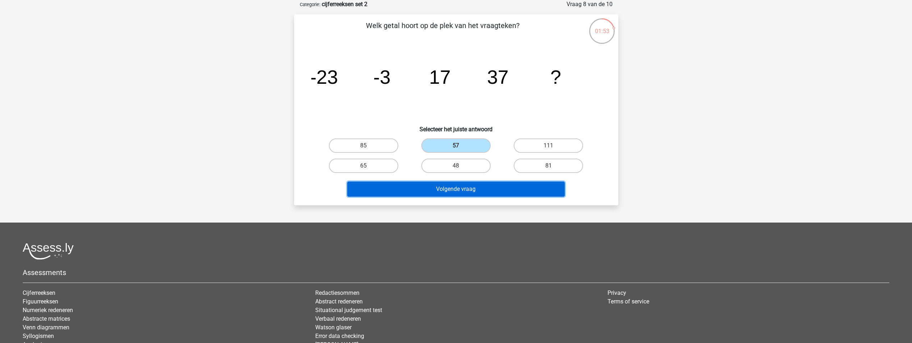
click at [463, 190] on button "Volgende vraag" at bounding box center [456, 189] width 218 height 15
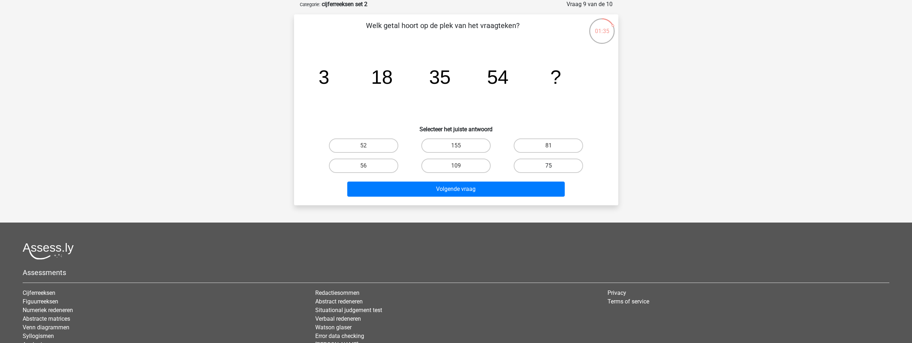
click at [555, 162] on label "75" at bounding box center [548, 166] width 69 height 14
click at [553, 166] on input "75" at bounding box center [551, 168] width 5 height 5
radio input "true"
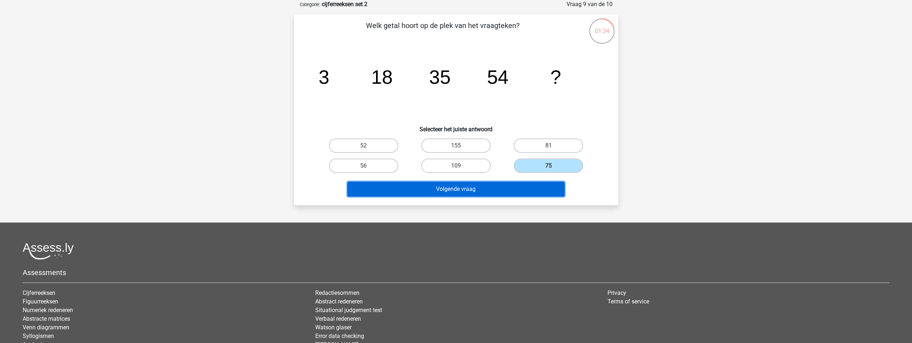
click at [546, 190] on button "Volgende vraag" at bounding box center [456, 189] width 218 height 15
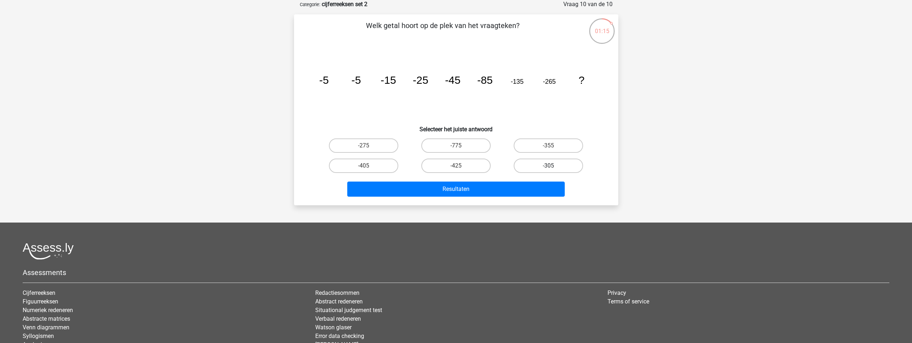
click at [566, 166] on label "-305" at bounding box center [548, 166] width 69 height 14
click at [553, 166] on input "-305" at bounding box center [551, 168] width 5 height 5
radio input "true"
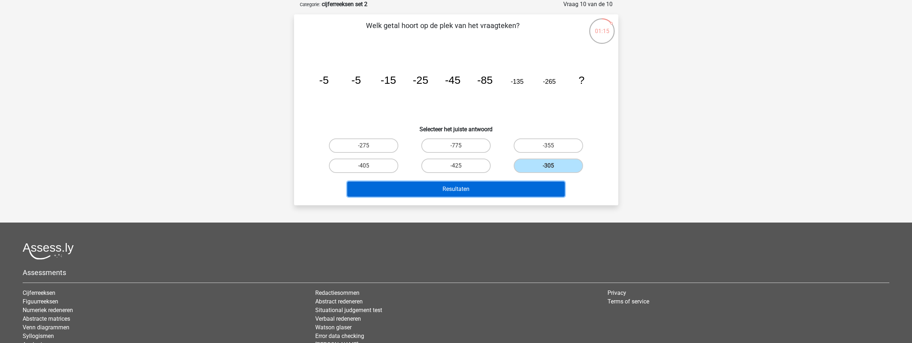
click at [541, 187] on button "Resultaten" at bounding box center [456, 189] width 218 height 15
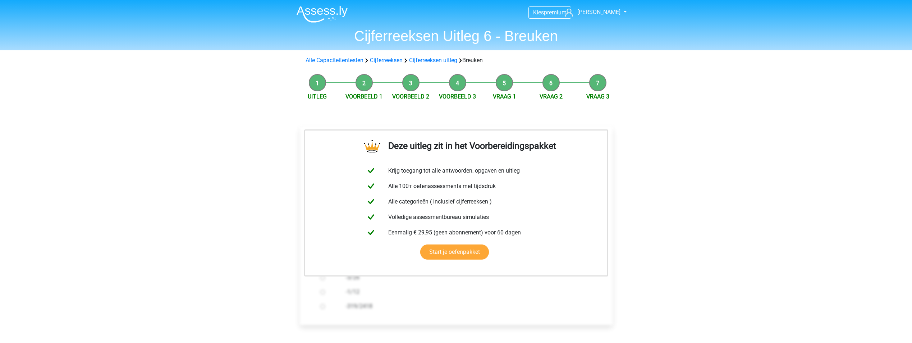
scroll to position [108, 0]
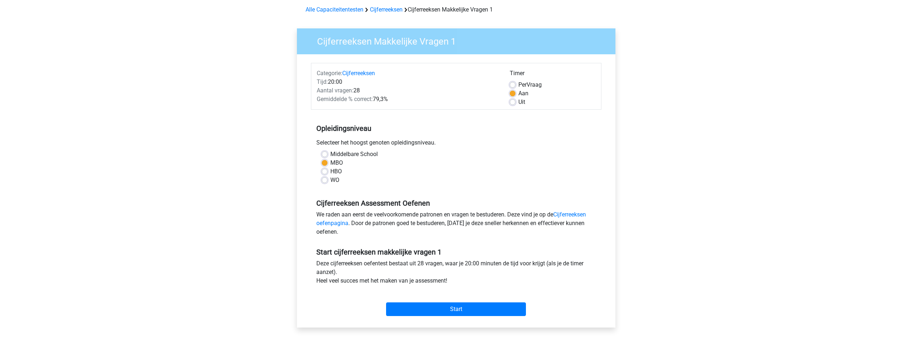
scroll to position [72, 0]
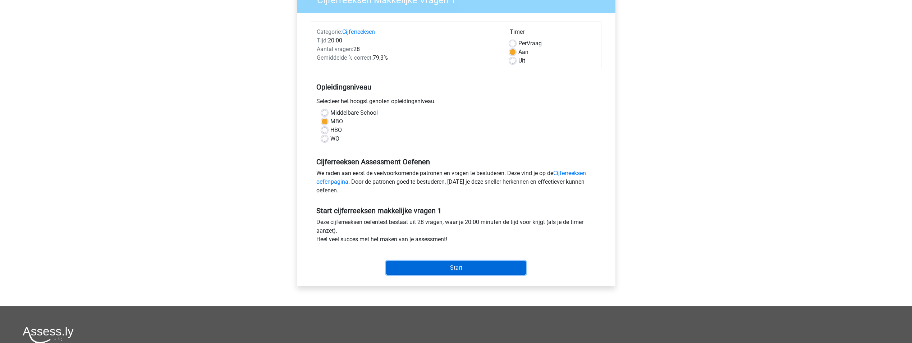
click at [459, 266] on input "Start" at bounding box center [456, 268] width 140 height 14
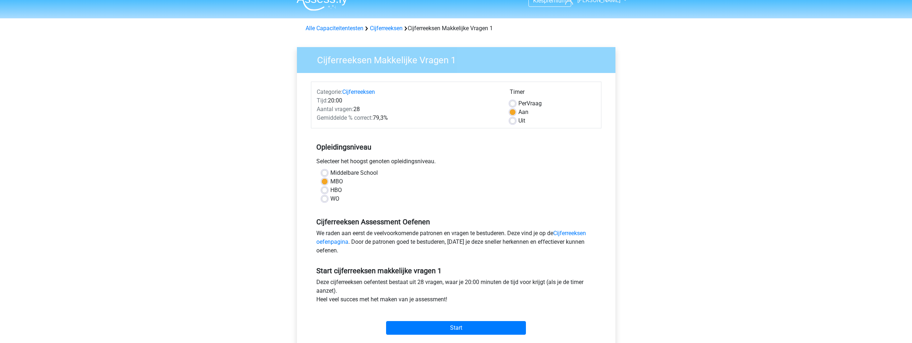
scroll to position [0, 0]
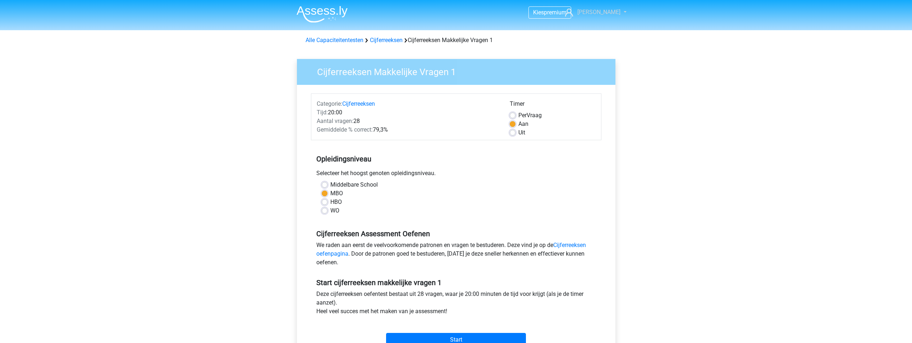
click at [601, 12] on span "[PERSON_NAME]" at bounding box center [599, 12] width 43 height 7
click at [498, 39] on div "Alle Capaciteitentesten Cijferreeksen Cijferreeksen Makkelijke Vragen 1" at bounding box center [456, 40] width 307 height 9
click at [334, 13] on img at bounding box center [322, 14] width 51 height 17
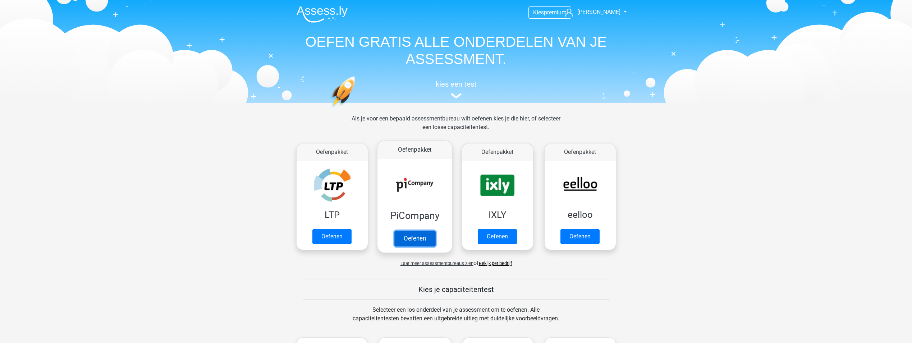
click at [421, 231] on link "Oefenen" at bounding box center [414, 239] width 41 height 16
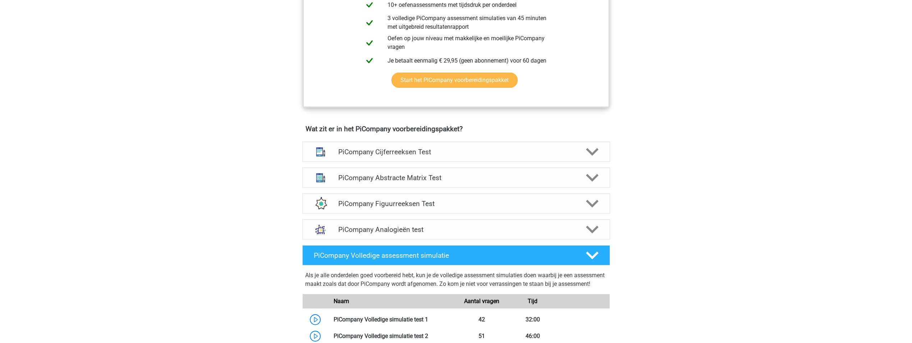
scroll to position [360, 0]
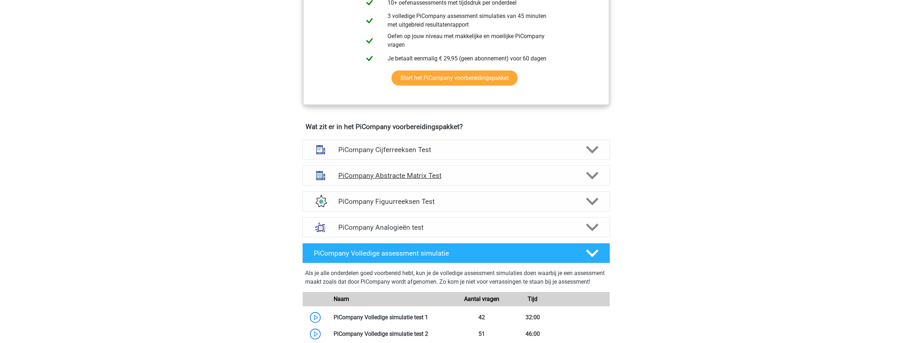
click at [480, 180] on h4 "PiCompany Abstracte Matrix Test" at bounding box center [456, 176] width 236 height 8
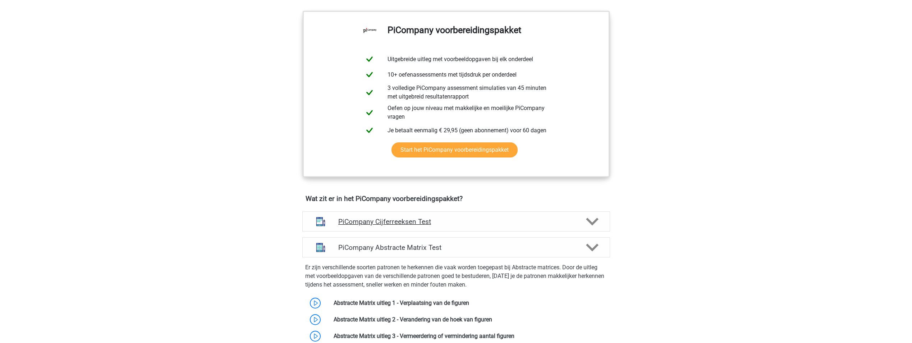
scroll to position [324, 0]
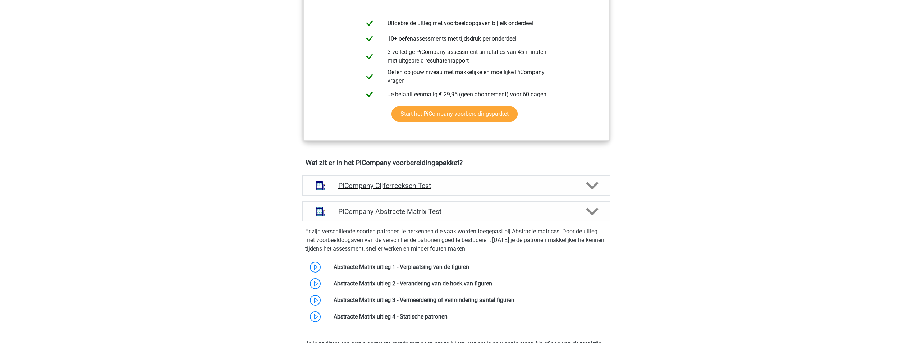
click at [453, 190] on h4 "PiCompany Cijferreeksen Test" at bounding box center [456, 186] width 236 height 8
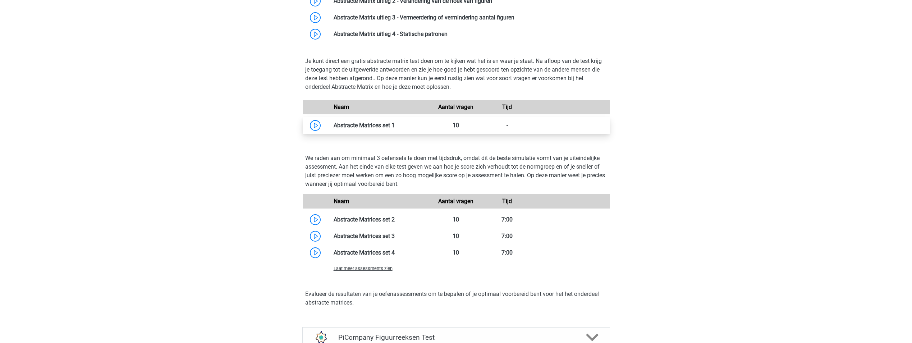
scroll to position [1043, 0]
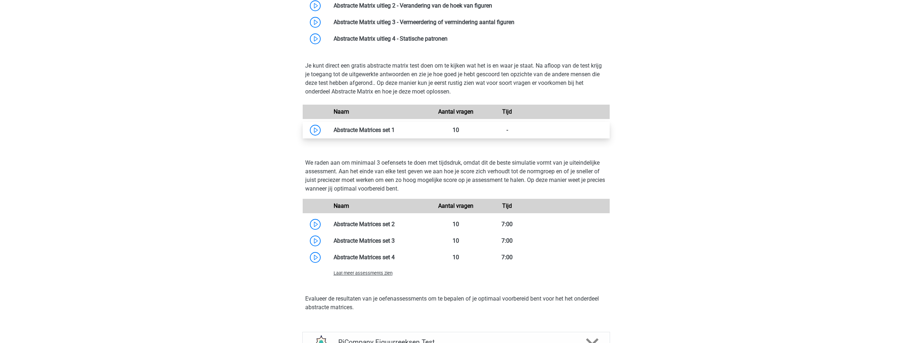
click at [395, 133] on link at bounding box center [395, 130] width 0 height 7
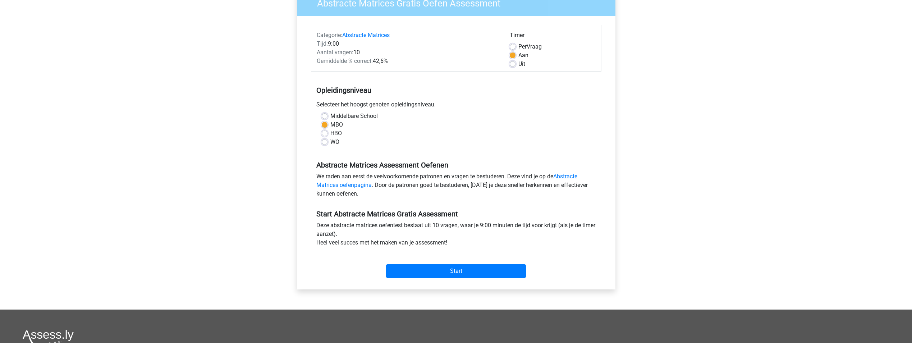
scroll to position [72, 0]
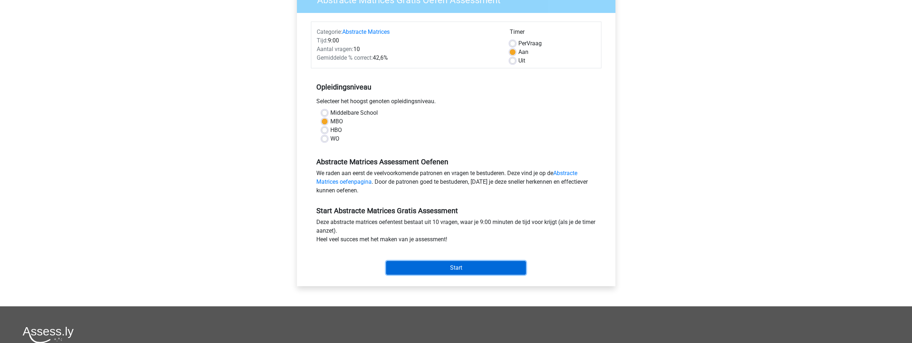
click at [438, 265] on input "Start" at bounding box center [456, 268] width 140 height 14
